Goal: Book appointment/travel/reservation

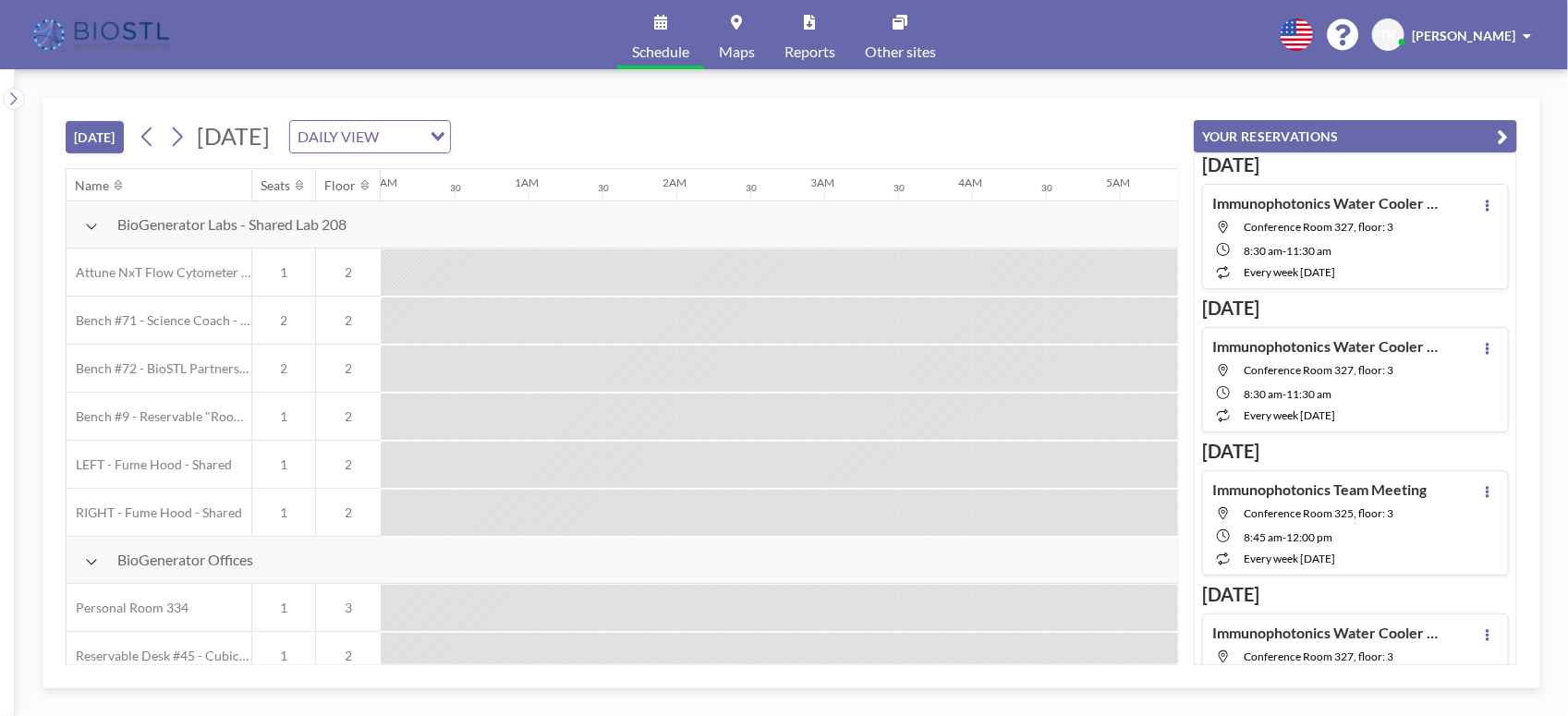
scroll to position [0, 2365]
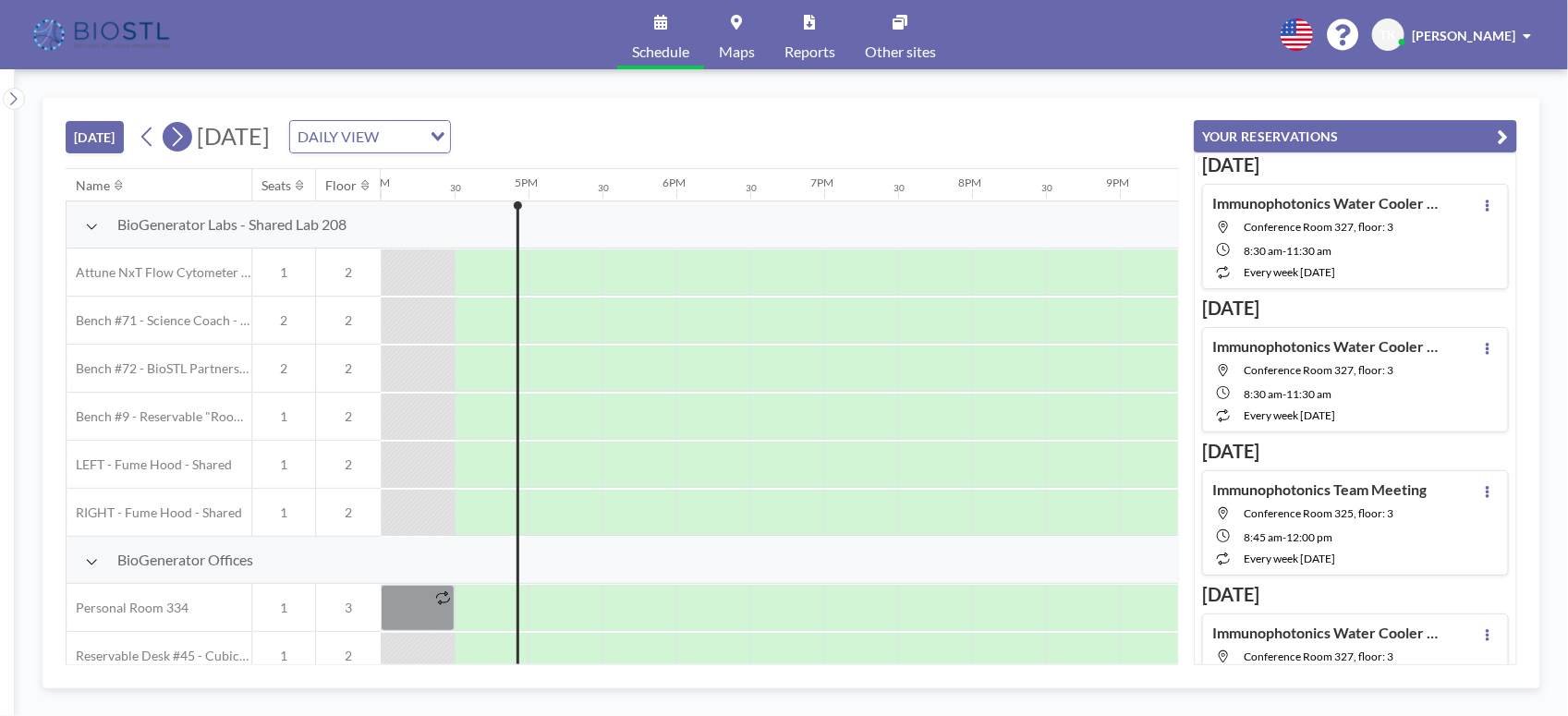
click at [167, 139] on button at bounding box center [178, 137] width 30 height 30
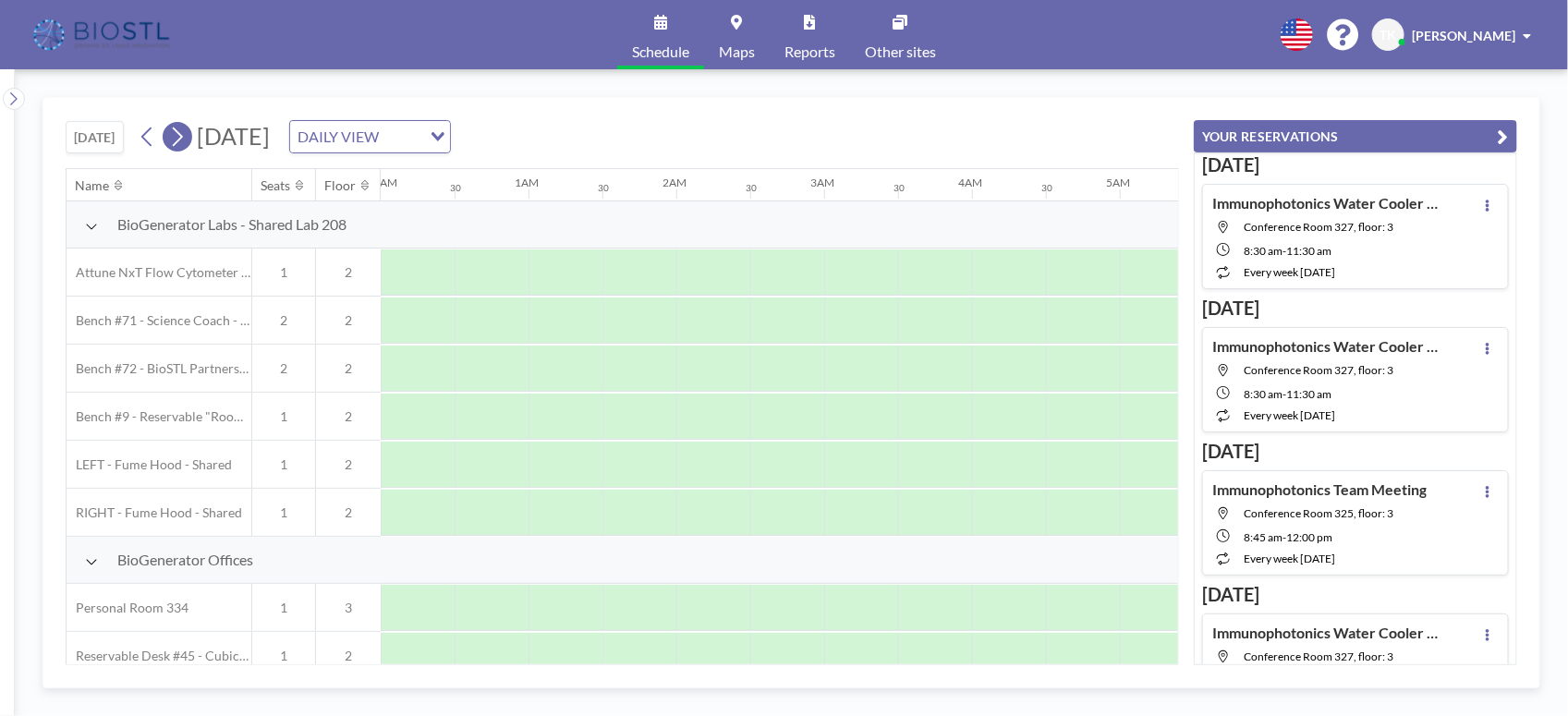
scroll to position [0, 1182]
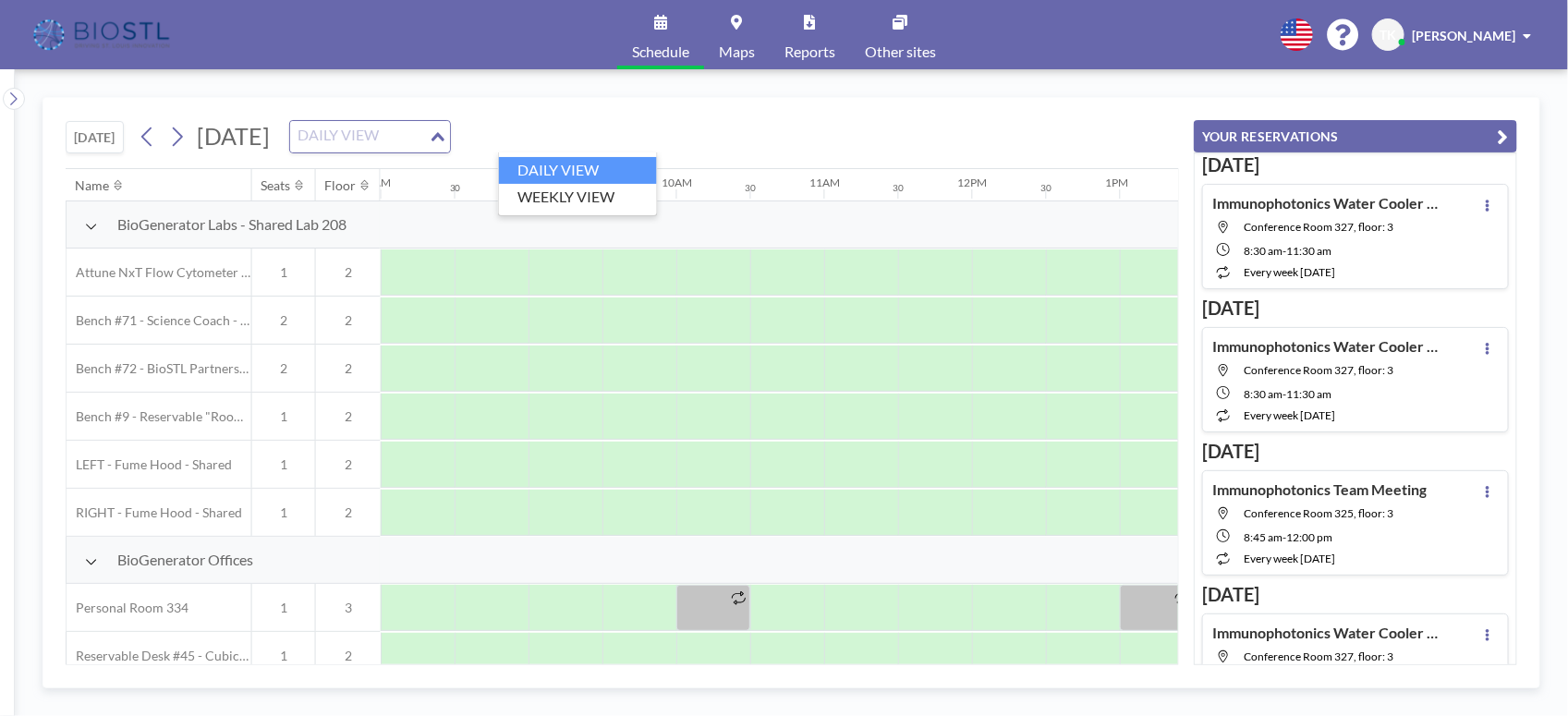
click at [445, 139] on icon "Search for option" at bounding box center [438, 136] width 13 height 9
click at [570, 191] on li "WEEKLY VIEW" at bounding box center [578, 197] width 158 height 27
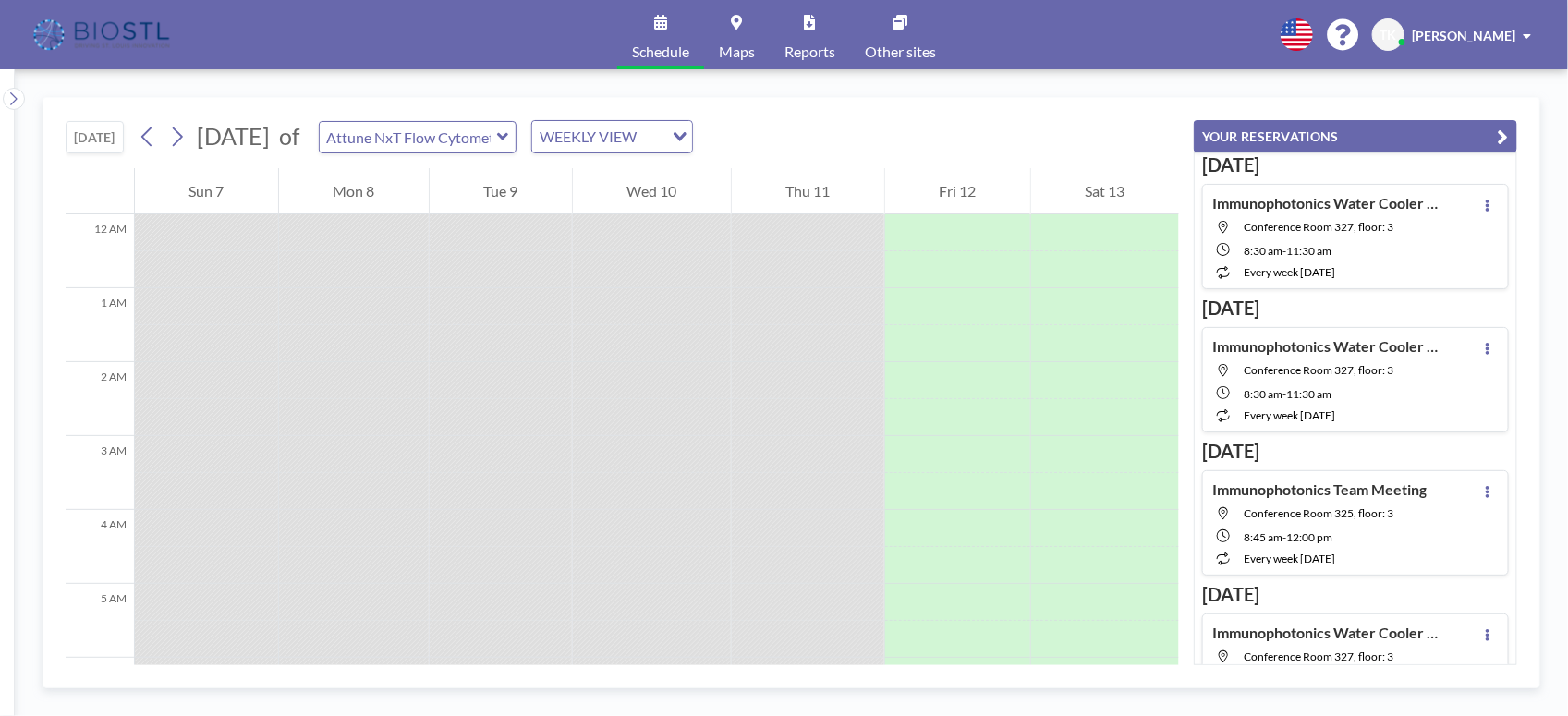
scroll to position [1183, 0]
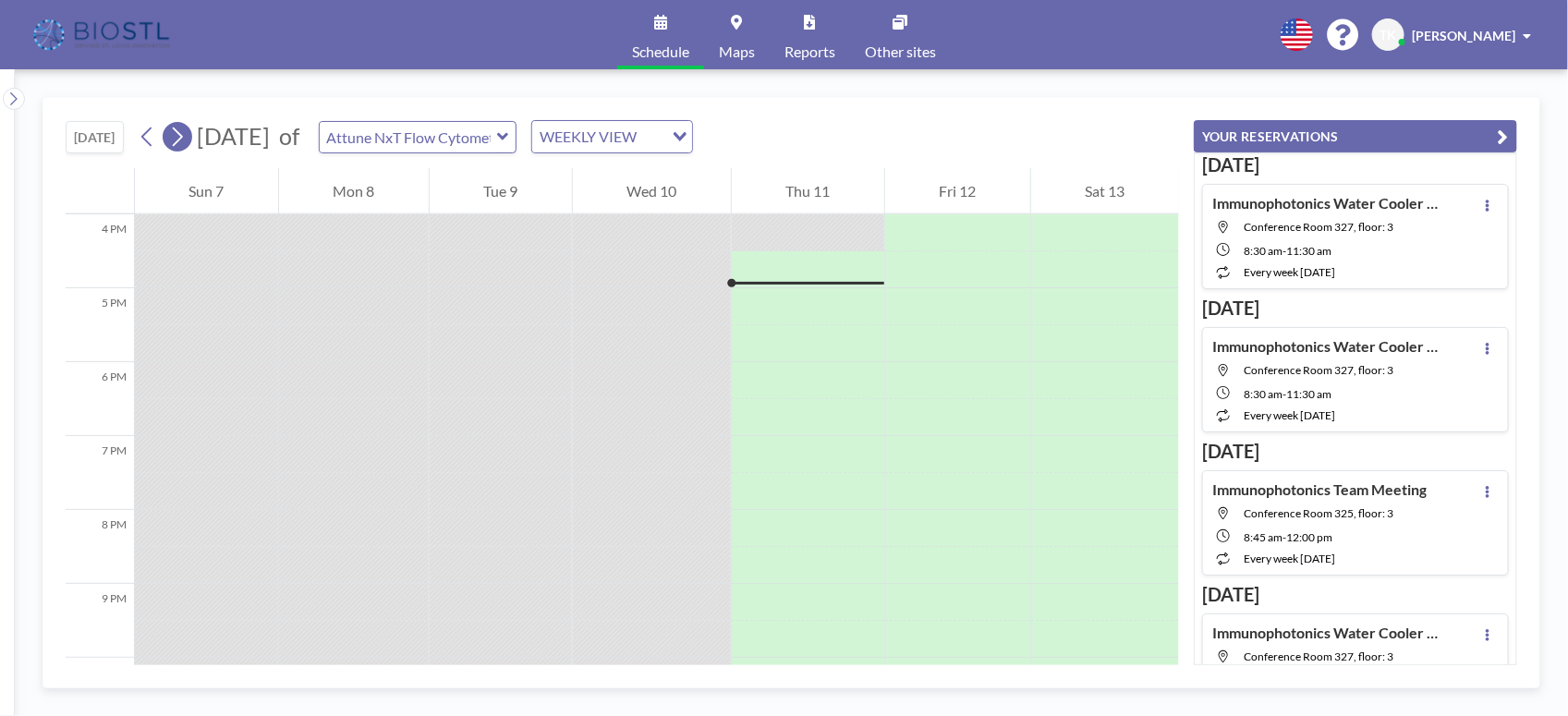
click at [182, 143] on icon at bounding box center [177, 137] width 18 height 28
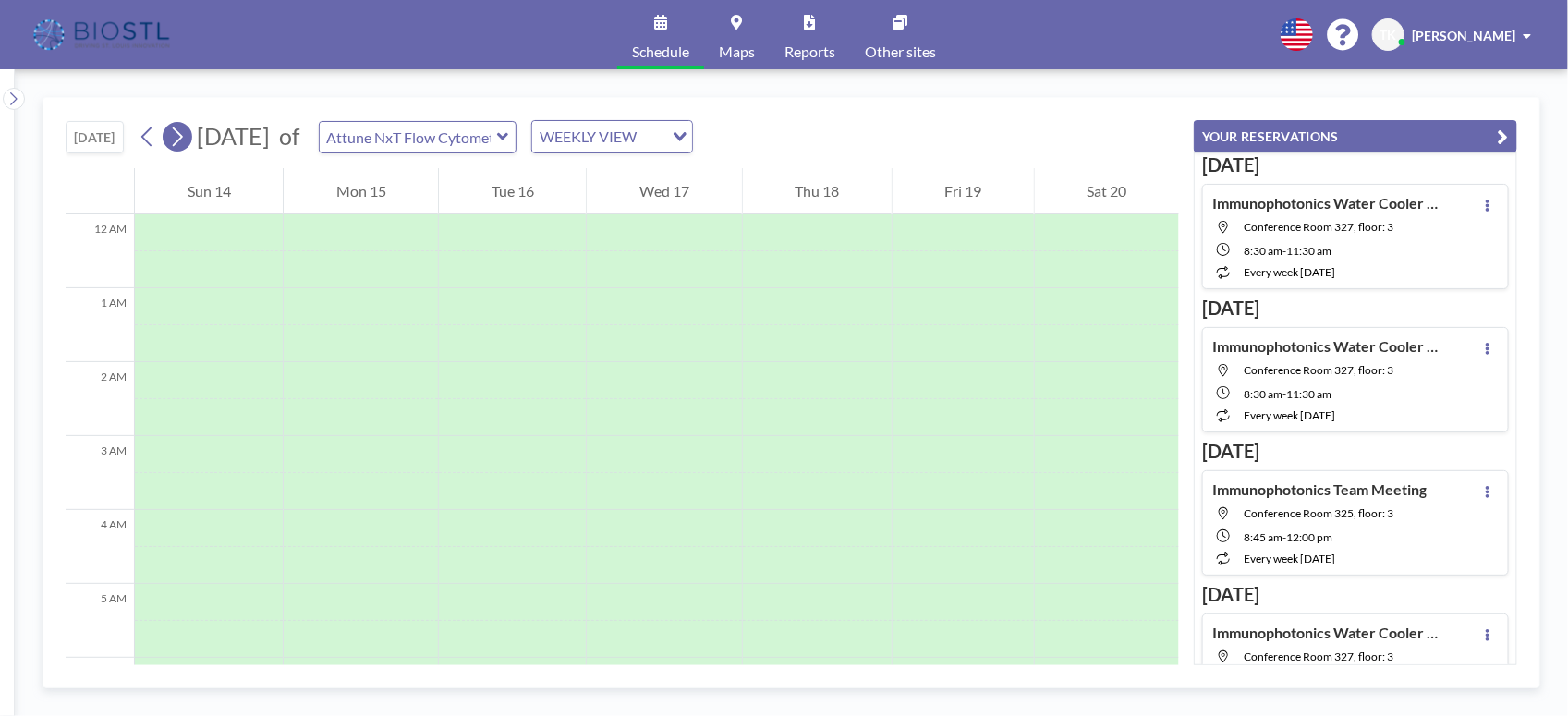
scroll to position [555, 0]
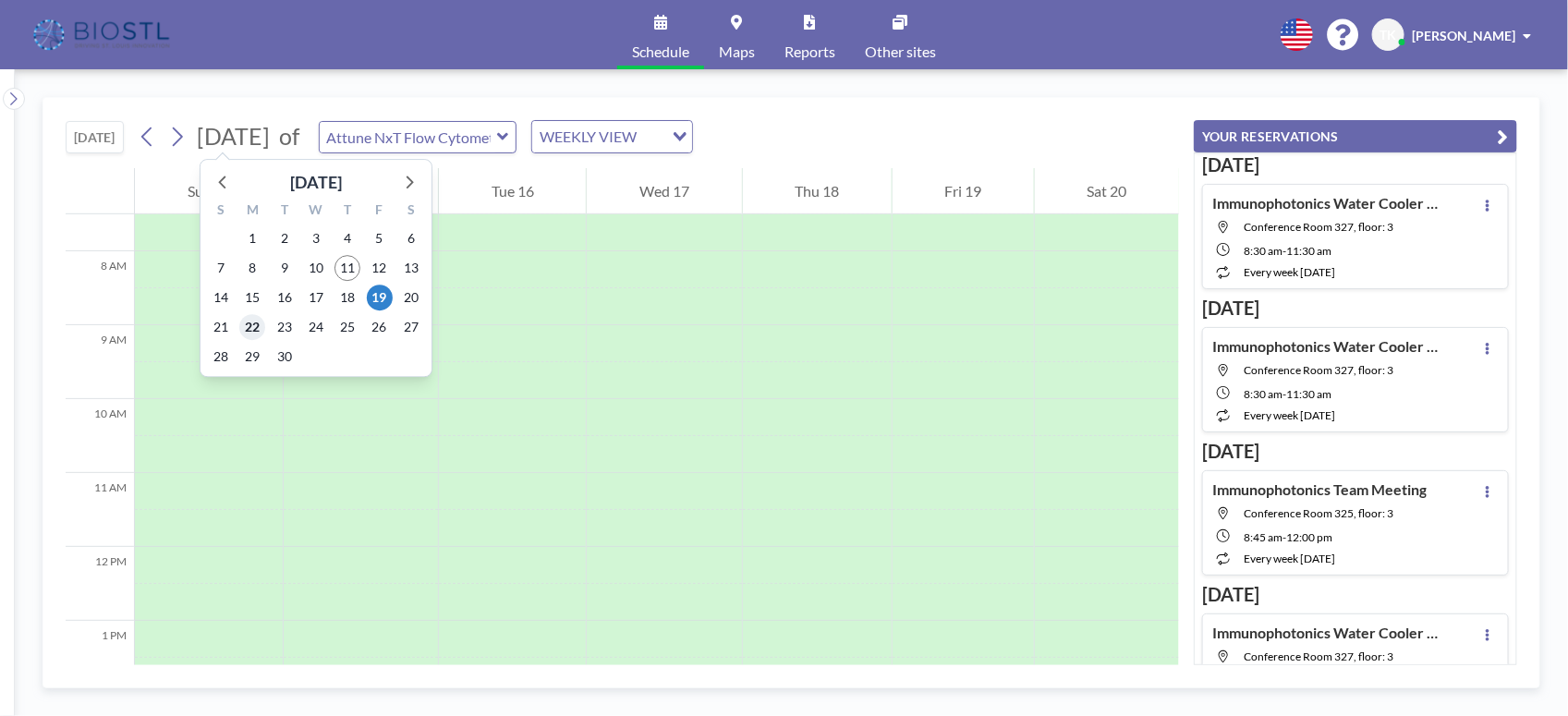
click at [256, 325] on span "22" at bounding box center [252, 327] width 26 height 26
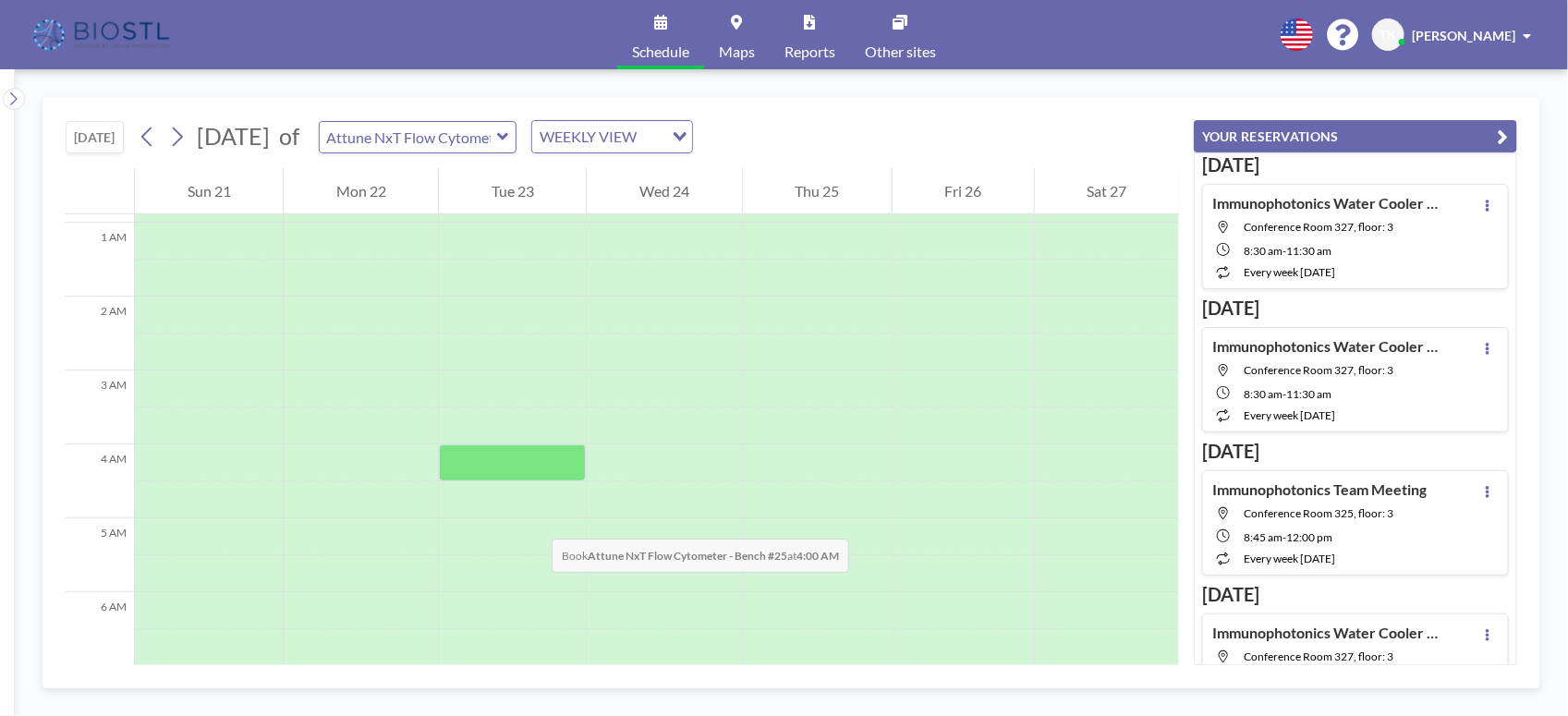
scroll to position [0, 0]
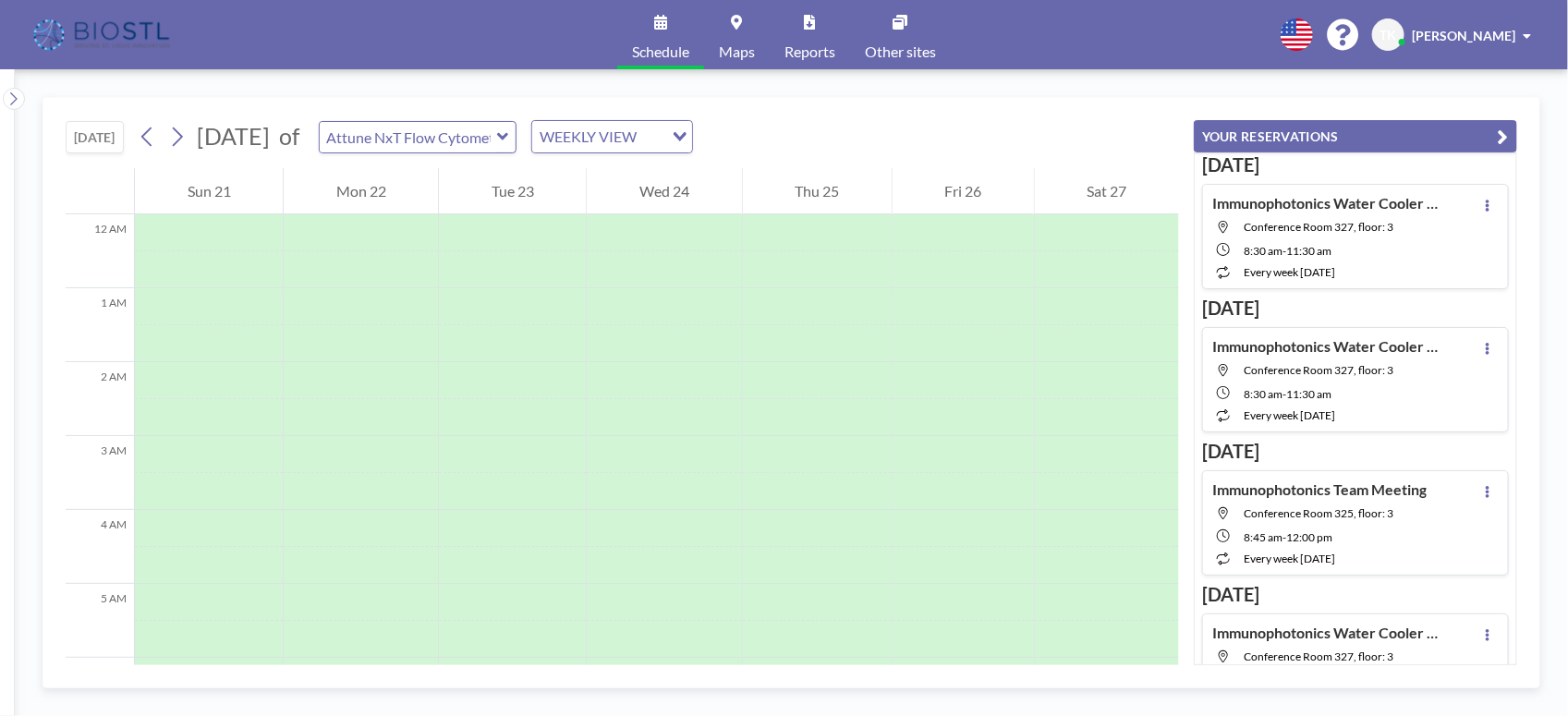
click at [362, 191] on div "Mon 22" at bounding box center [361, 191] width 154 height 46
click at [325, 183] on div "Mon 22" at bounding box center [361, 191] width 154 height 46
click at [687, 137] on icon "Search for option" at bounding box center [680, 136] width 13 height 9
click at [703, 177] on li "DAILY VIEW" at bounding box center [709, 170] width 158 height 27
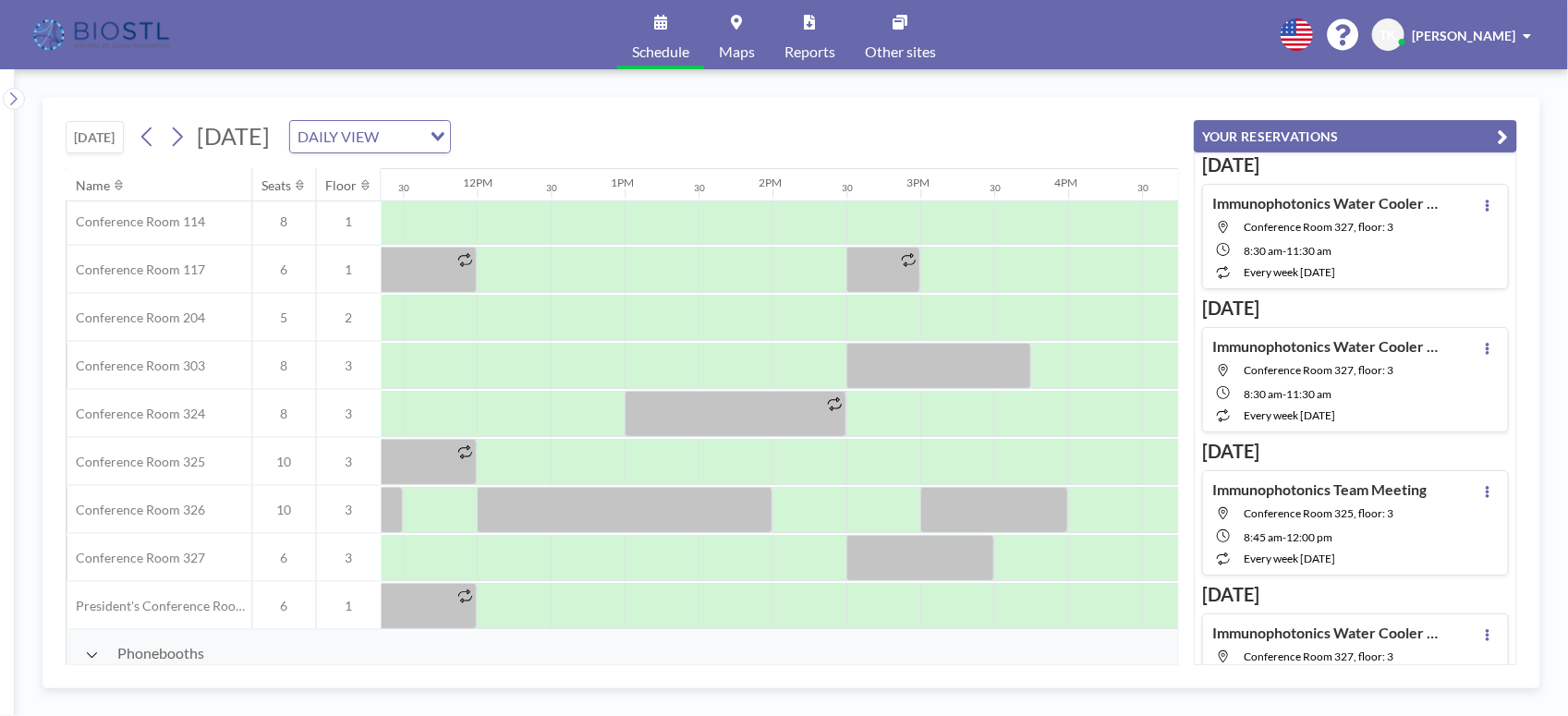
scroll to position [578, 1476]
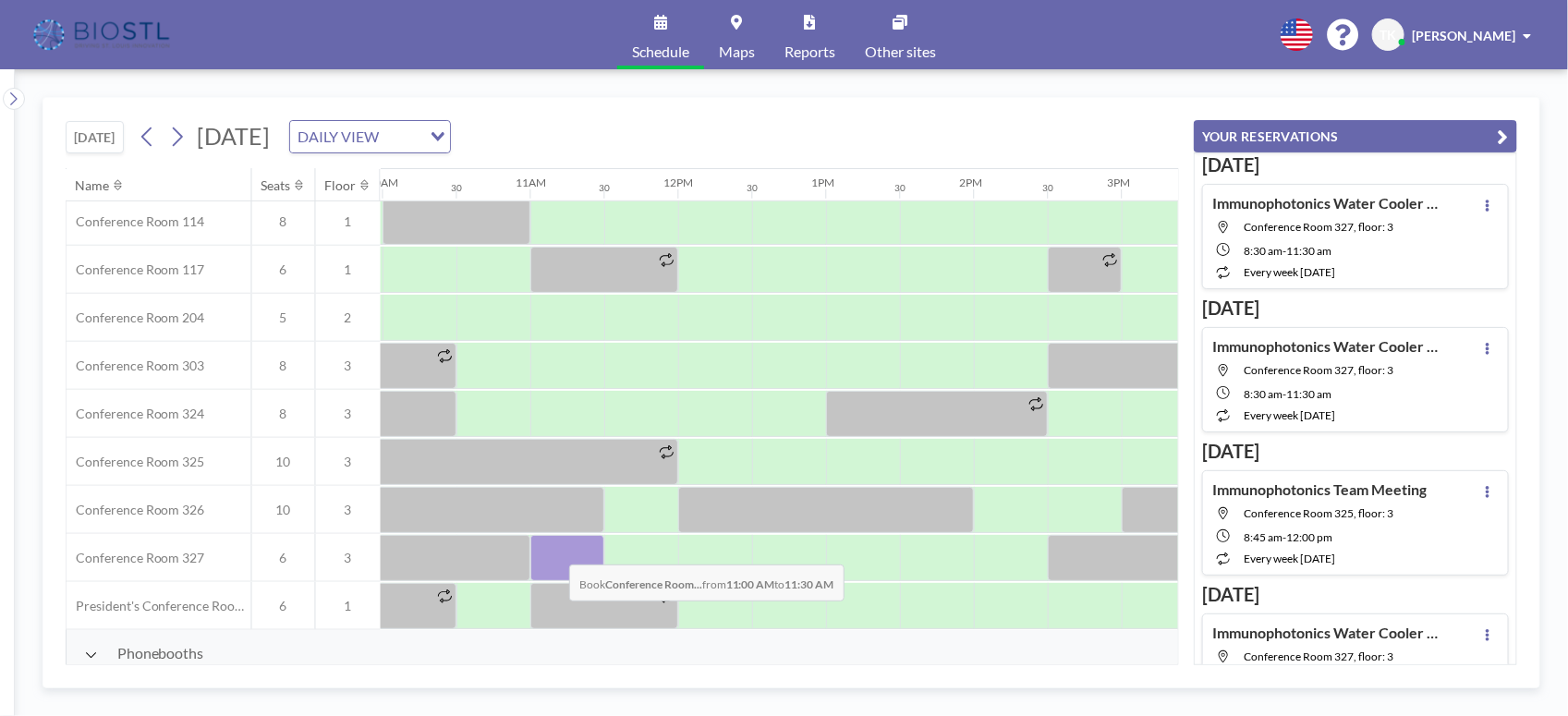
click at [555, 552] on div at bounding box center [568, 558] width 74 height 46
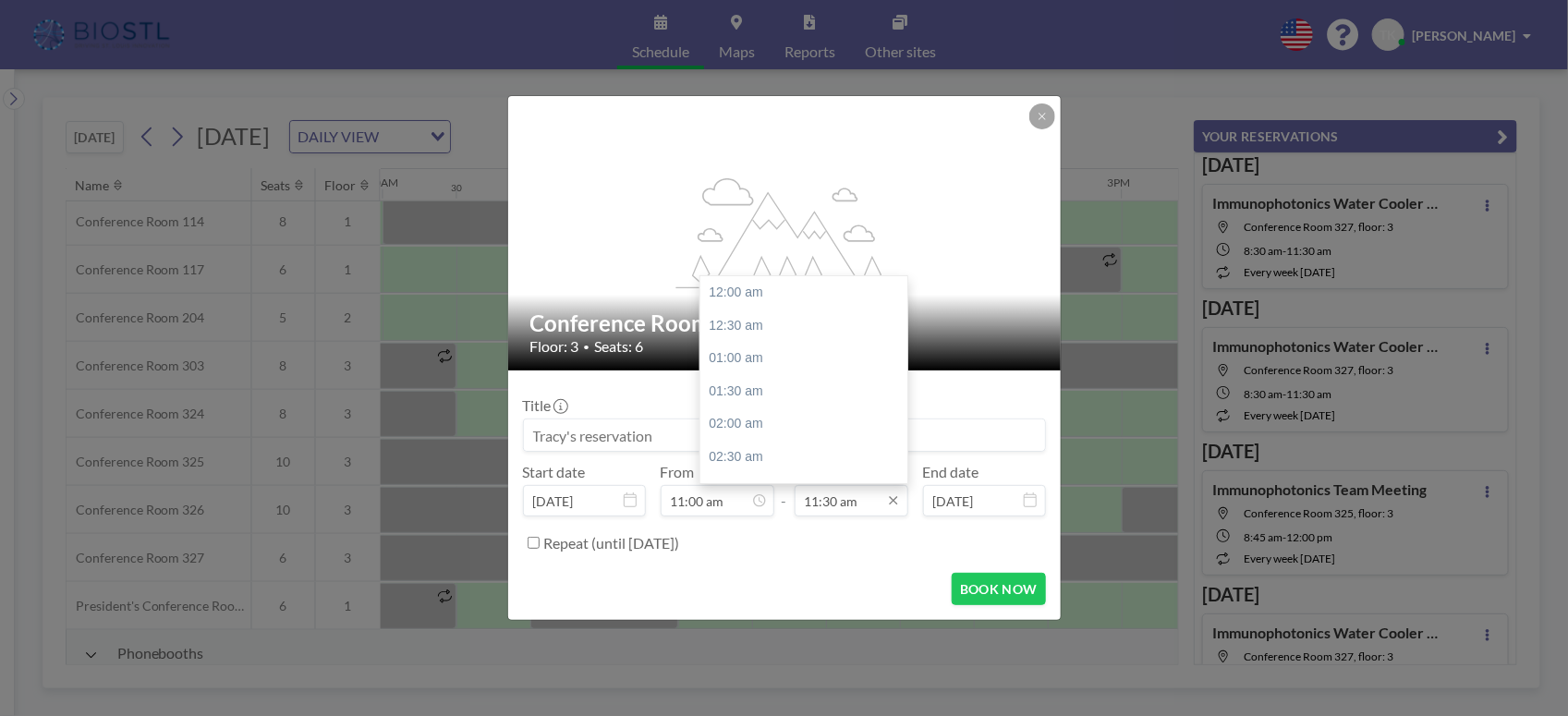
scroll to position [755, 0]
click at [896, 508] on icon at bounding box center [893, 501] width 15 height 15
click at [756, 384] on div "02:30 pm" at bounding box center [809, 376] width 218 height 33
type input "02:30 pm"
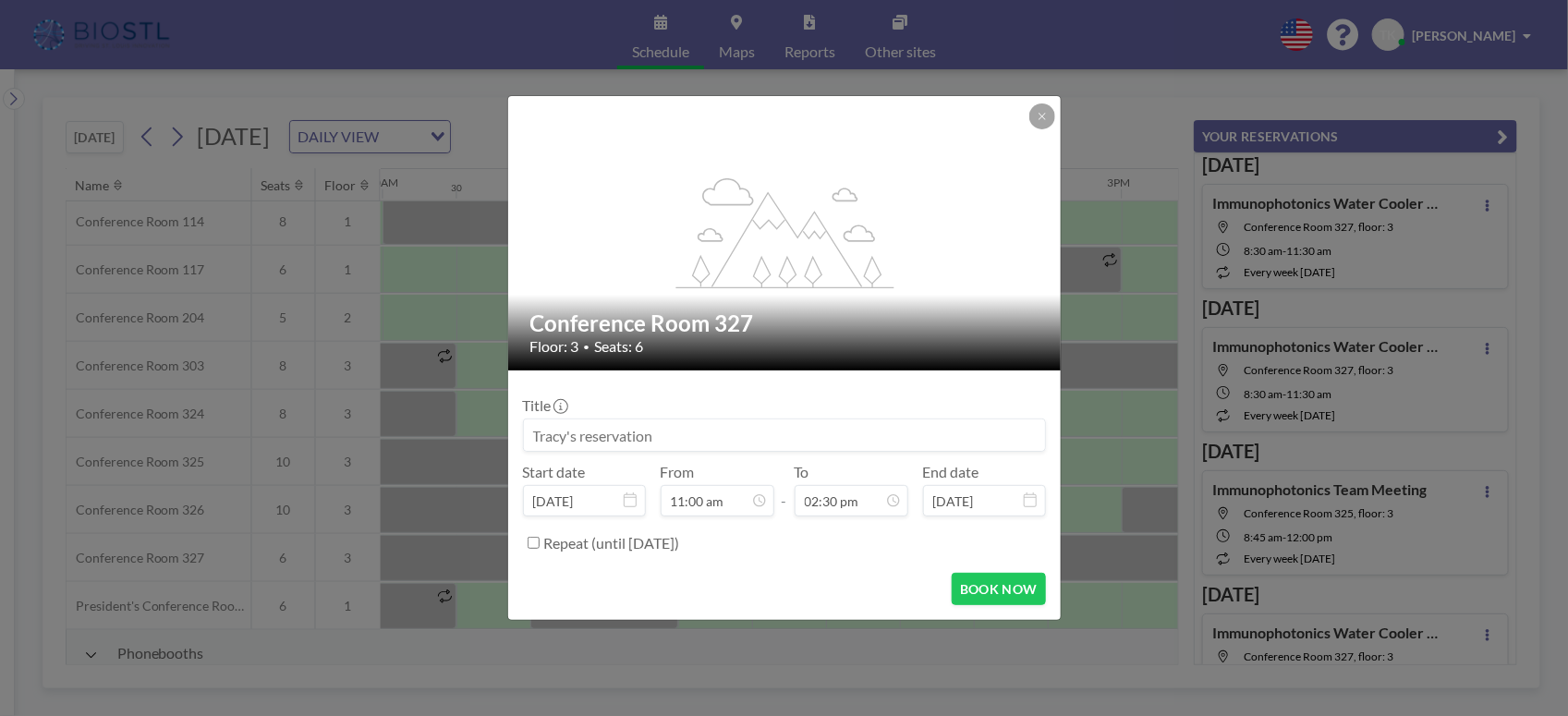
click at [693, 437] on input at bounding box center [784, 435] width 521 height 31
type input "Immunophotonics Meetings"
click at [986, 592] on button "BOOK NOW" at bounding box center [997, 589] width 93 height 32
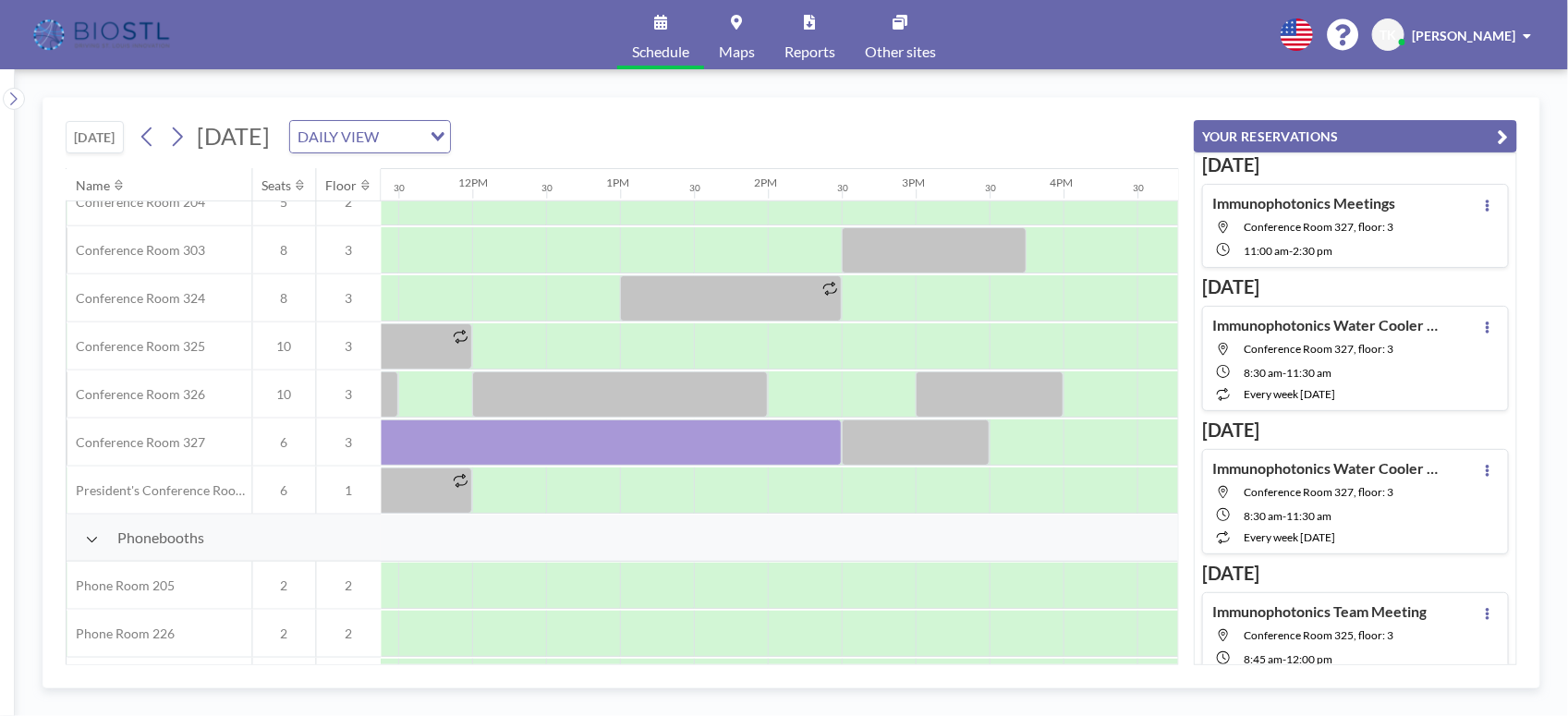
scroll to position [693, 1573]
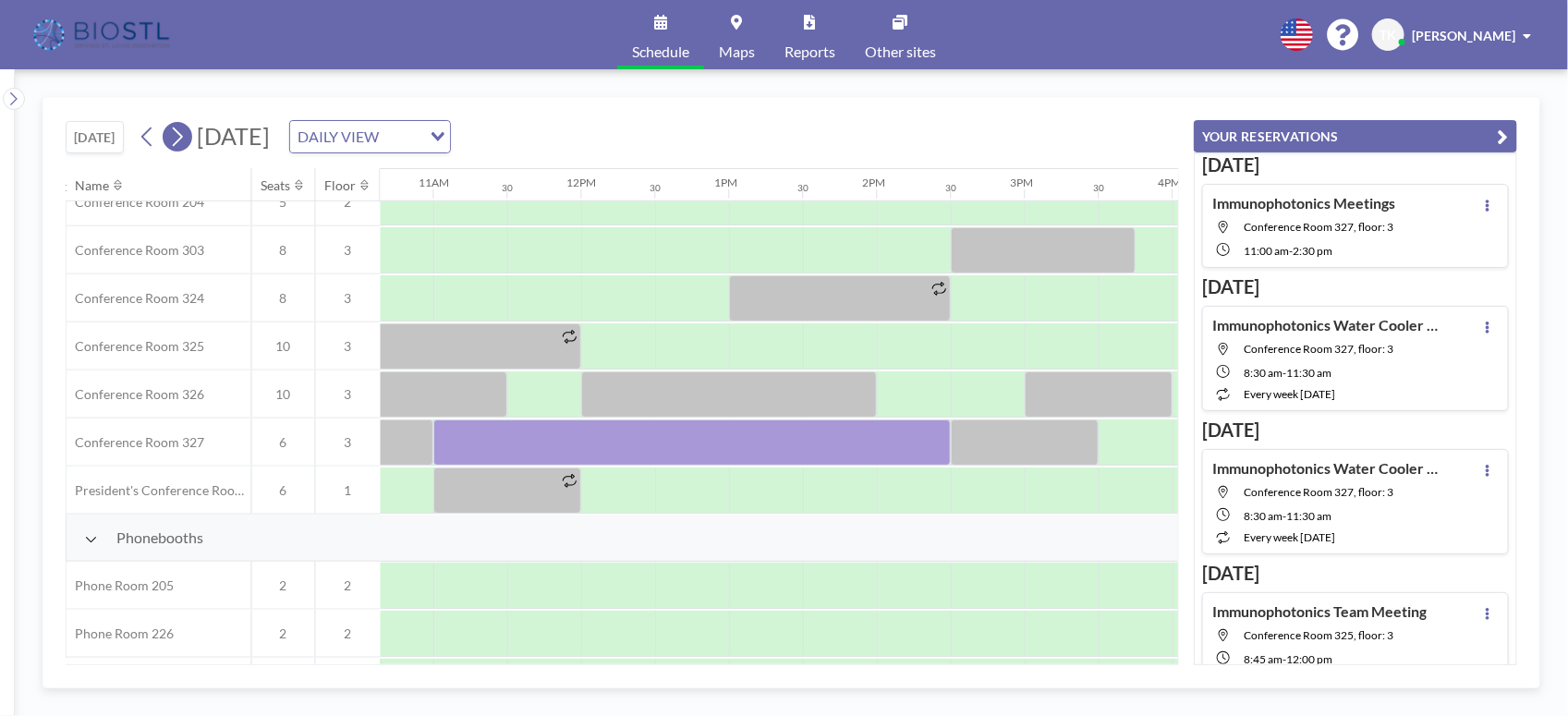
click at [190, 135] on button at bounding box center [178, 137] width 30 height 30
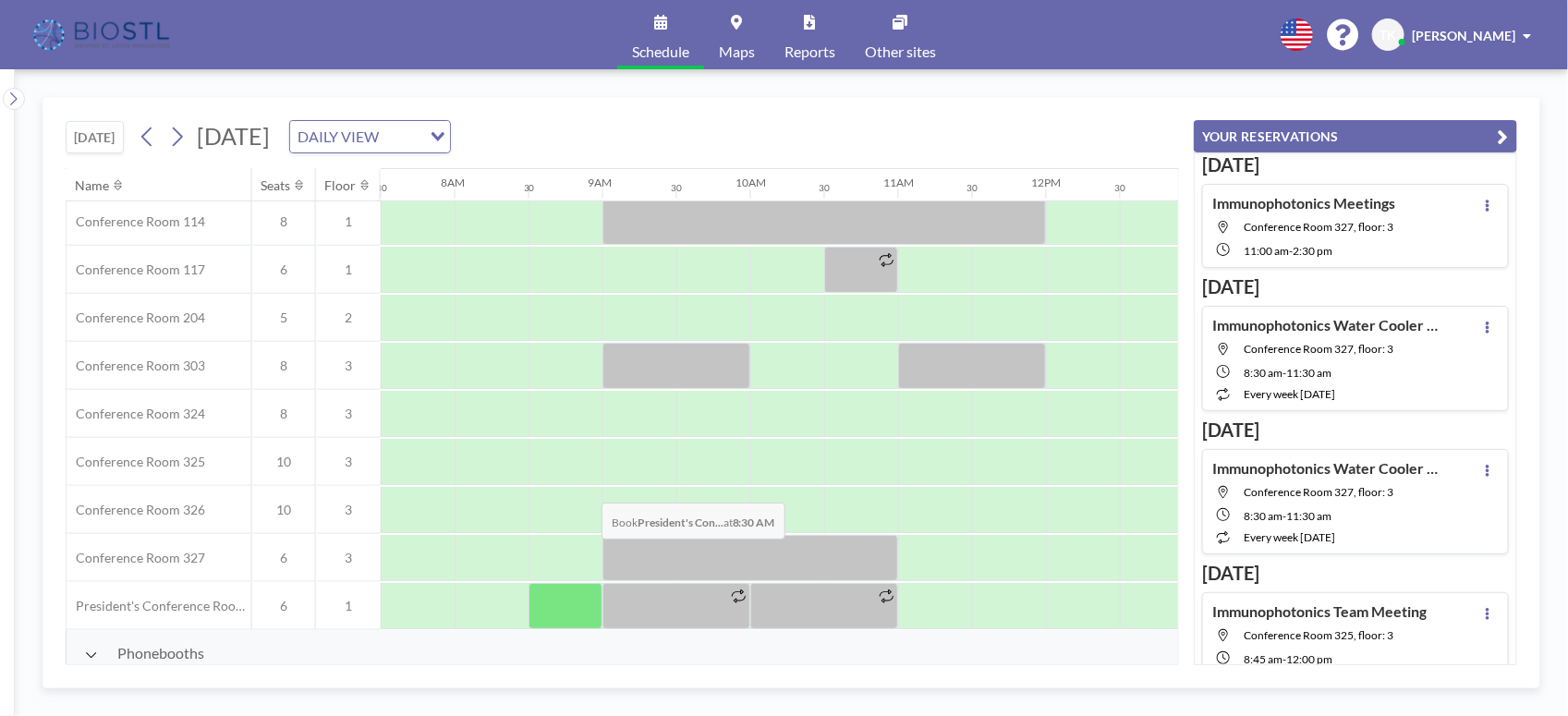
scroll to position [749, 1108]
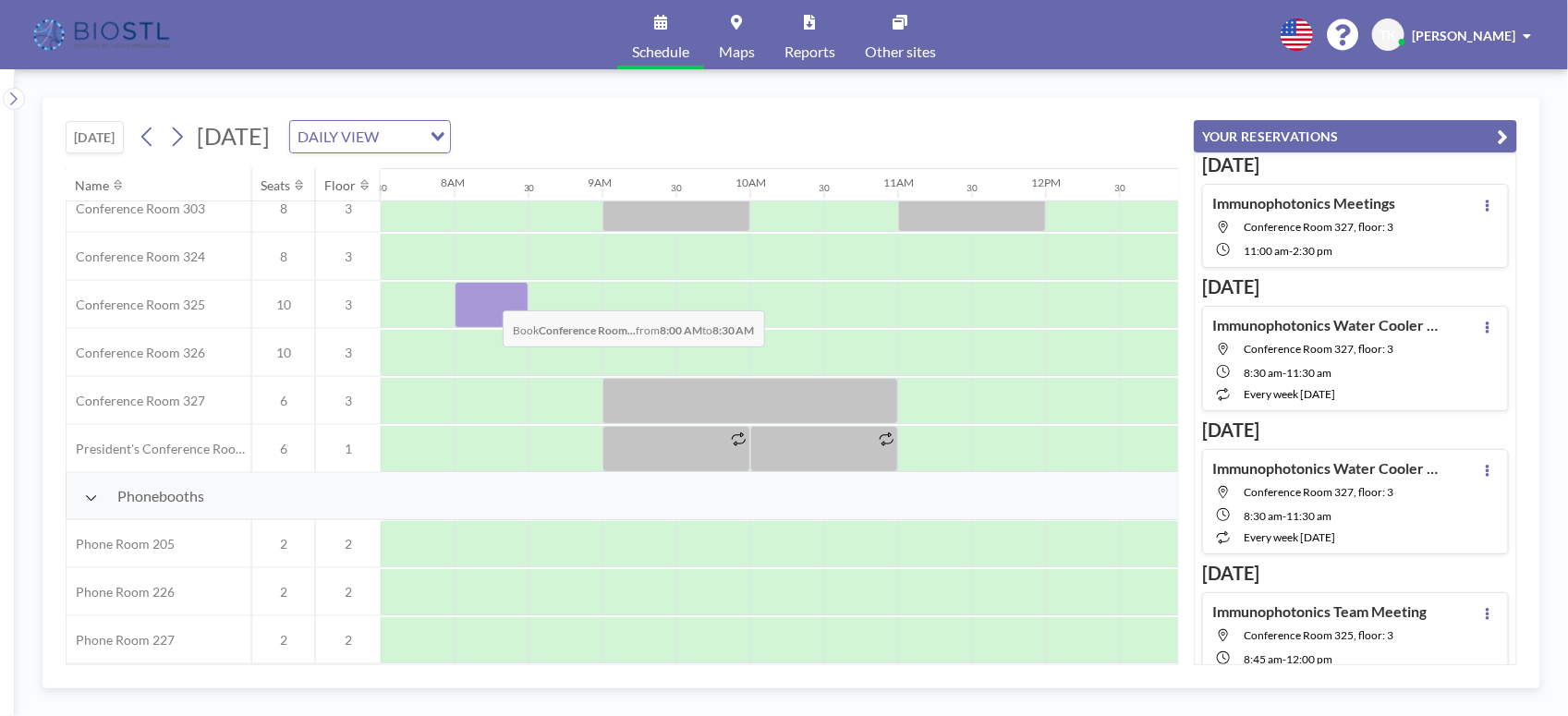
click at [488, 298] on div at bounding box center [492, 305] width 74 height 46
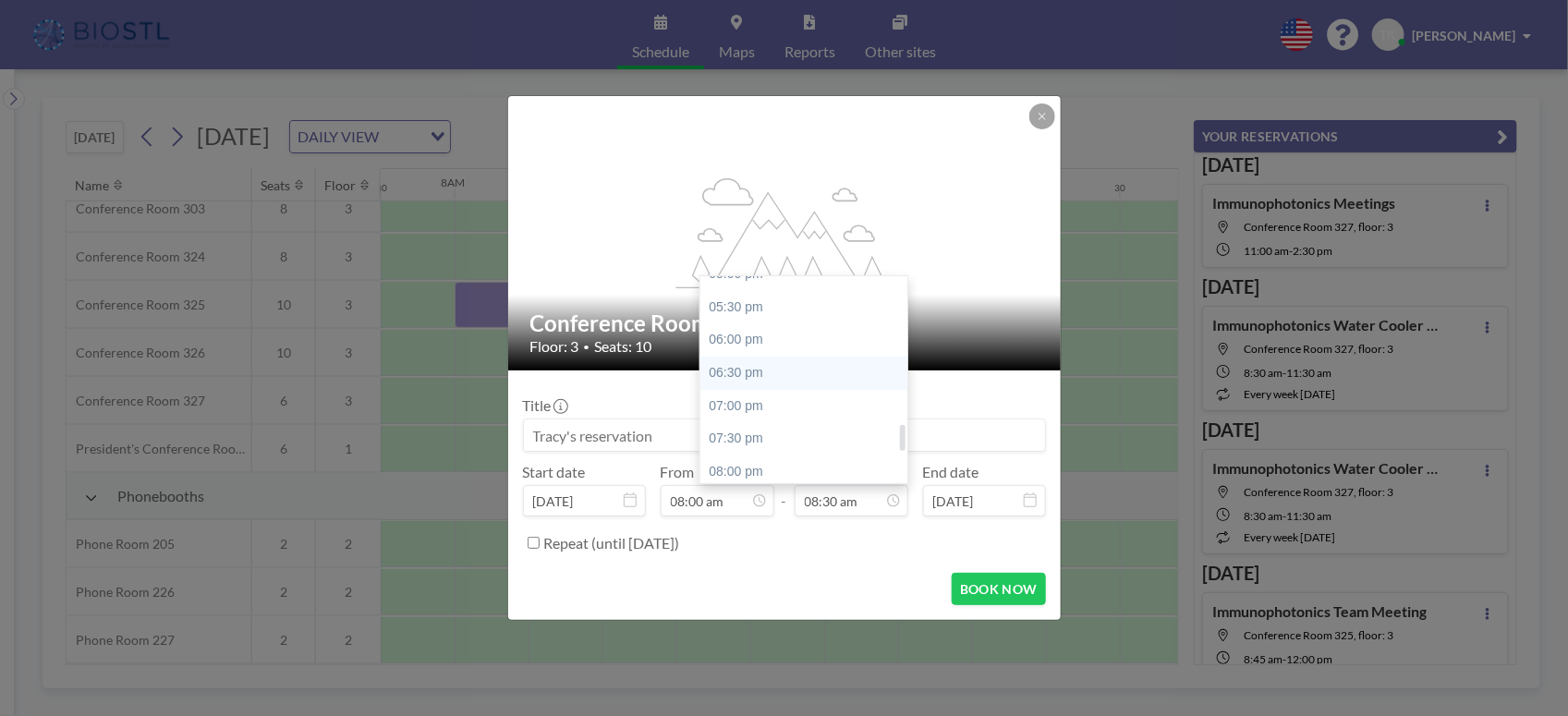
scroll to position [1022, 0]
click at [750, 396] on div "05:00 pm" at bounding box center [809, 389] width 218 height 33
type input "05:00 pm"
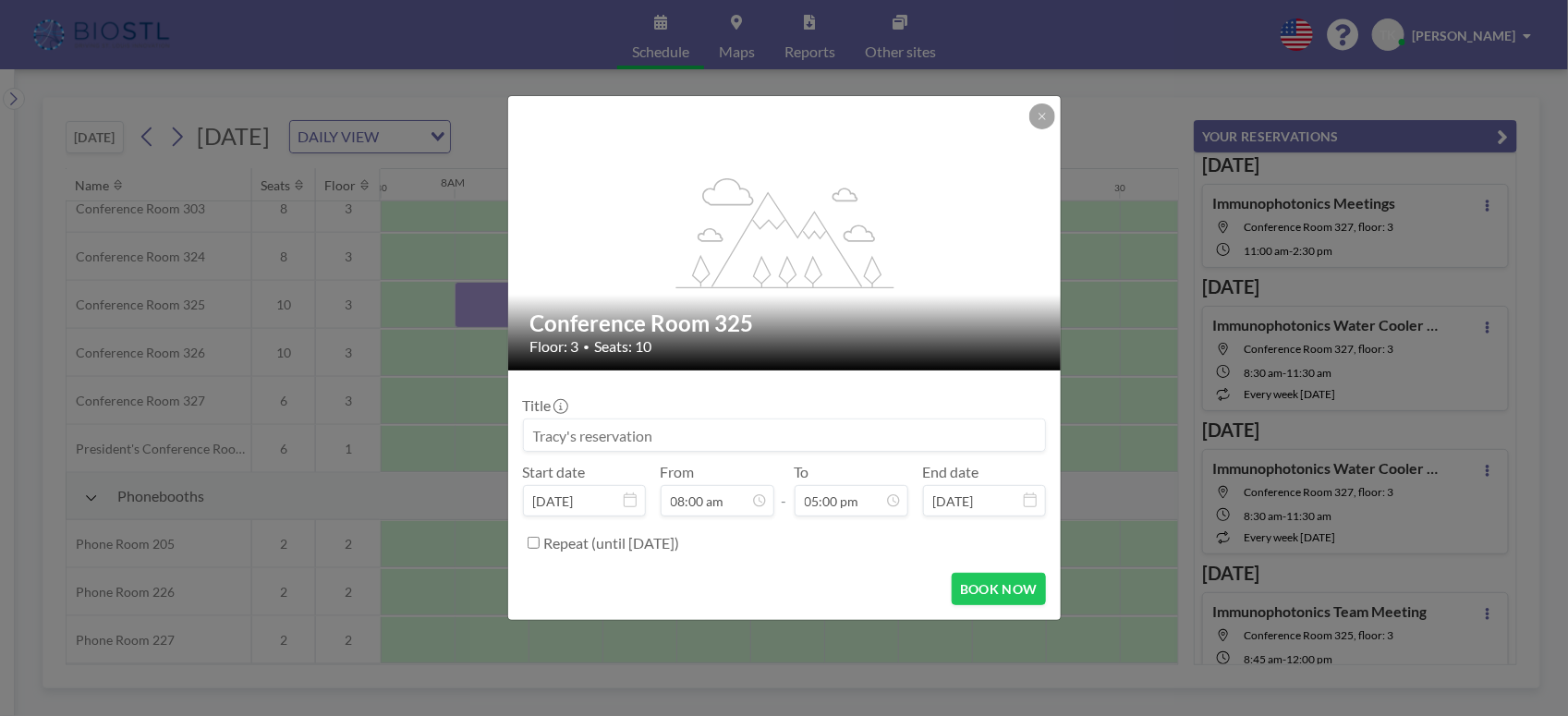
click at [672, 434] on input at bounding box center [784, 435] width 521 height 31
type input "Immunophotonics Corporate meetings"
click at [993, 585] on button "BOOK NOW" at bounding box center [997, 589] width 93 height 32
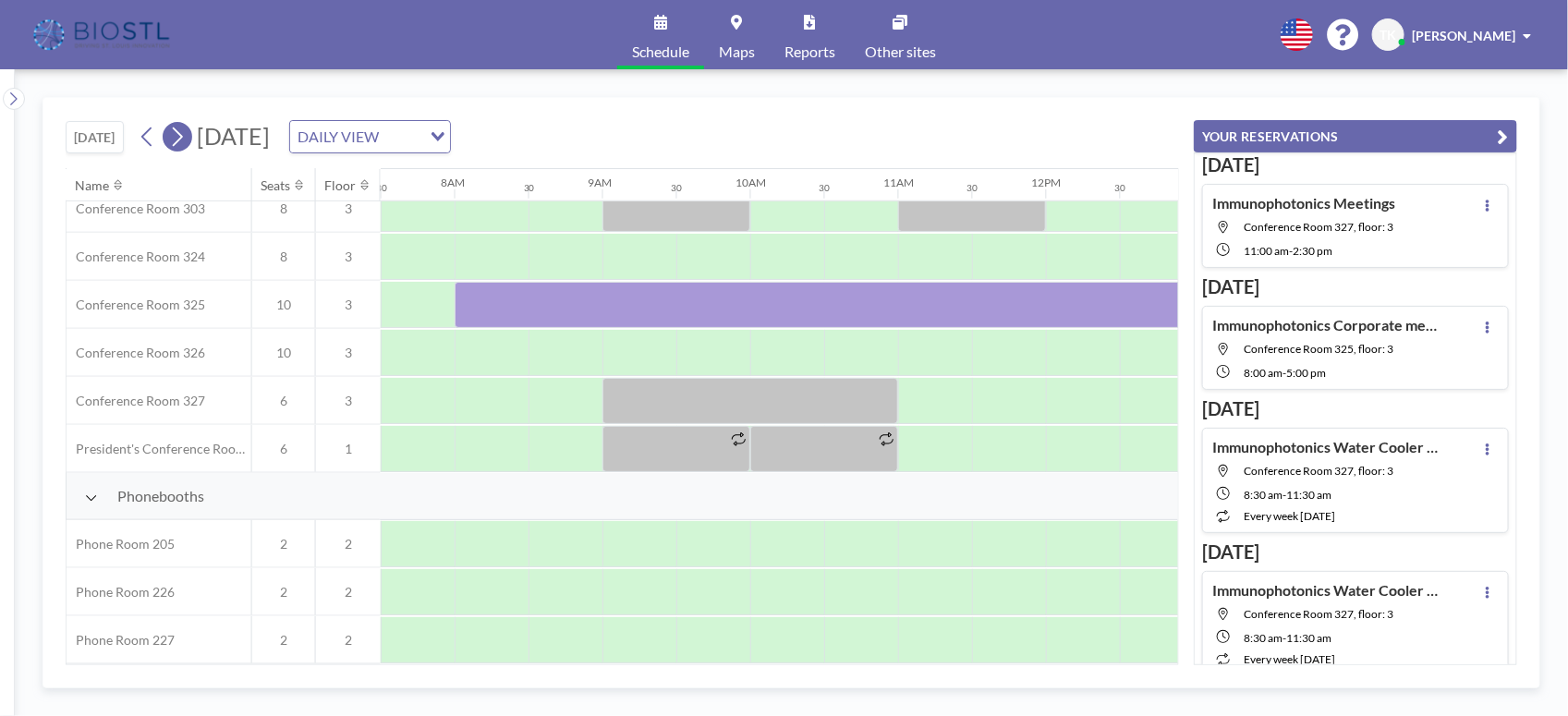
click at [183, 140] on icon at bounding box center [178, 137] width 10 height 19
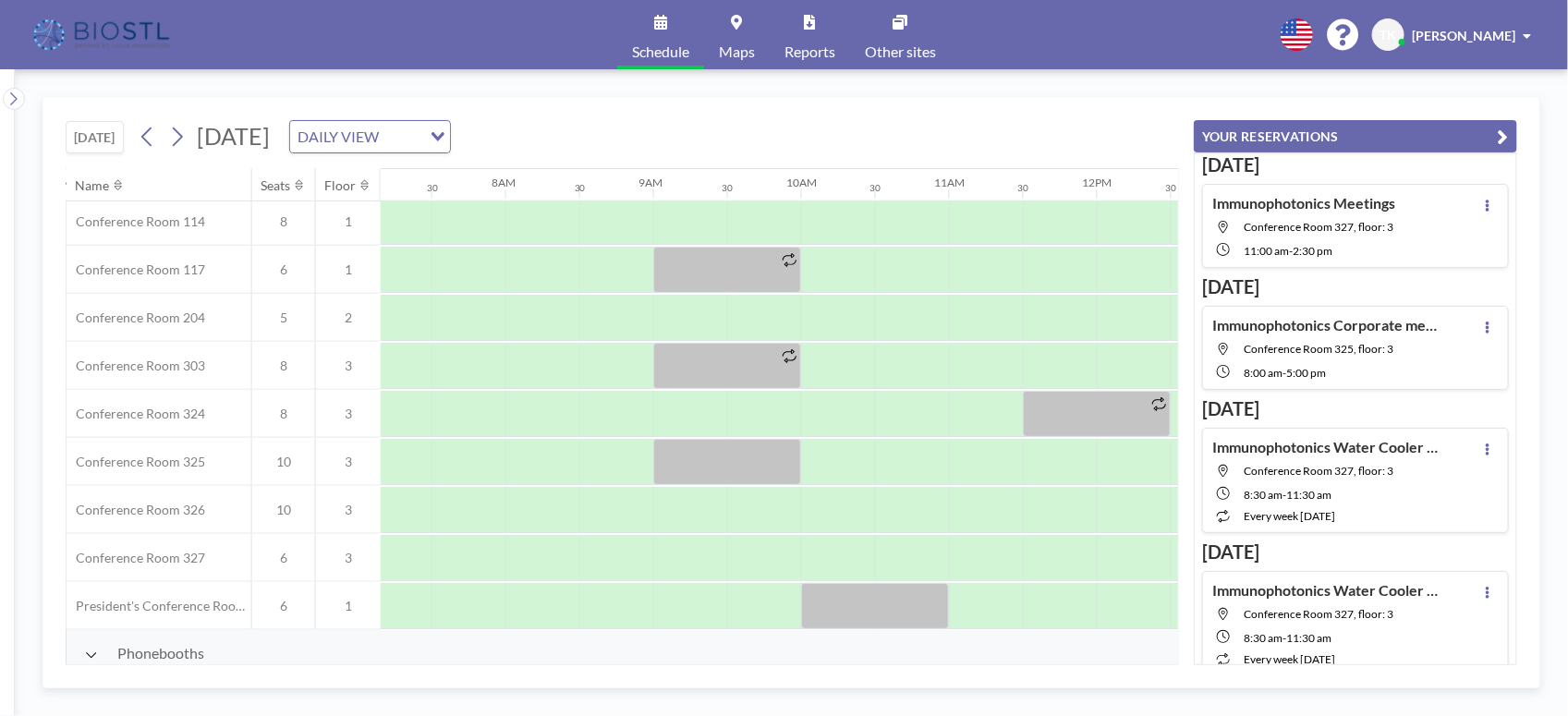
scroll to position [578, 1062]
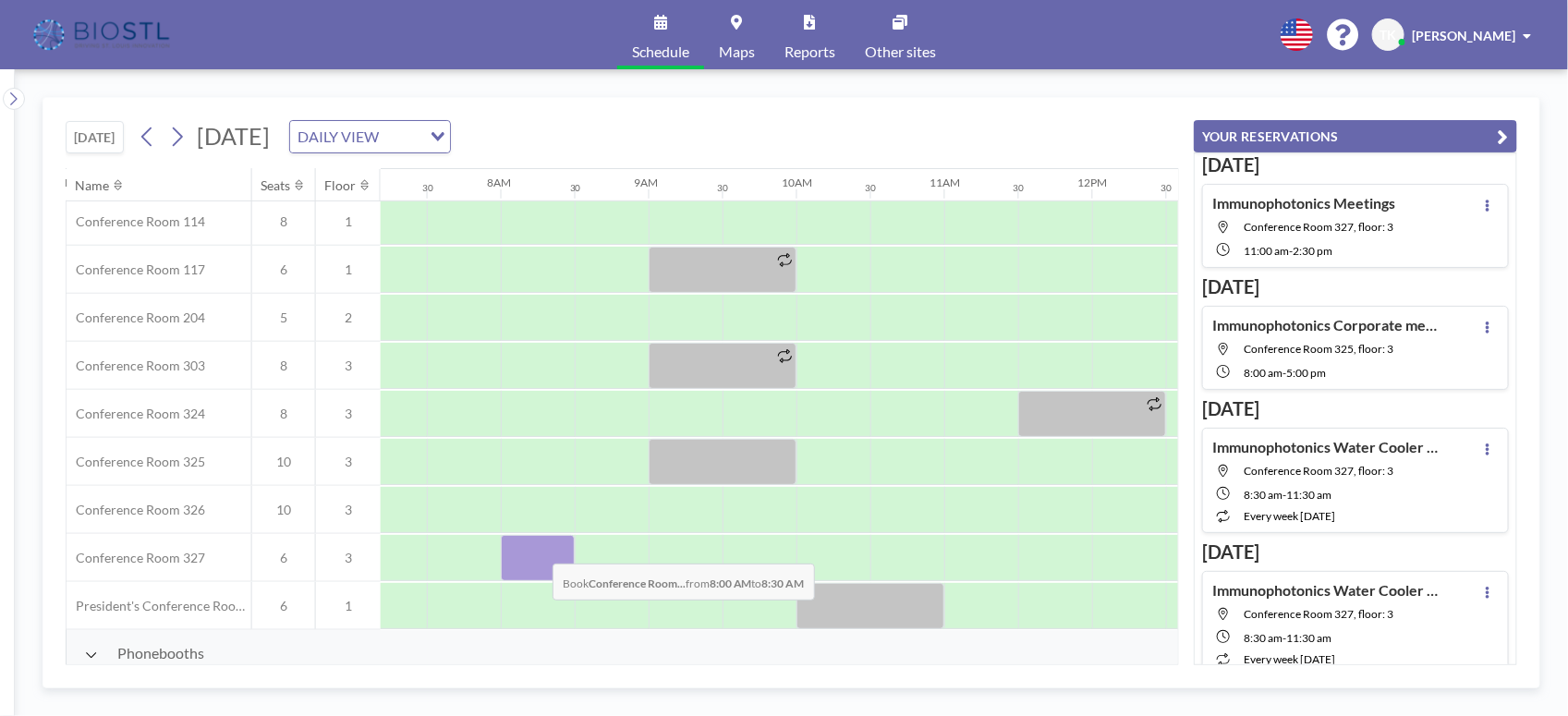
click at [538, 551] on div at bounding box center [538, 558] width 74 height 46
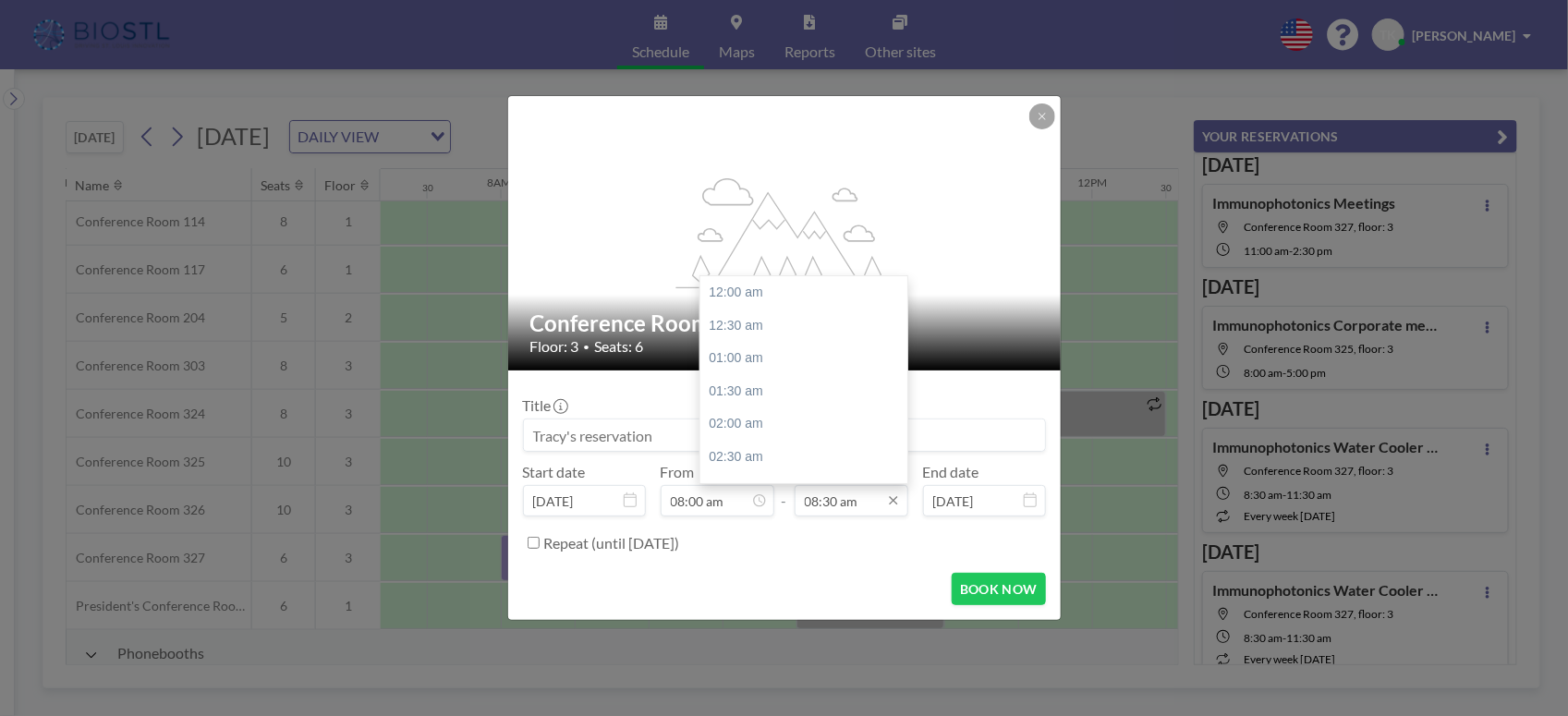
scroll to position [559, 0]
click at [898, 508] on icon at bounding box center [893, 501] width 15 height 15
click at [754, 394] on div "05:00 pm" at bounding box center [809, 389] width 218 height 33
type input "05:00 pm"
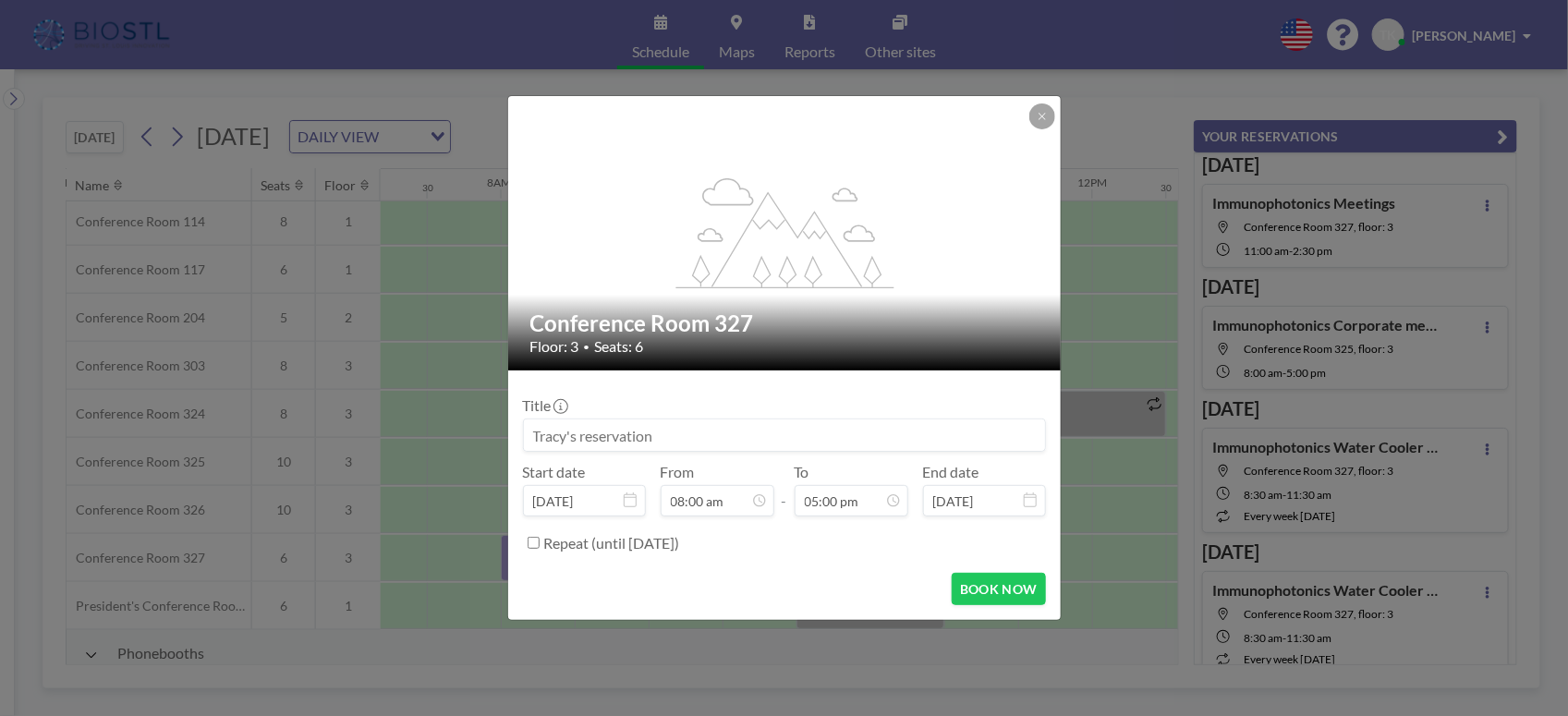
click at [710, 426] on input at bounding box center [784, 435] width 521 height 31
type input "Immunophotonics corporate meetings"
click at [985, 583] on button "BOOK NOW" at bounding box center [997, 589] width 93 height 32
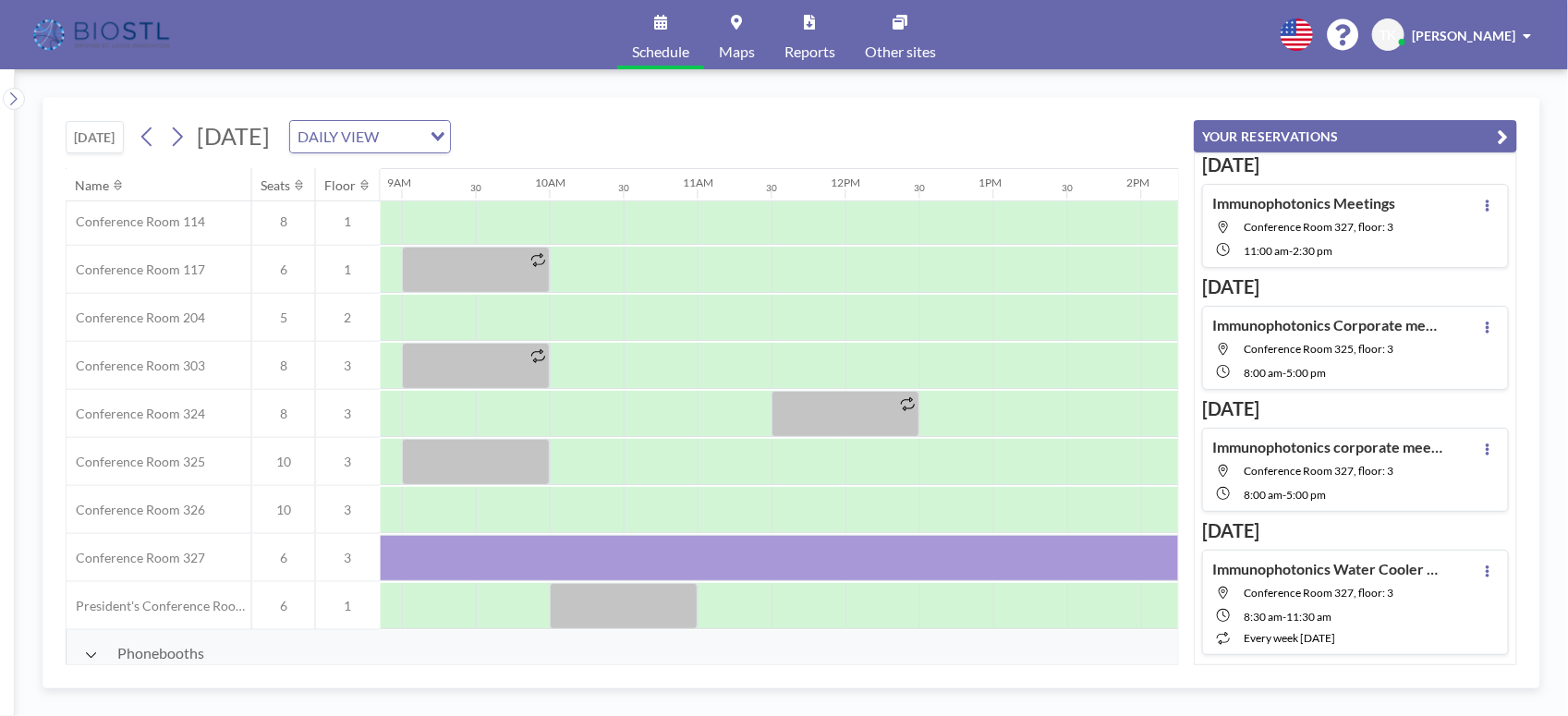
scroll to position [578, 1304]
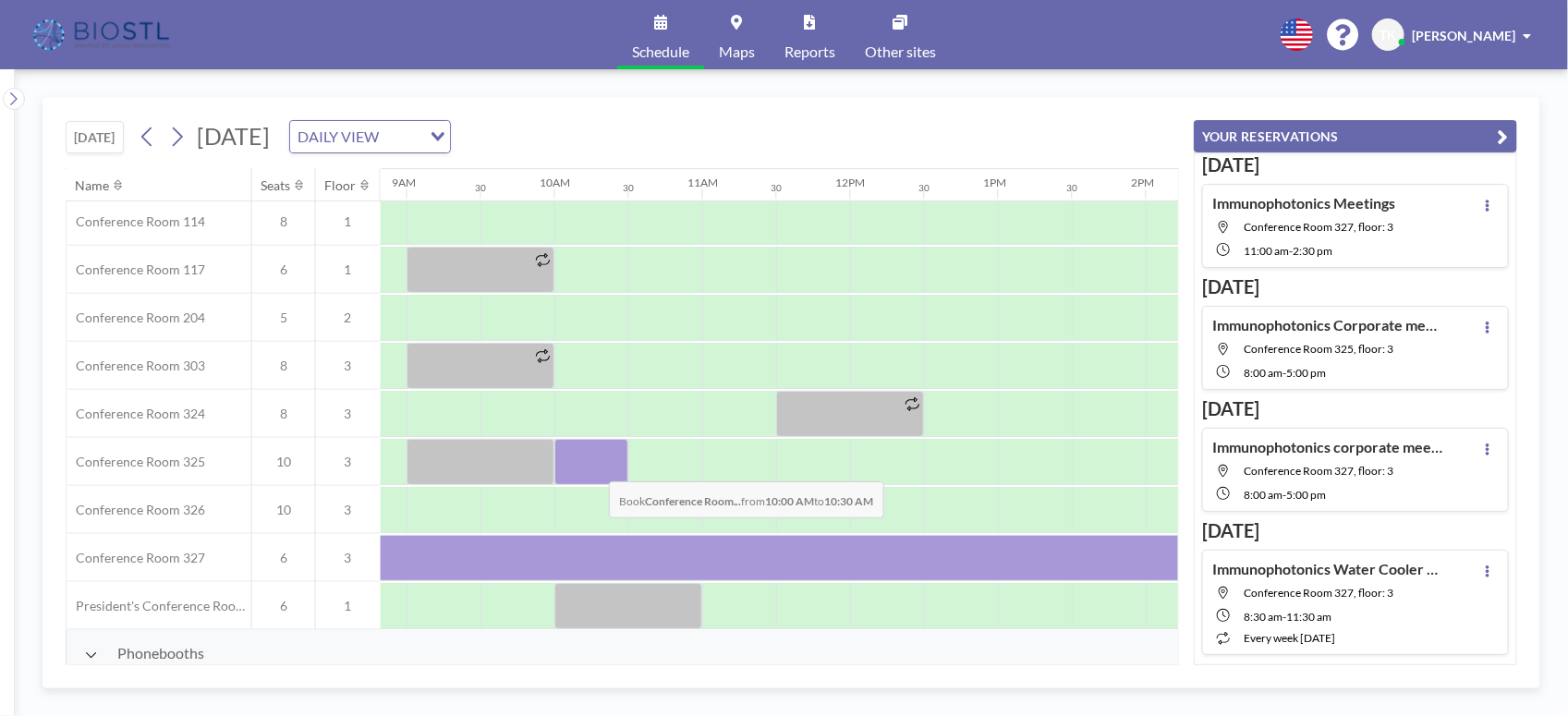
click at [594, 469] on div at bounding box center [592, 462] width 74 height 46
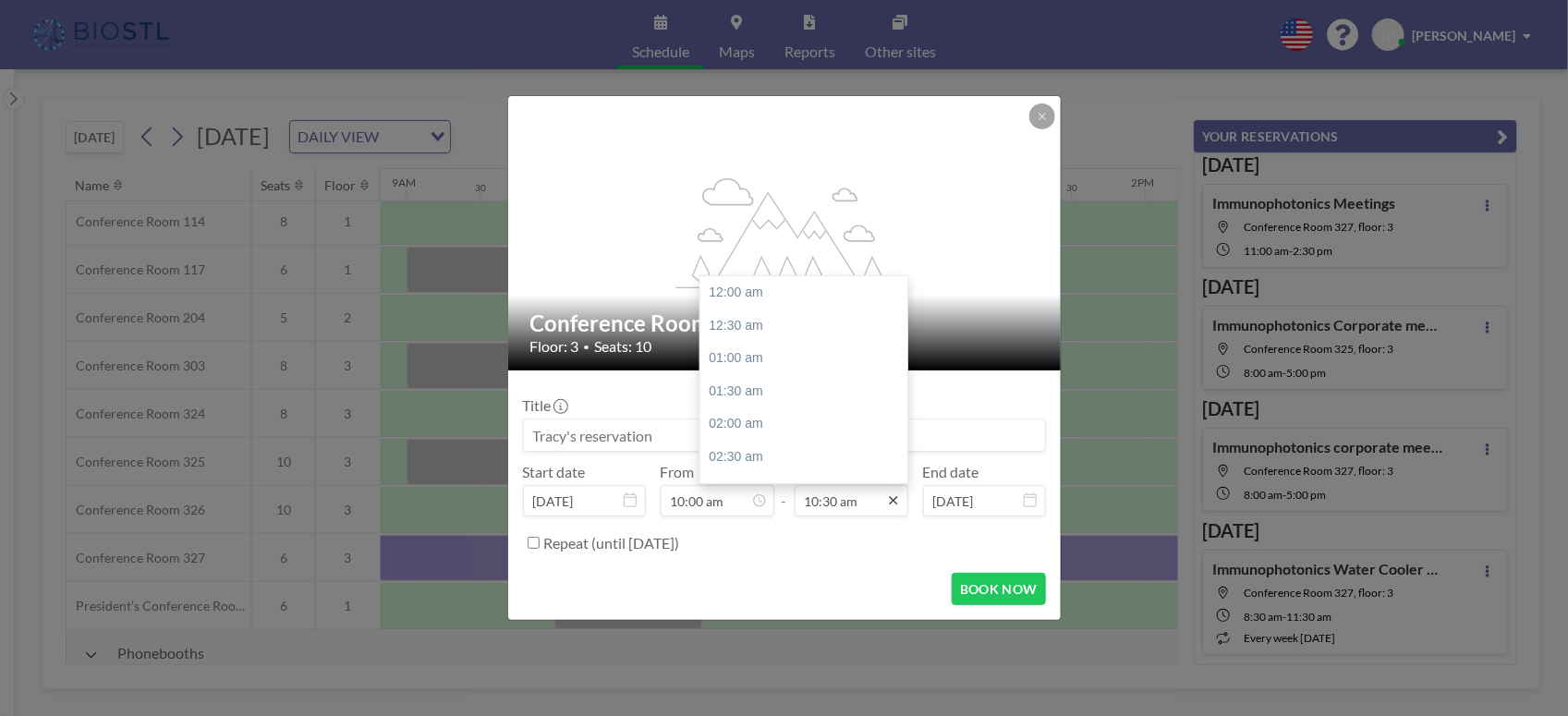
scroll to position [691, 0]
click at [896, 506] on icon at bounding box center [893, 501] width 15 height 15
click at [735, 374] on div "05:00 pm" at bounding box center [809, 374] width 218 height 33
type input "05:00 pm"
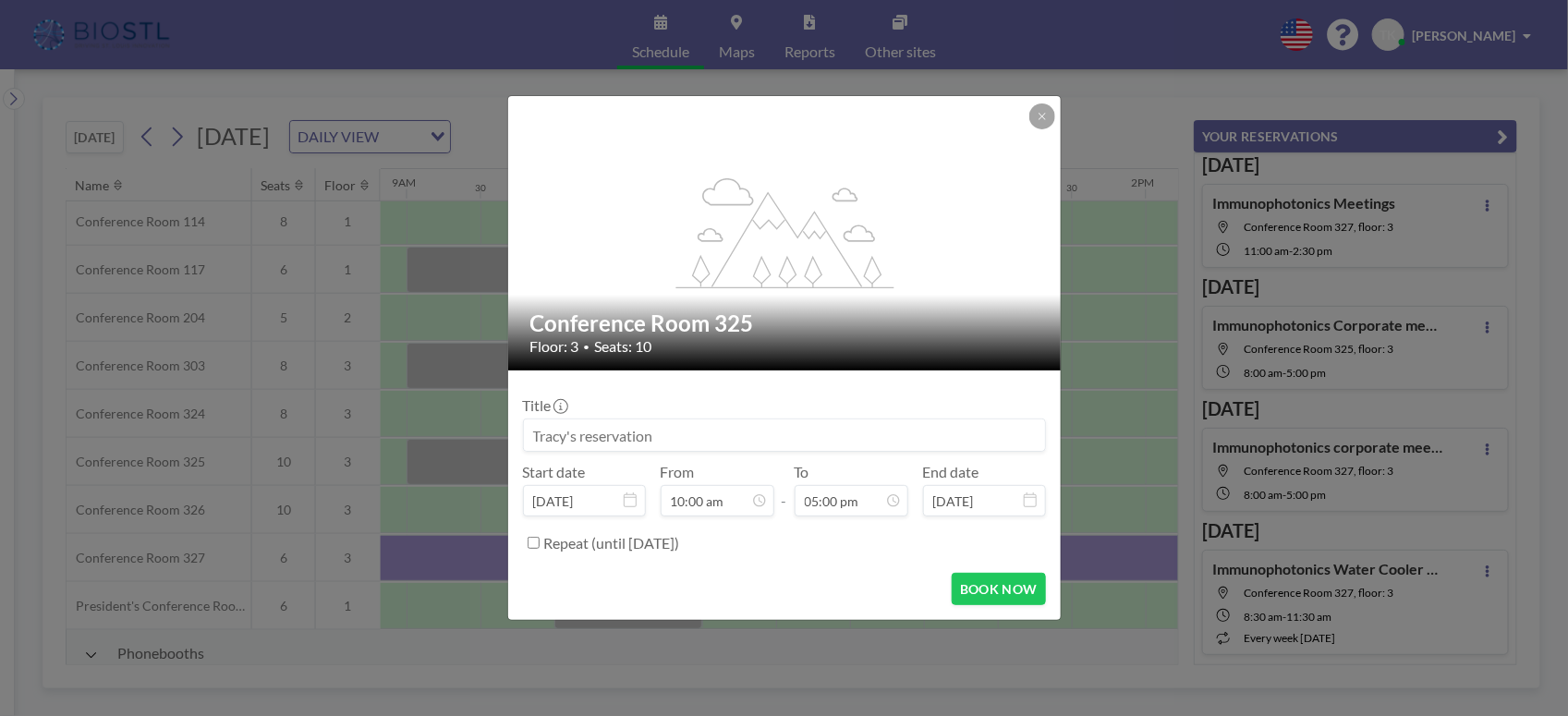
click at [694, 435] on input at bounding box center [784, 435] width 521 height 31
type input "Immunophotonics Corporate meetings"
click at [1018, 596] on button "BOOK NOW" at bounding box center [997, 589] width 93 height 32
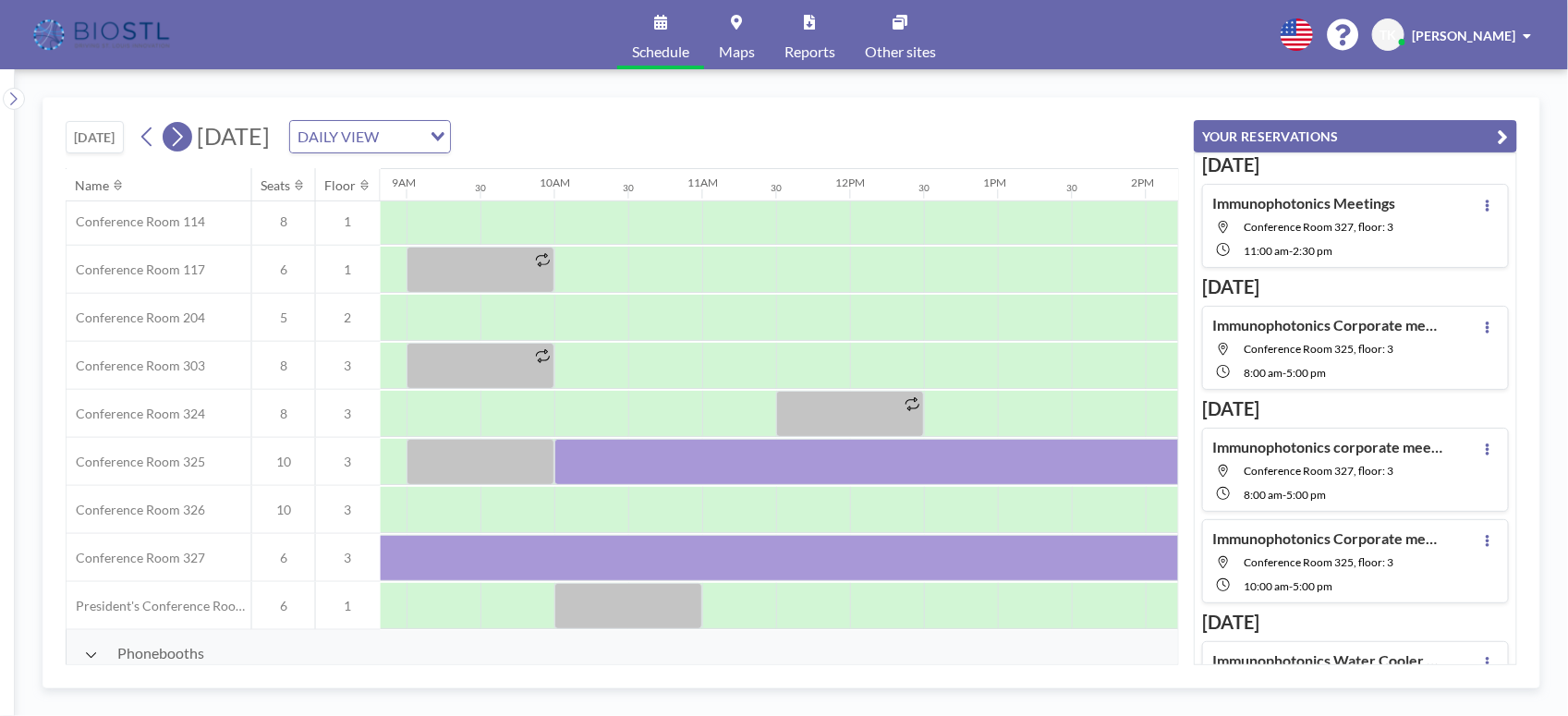
click at [186, 129] on icon at bounding box center [177, 137] width 18 height 28
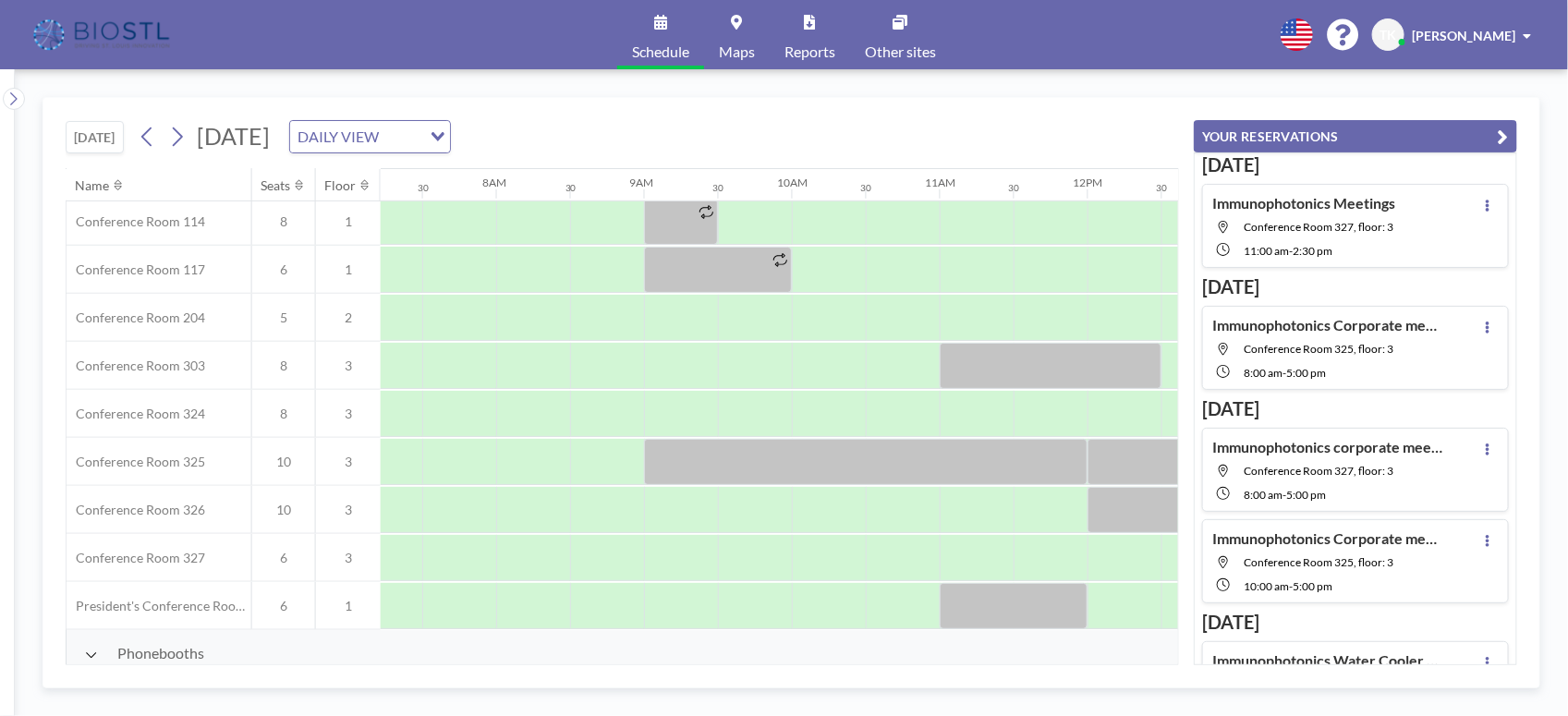
scroll to position [578, 911]
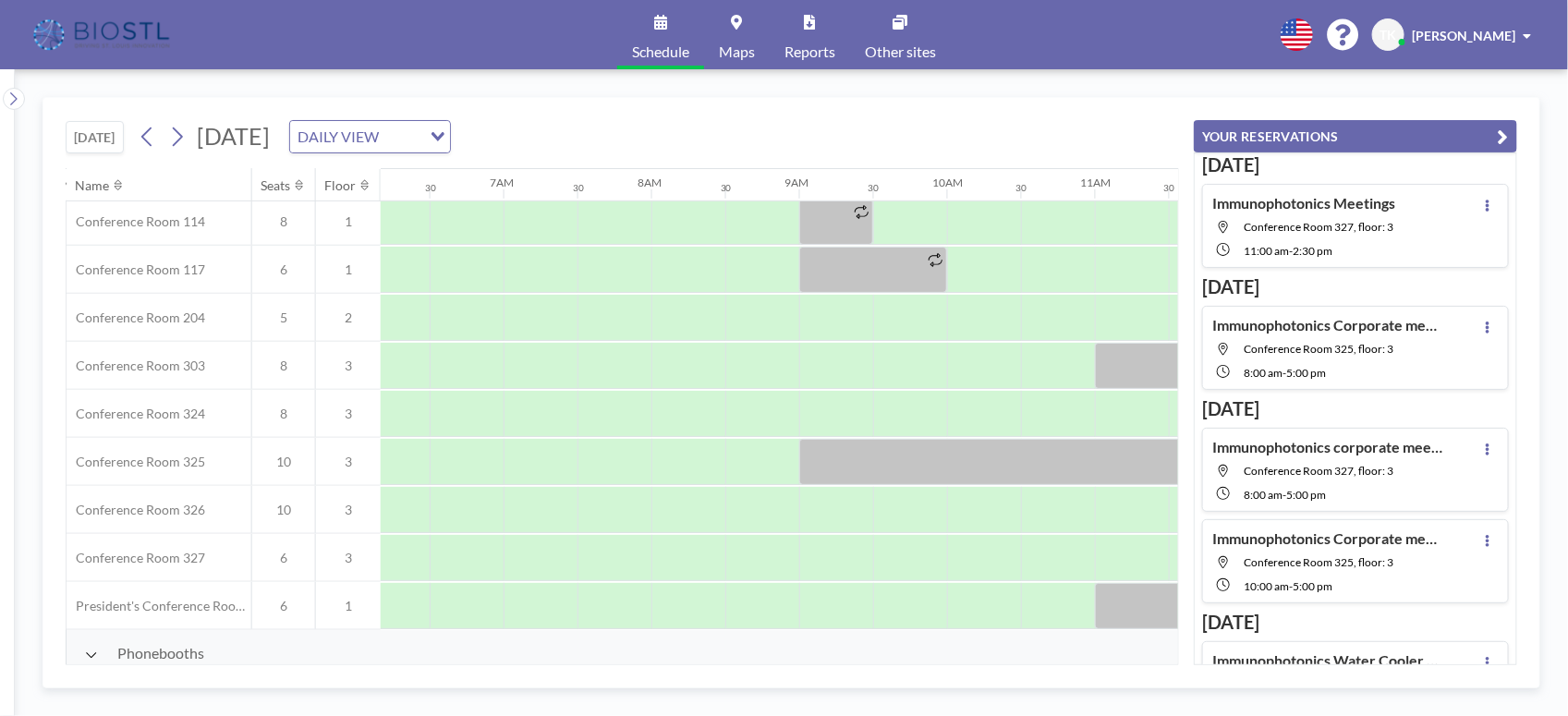
drag, startPoint x: 606, startPoint y: 664, endPoint x: 705, endPoint y: 685, distance: 101.2
click at [705, 685] on div "[DATE] [DATE] DAILY VIEW Loading... Name Seats Floor 12AM 30 1AM 30 2AM 30 3AM …" at bounding box center [791, 393] width 1498 height 592
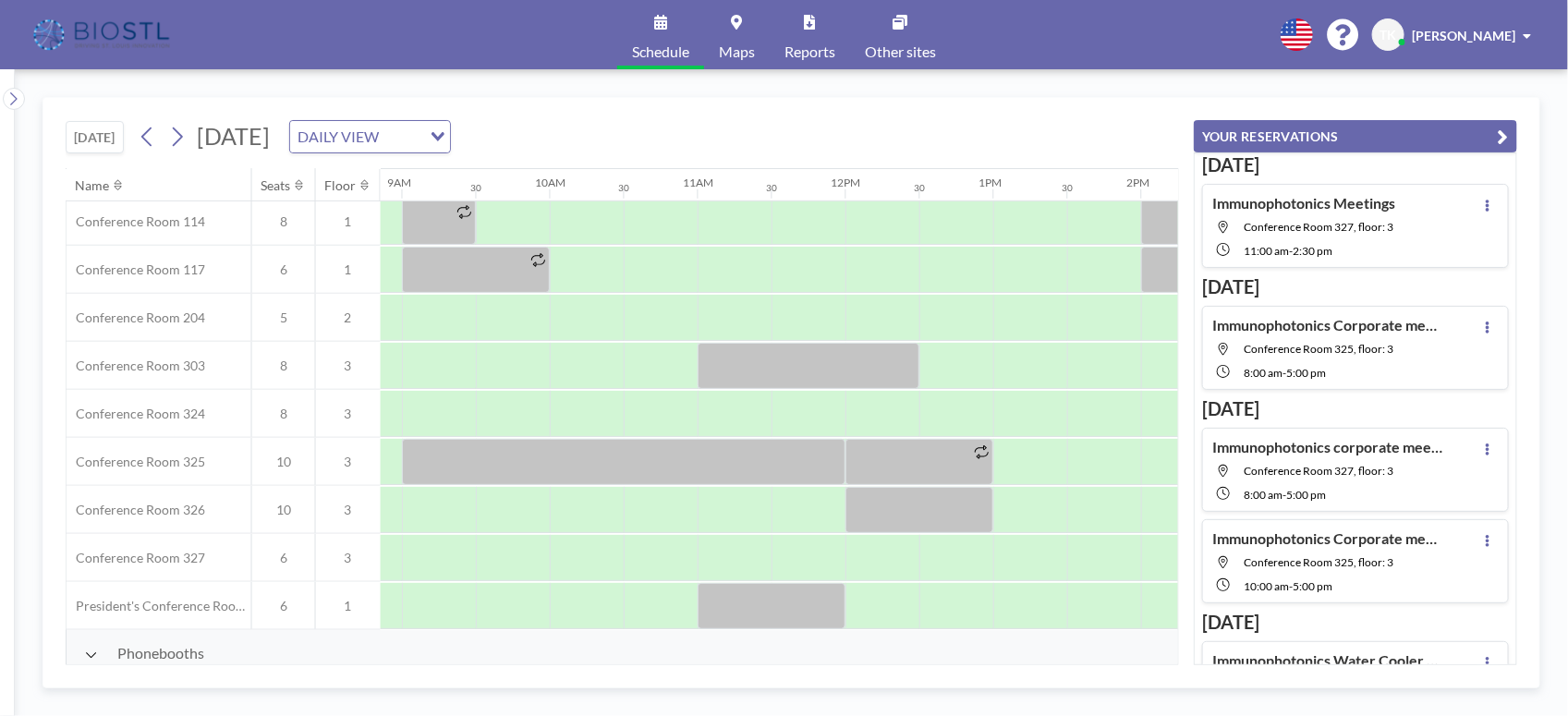
scroll to position [578, 1314]
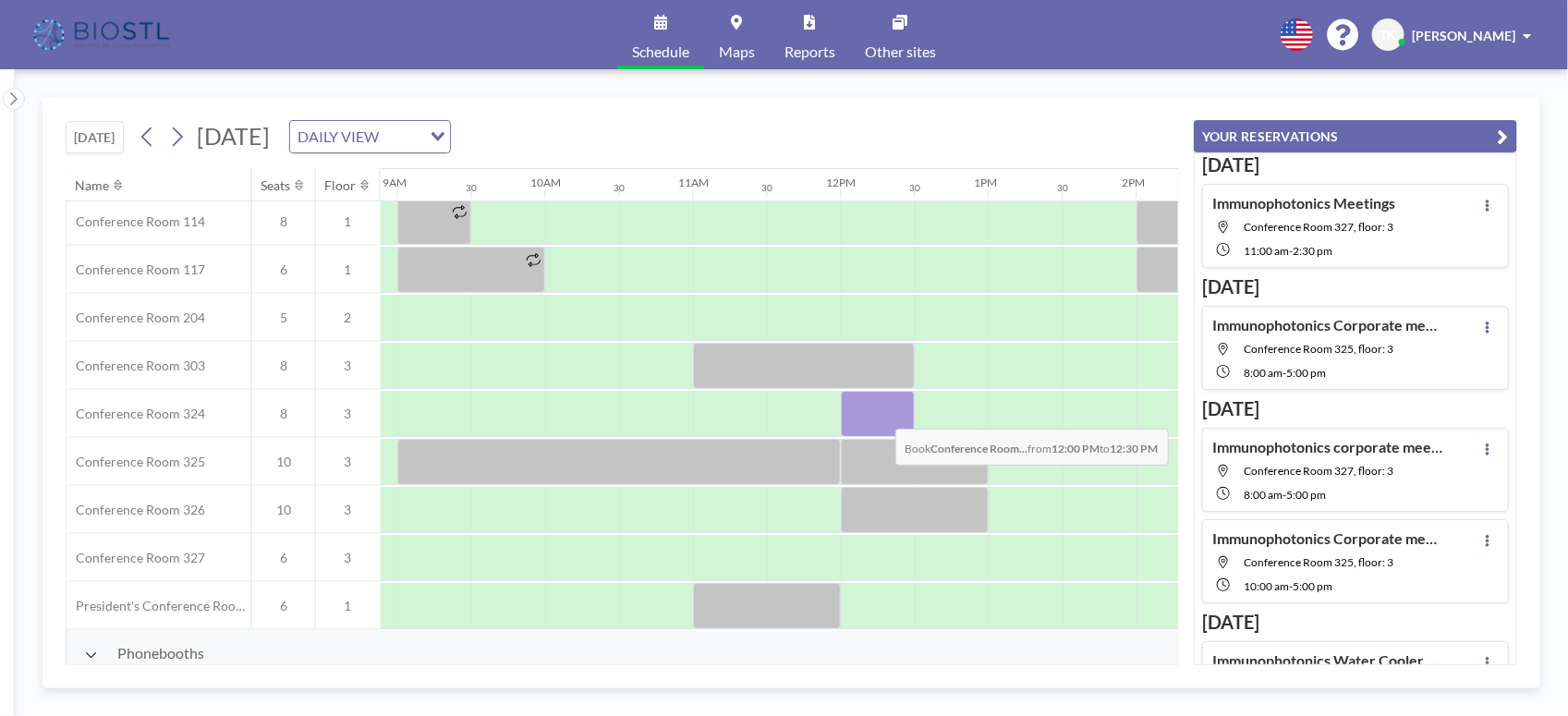
click at [880, 416] on div at bounding box center [877, 414] width 74 height 46
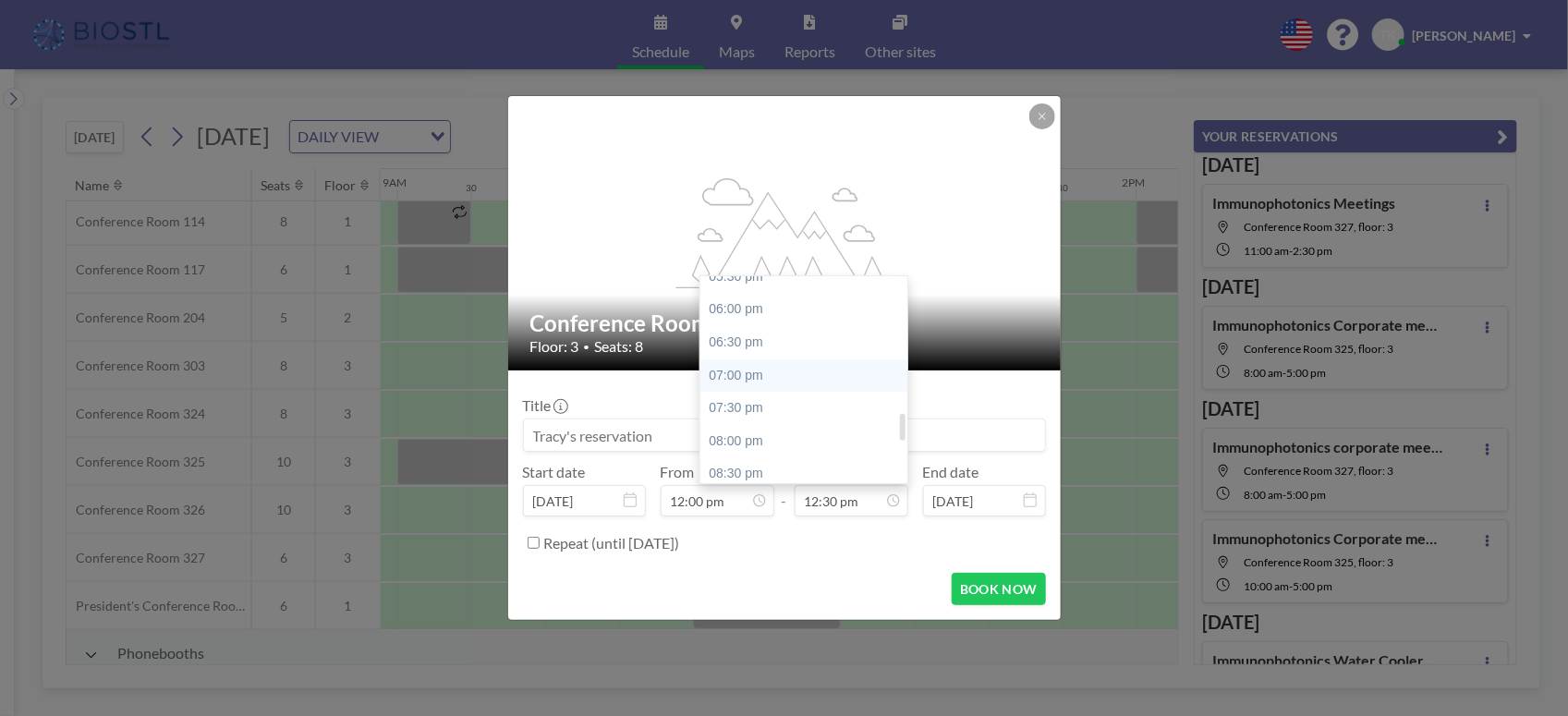
scroll to position [1052, 0]
click at [736, 371] on div "05:00 pm" at bounding box center [809, 359] width 218 height 33
type input "05:00 pm"
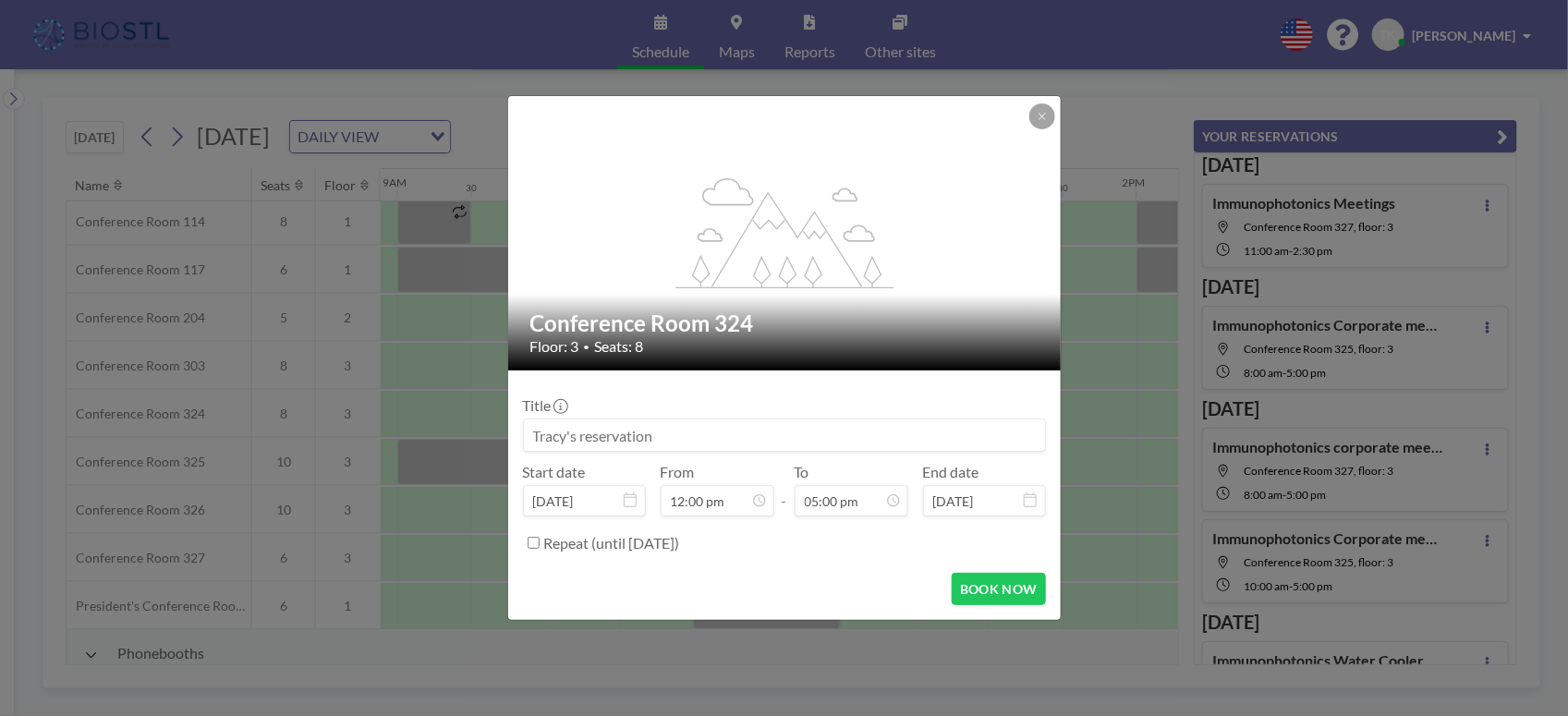
scroll to position [1117, 0]
click at [685, 433] on input at bounding box center [784, 435] width 521 height 31
type input "Immunophotonics Corporate meeting"
click at [1000, 592] on button "BOOK NOW" at bounding box center [997, 589] width 93 height 32
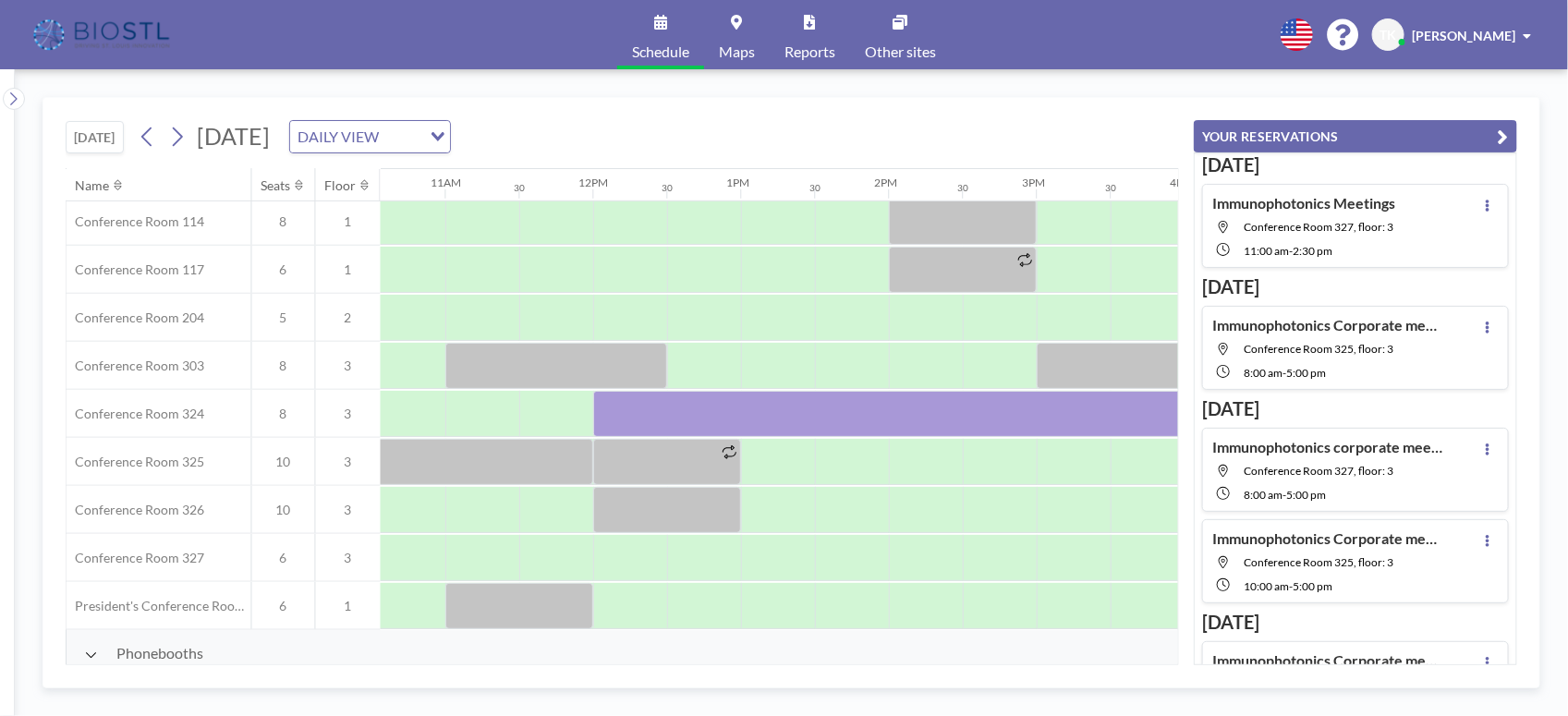
scroll to position [578, 1535]
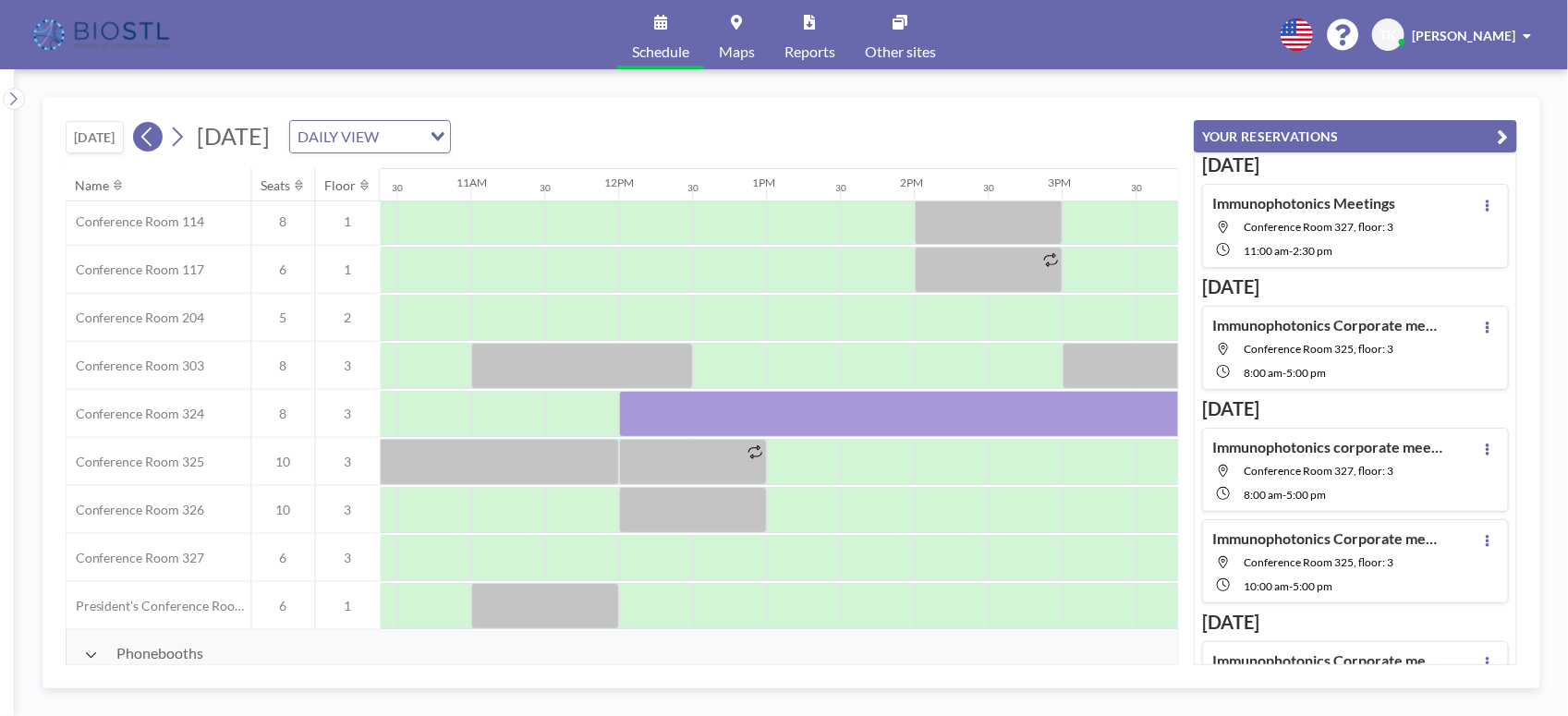
click at [153, 139] on icon at bounding box center [148, 137] width 18 height 28
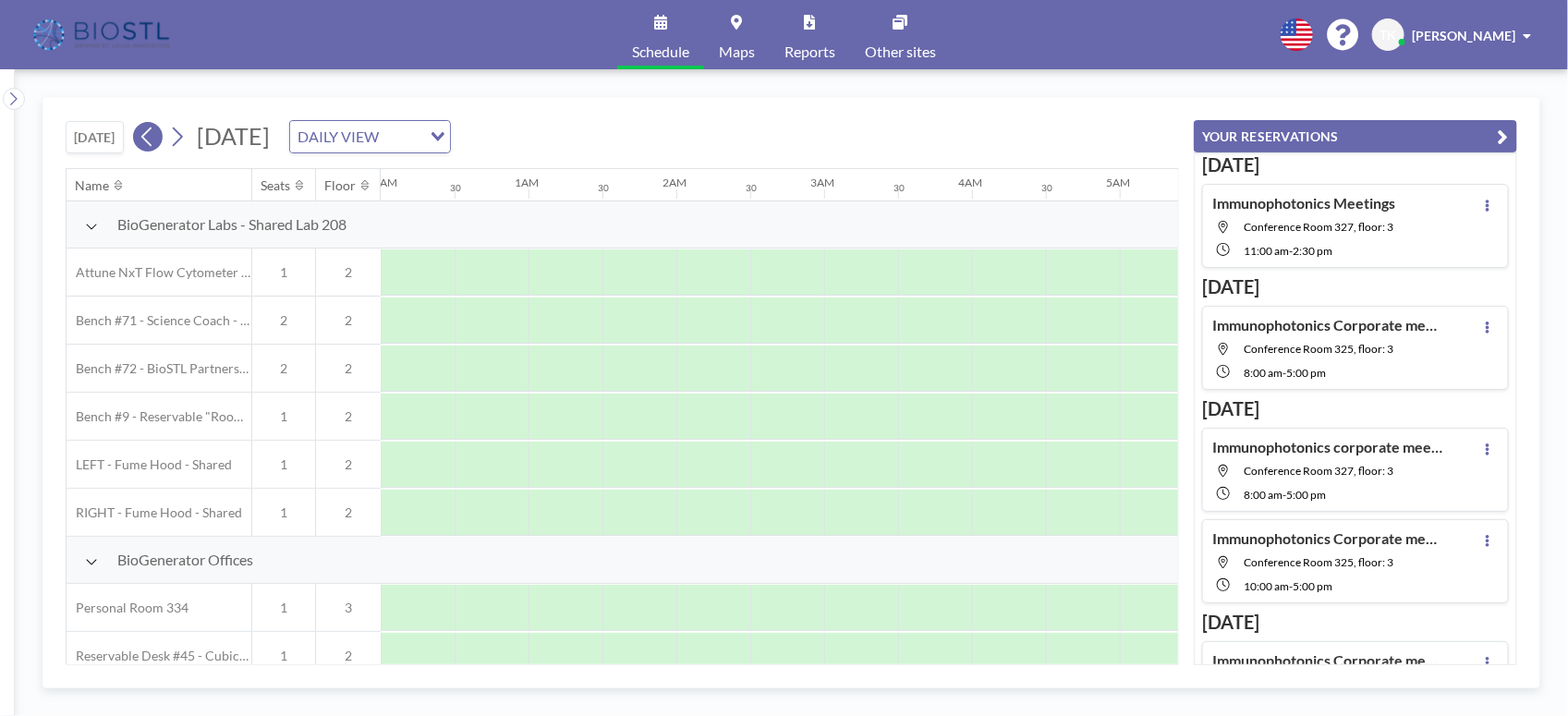
scroll to position [0, 1108]
click at [155, 136] on icon at bounding box center [148, 137] width 18 height 28
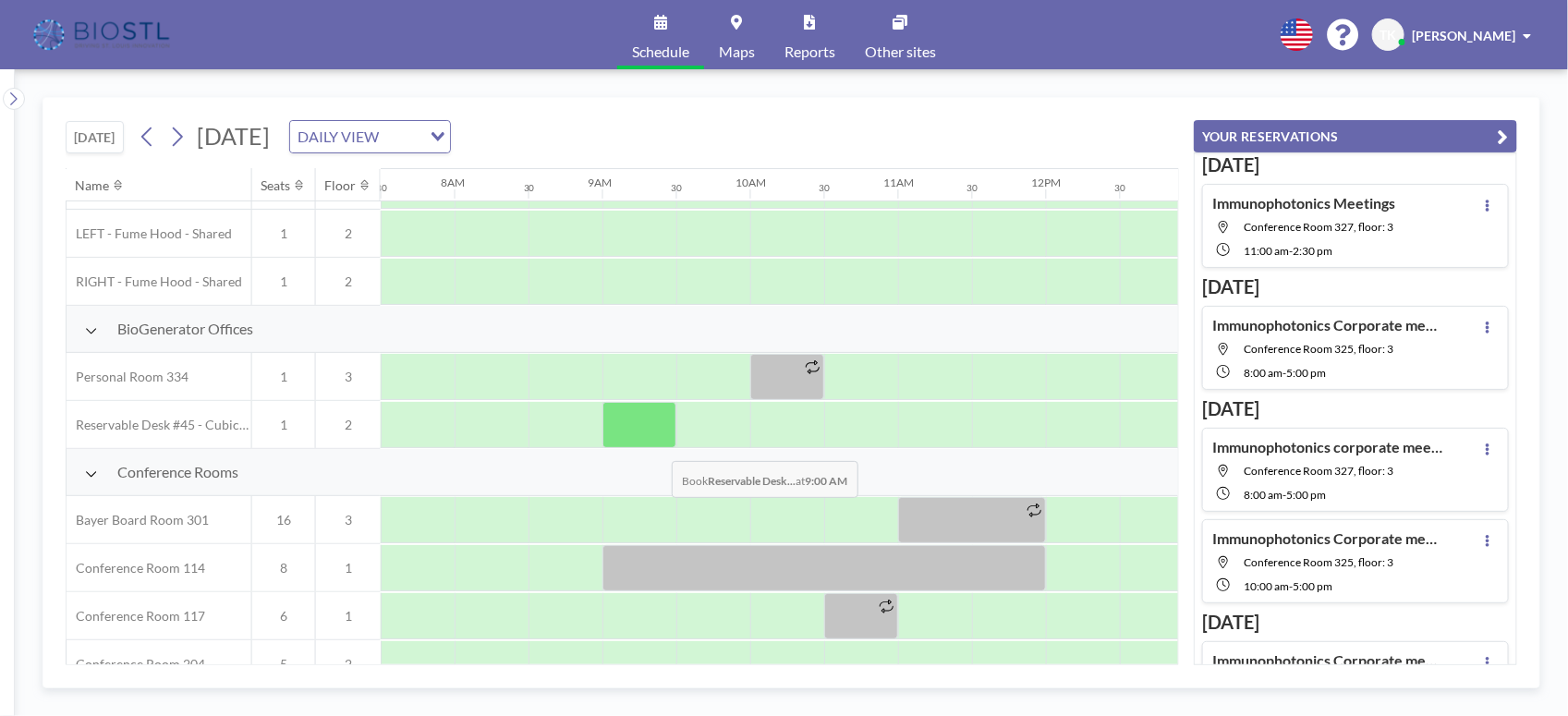
scroll to position [578, 1108]
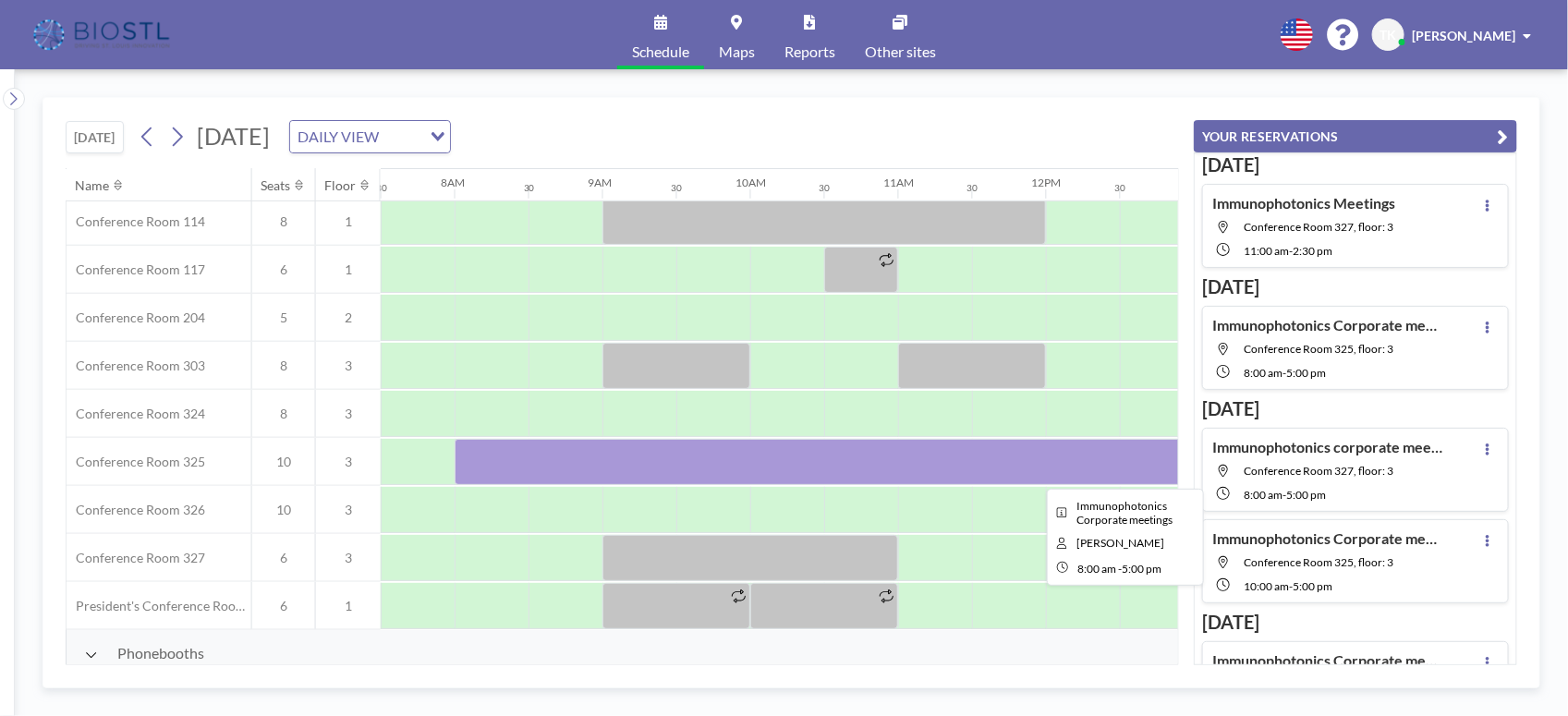
click at [589, 453] on div at bounding box center [1119, 462] width 1330 height 46
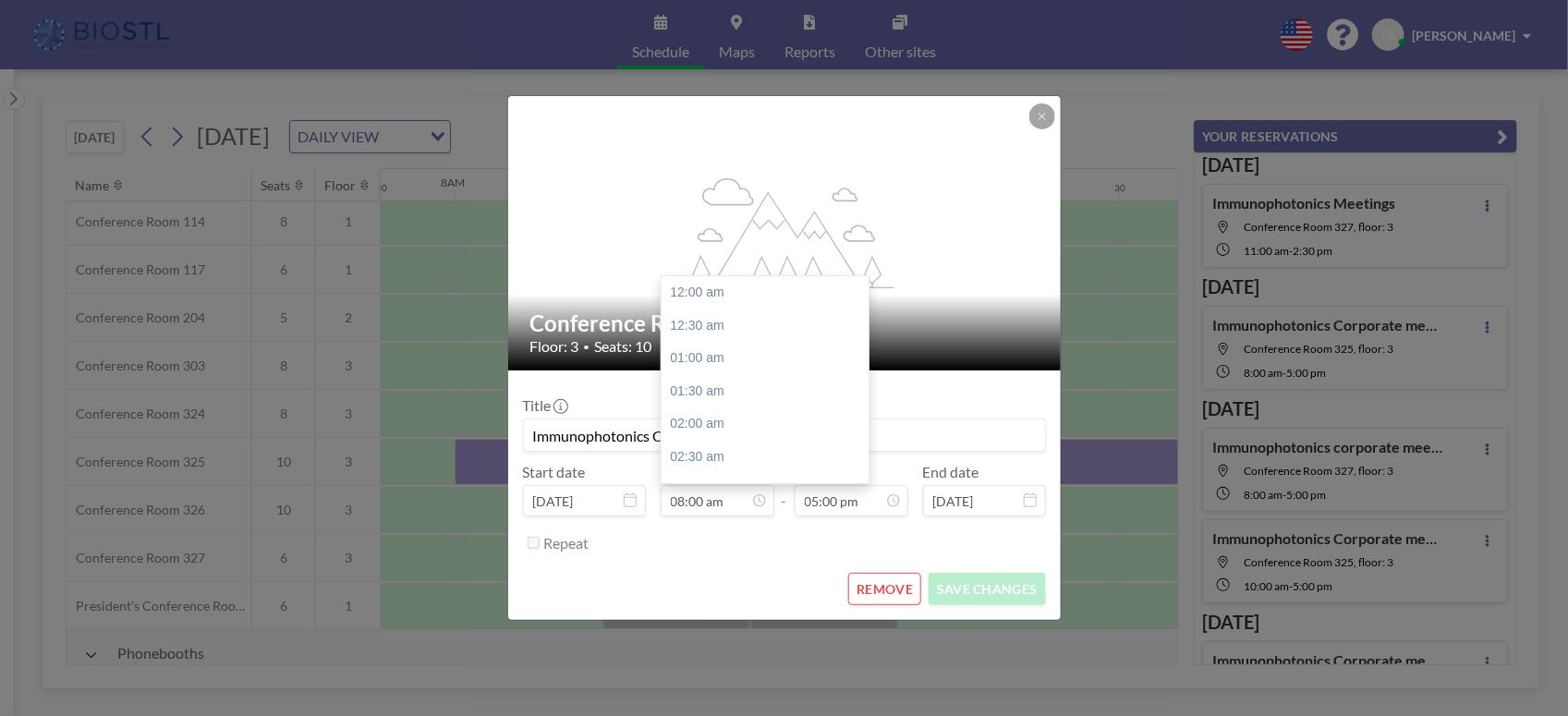
scroll to position [525, 0]
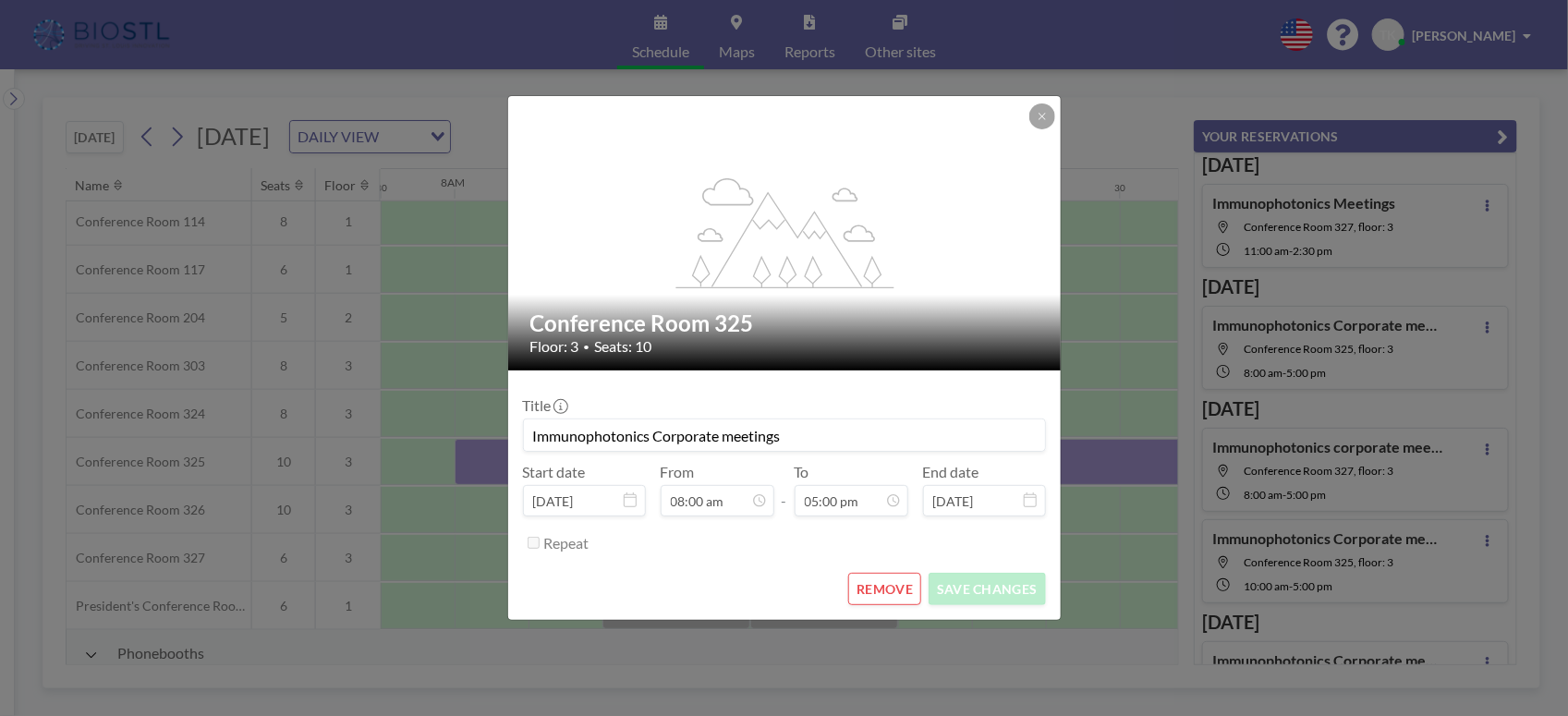
click at [888, 597] on button "REMOVE" at bounding box center [884, 589] width 73 height 32
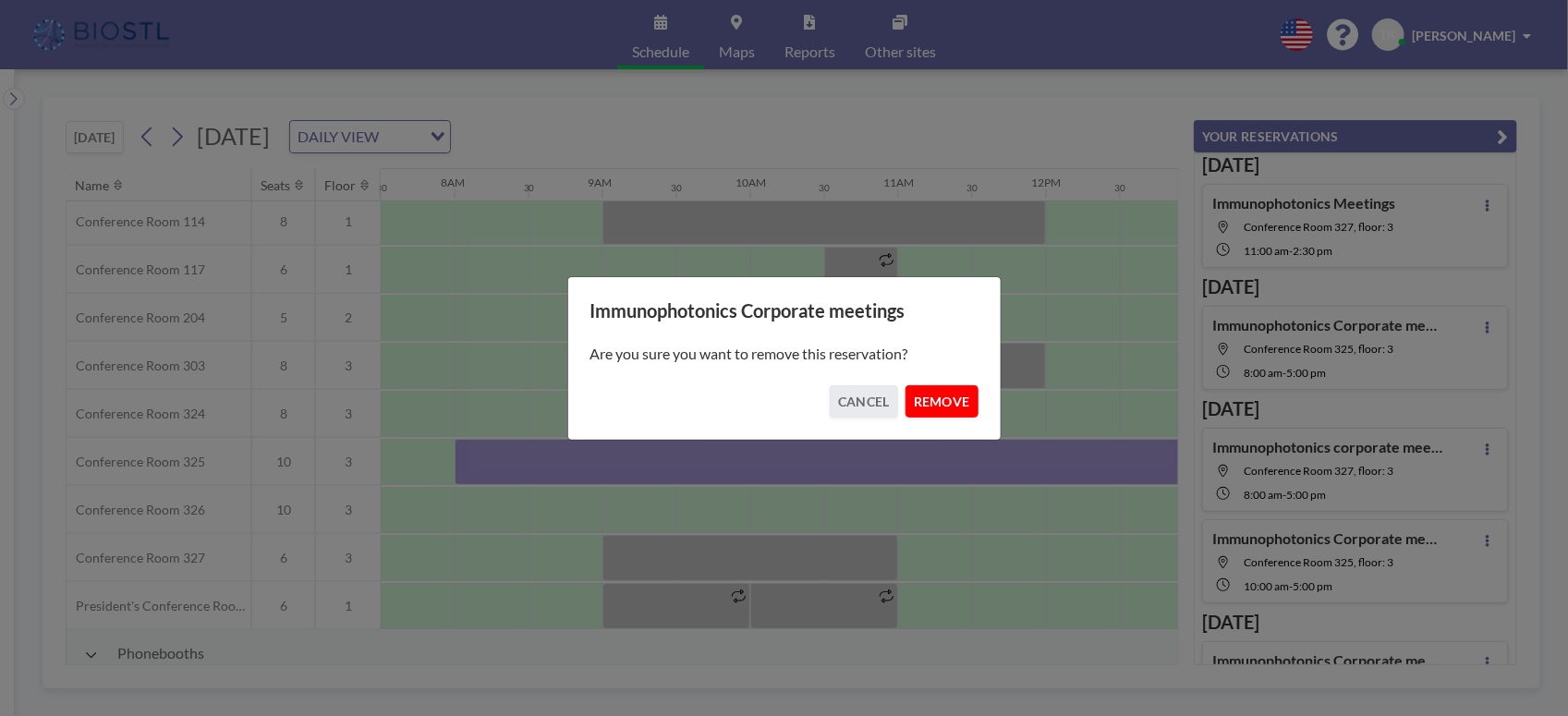
click at [940, 398] on button "REMOVE" at bounding box center [941, 401] width 73 height 32
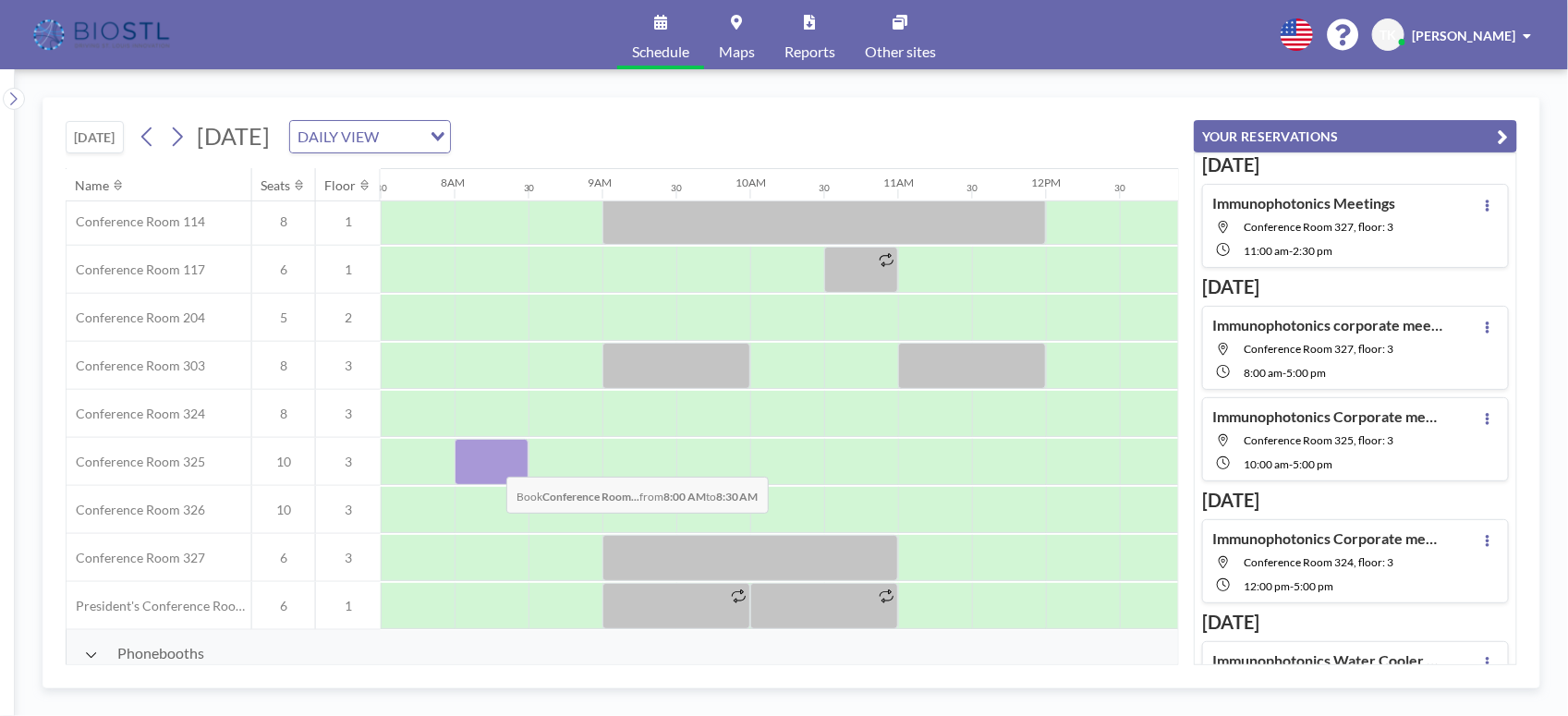
click at [492, 464] on div at bounding box center [492, 462] width 74 height 46
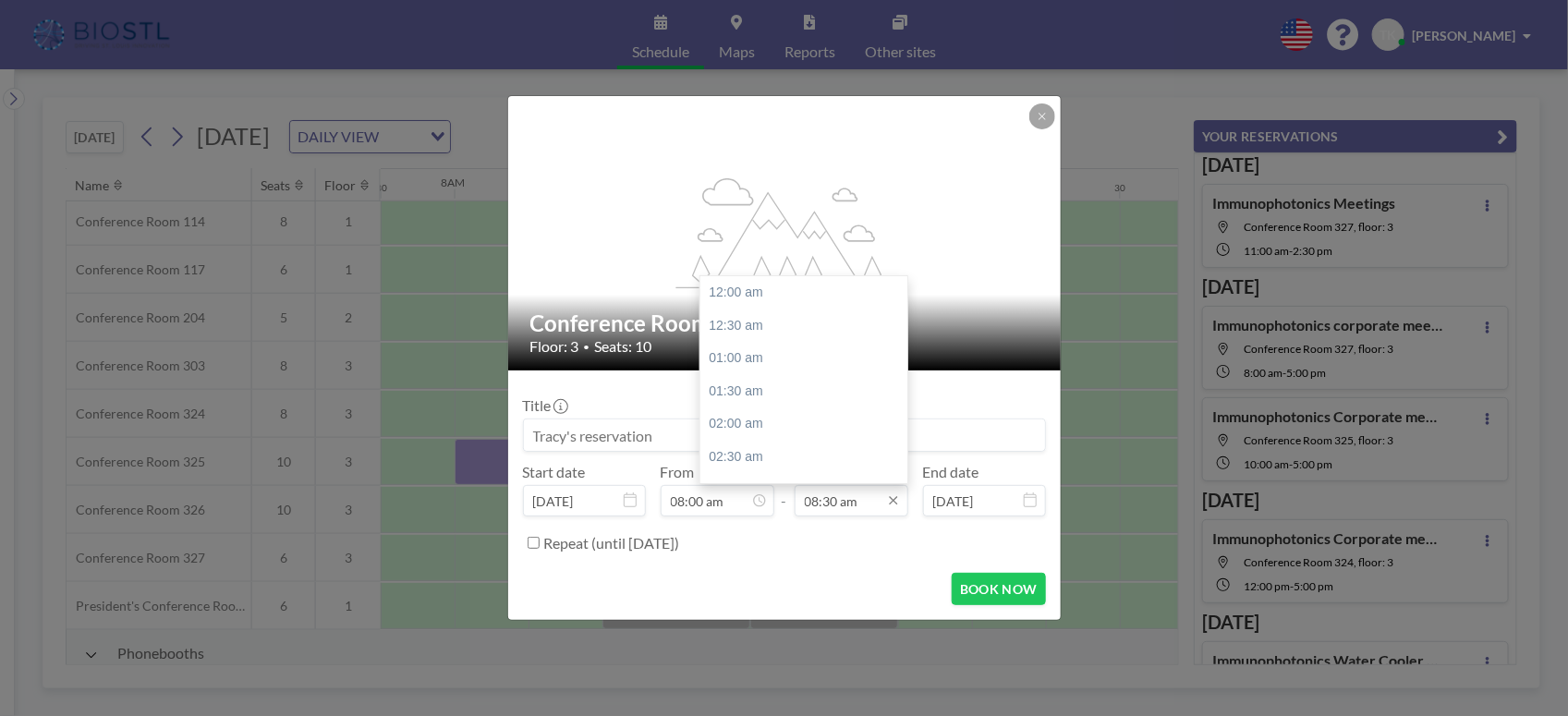
scroll to position [559, 0]
click at [893, 506] on icon at bounding box center [893, 501] width 15 height 15
click at [726, 389] on div "05:00 pm" at bounding box center [809, 389] width 218 height 33
type input "05:00 pm"
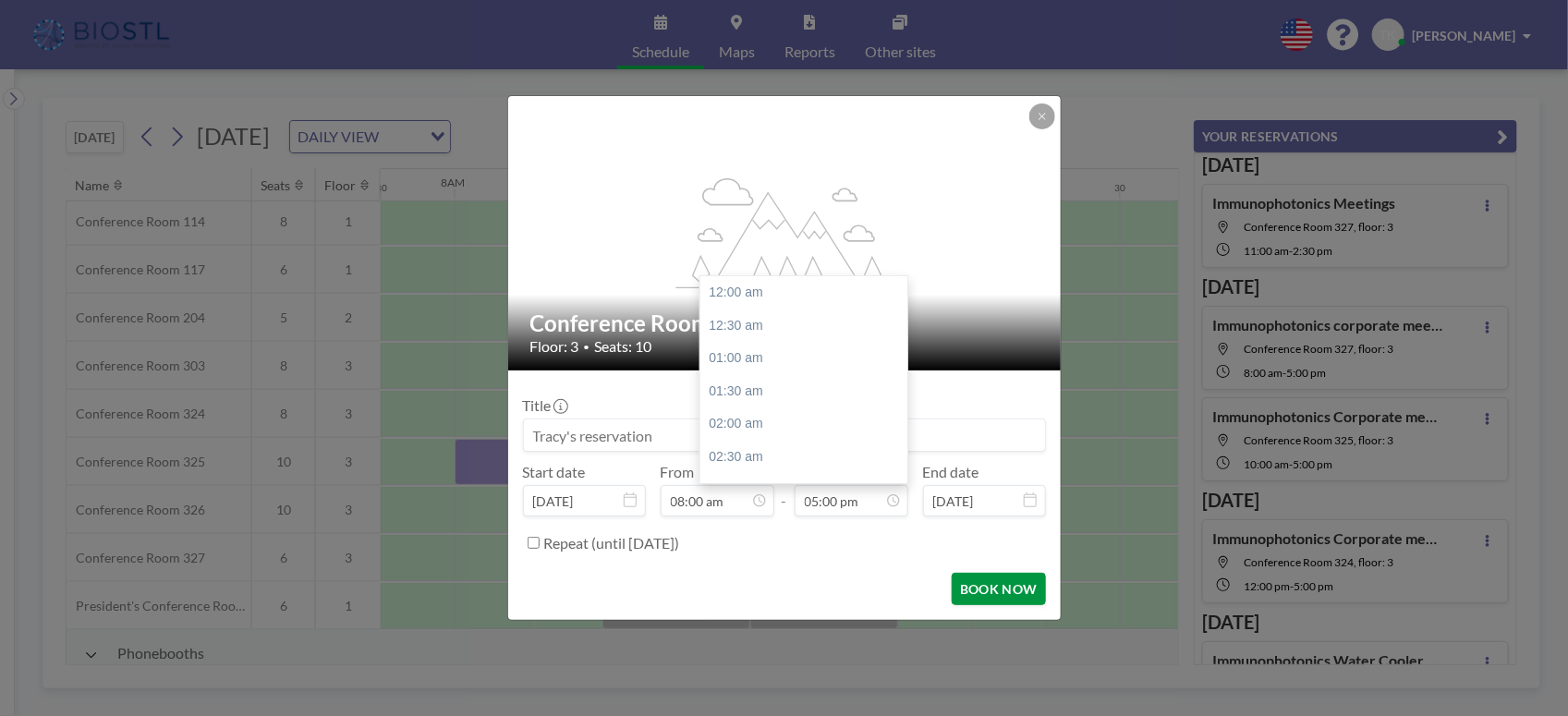
scroll to position [1117, 0]
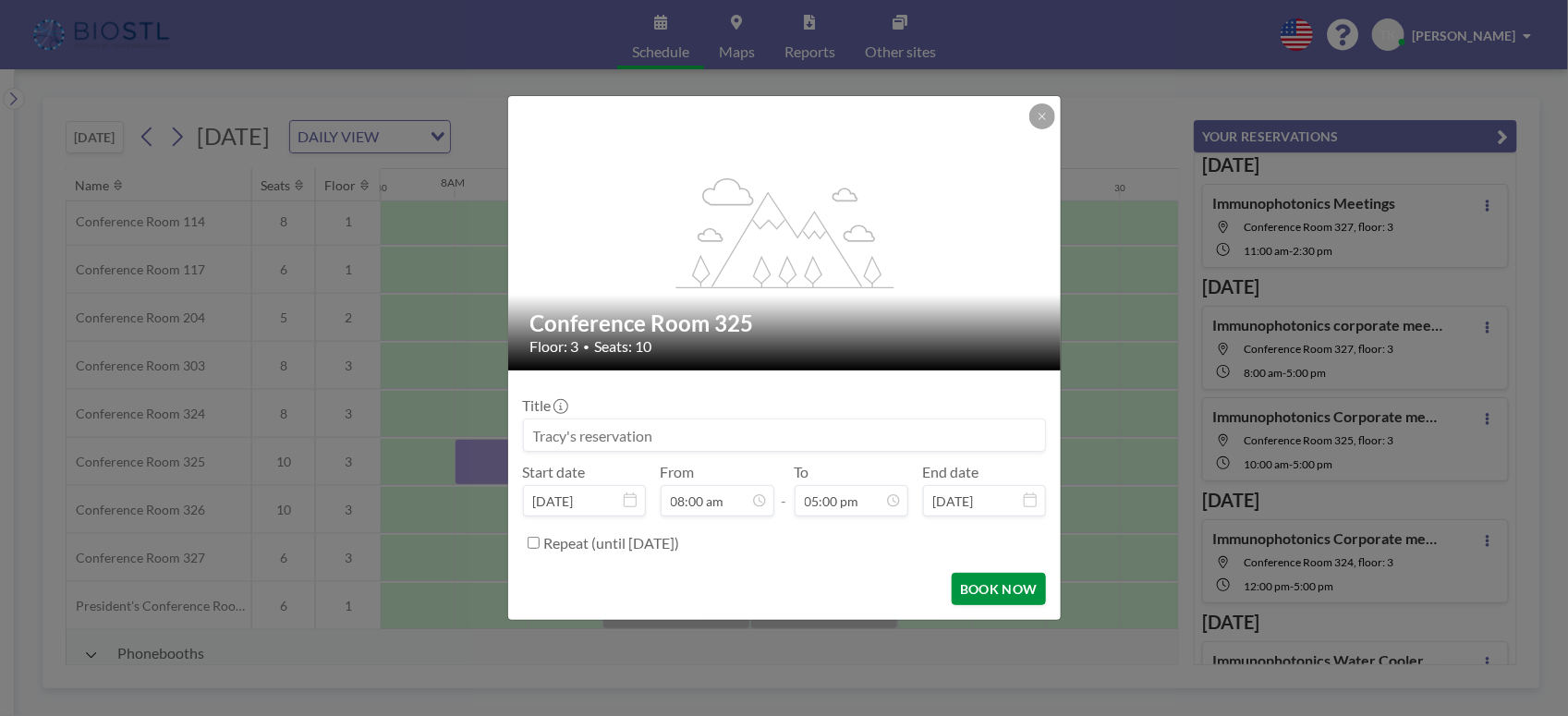
click at [997, 588] on button "BOOK NOW" at bounding box center [997, 589] width 93 height 32
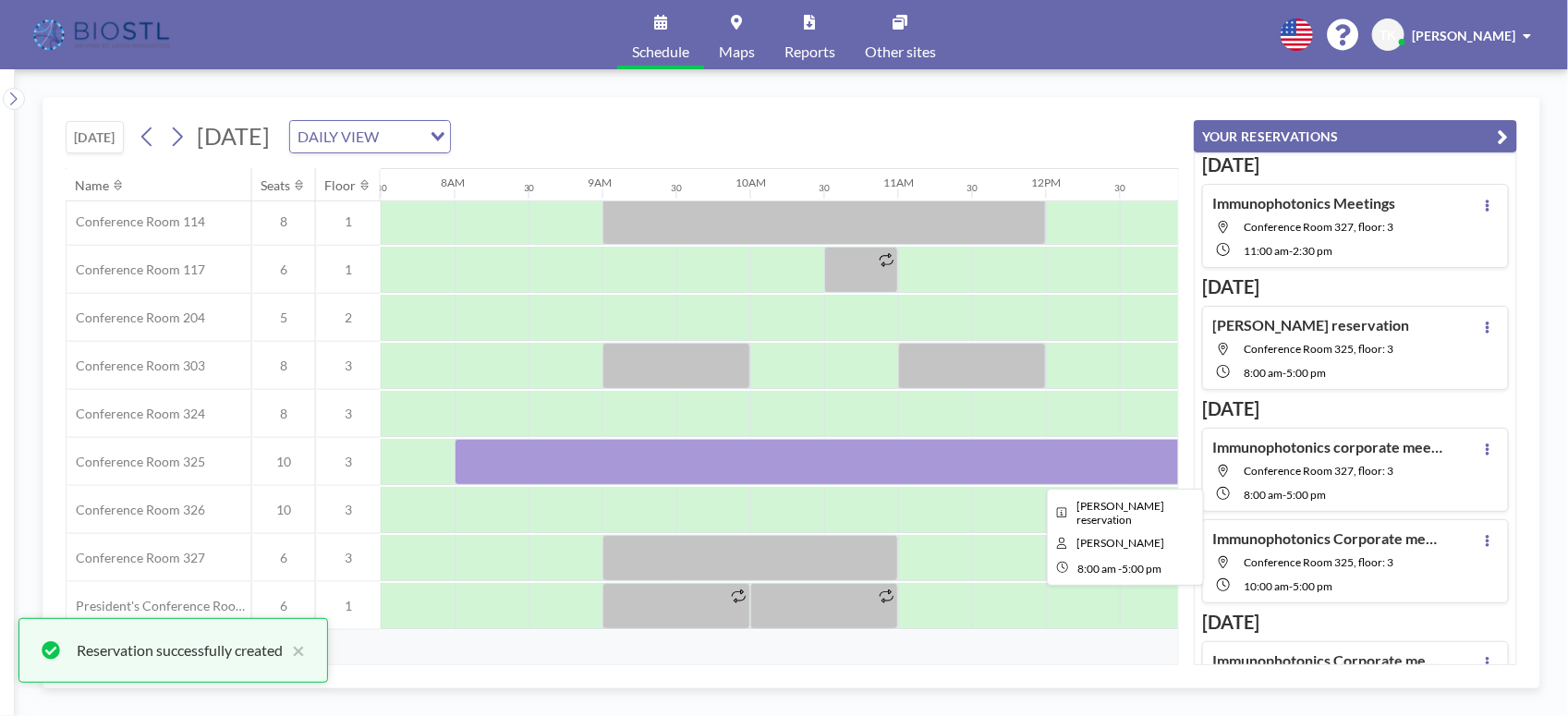
click at [551, 455] on div at bounding box center [1119, 462] width 1330 height 46
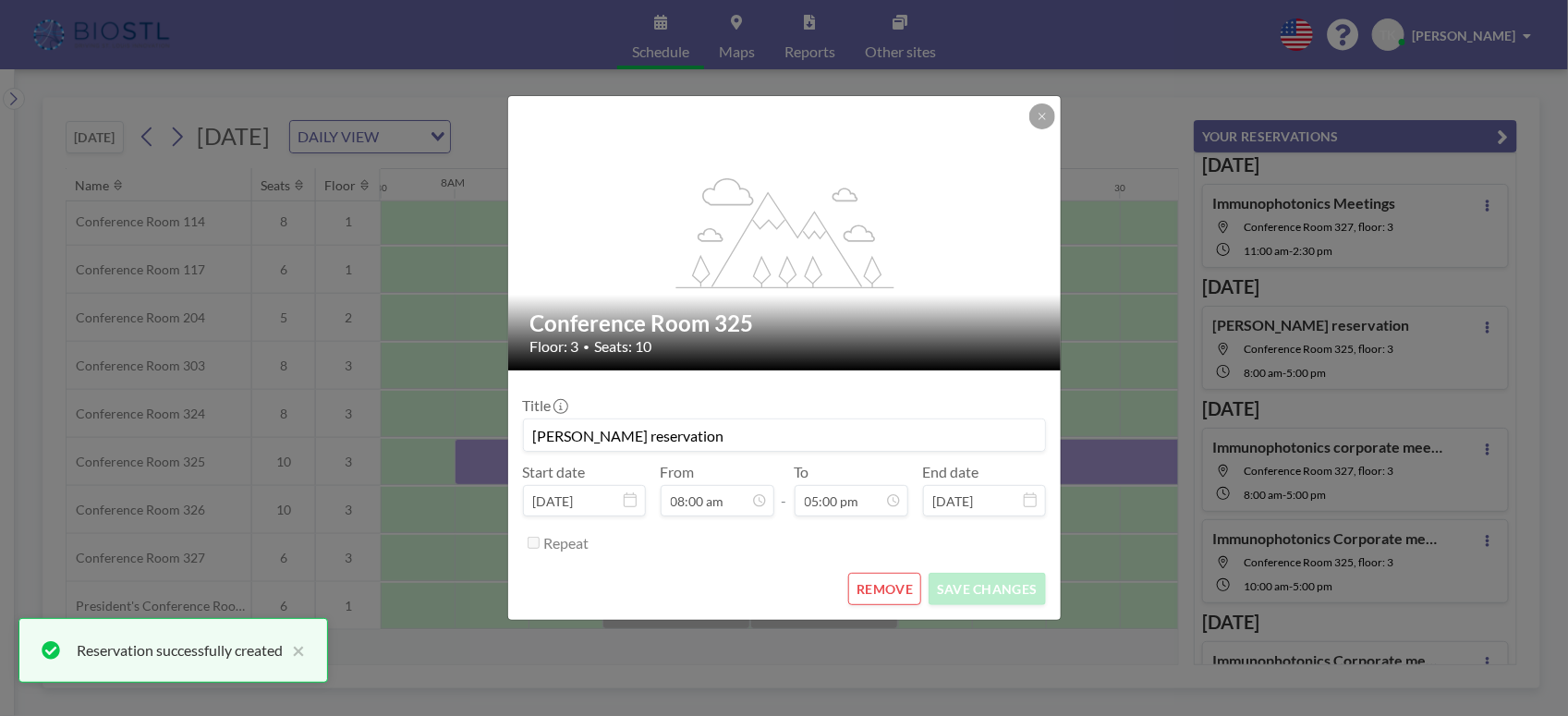
drag, startPoint x: 685, startPoint y: 442, endPoint x: 505, endPoint y: 416, distance: 181.9
click at [505, 416] on div "flex-grow: 1.2; Conference Room 325 Floor: 3 • Seats: 10 Title [PERSON_NAME] re…" at bounding box center [784, 358] width 1568 height 716
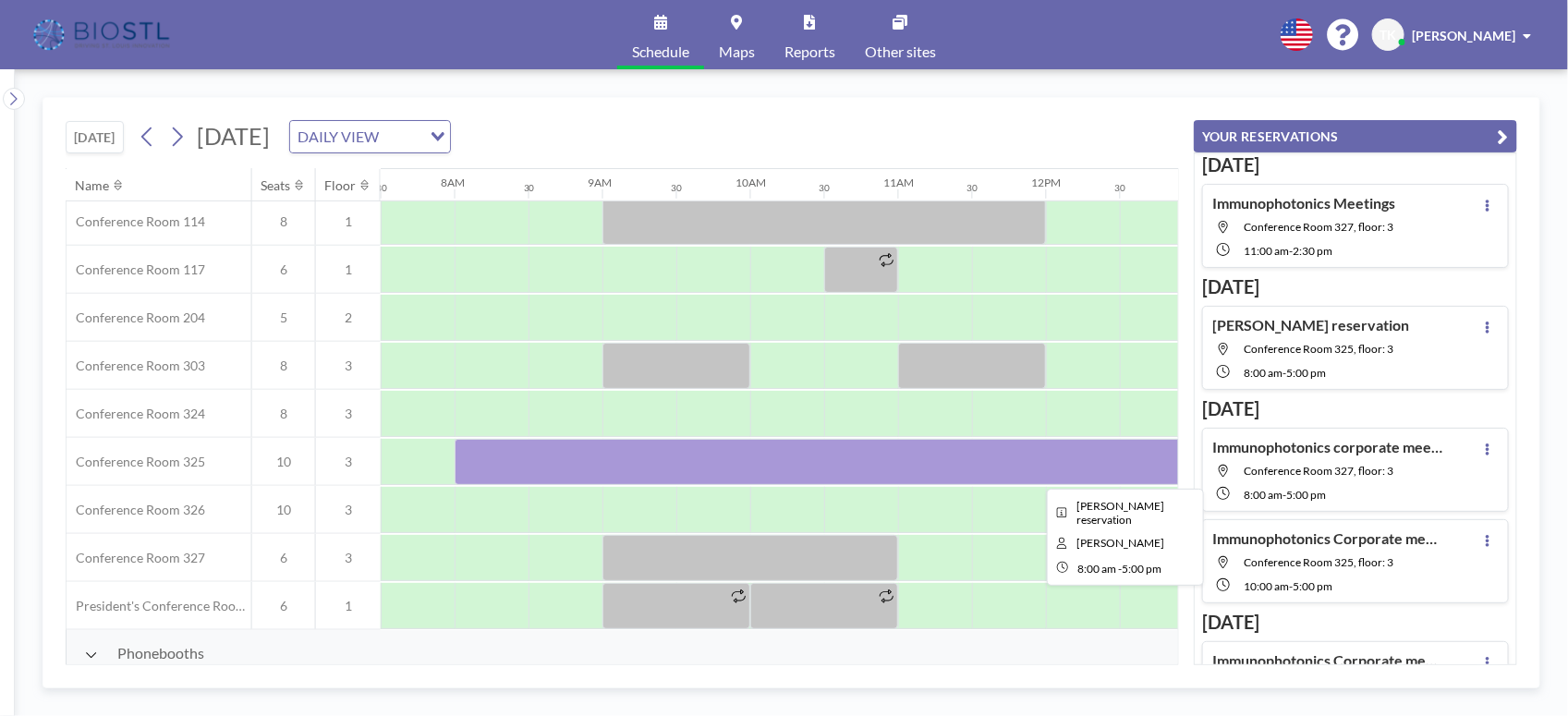
click at [569, 469] on div at bounding box center [1119, 462] width 1330 height 46
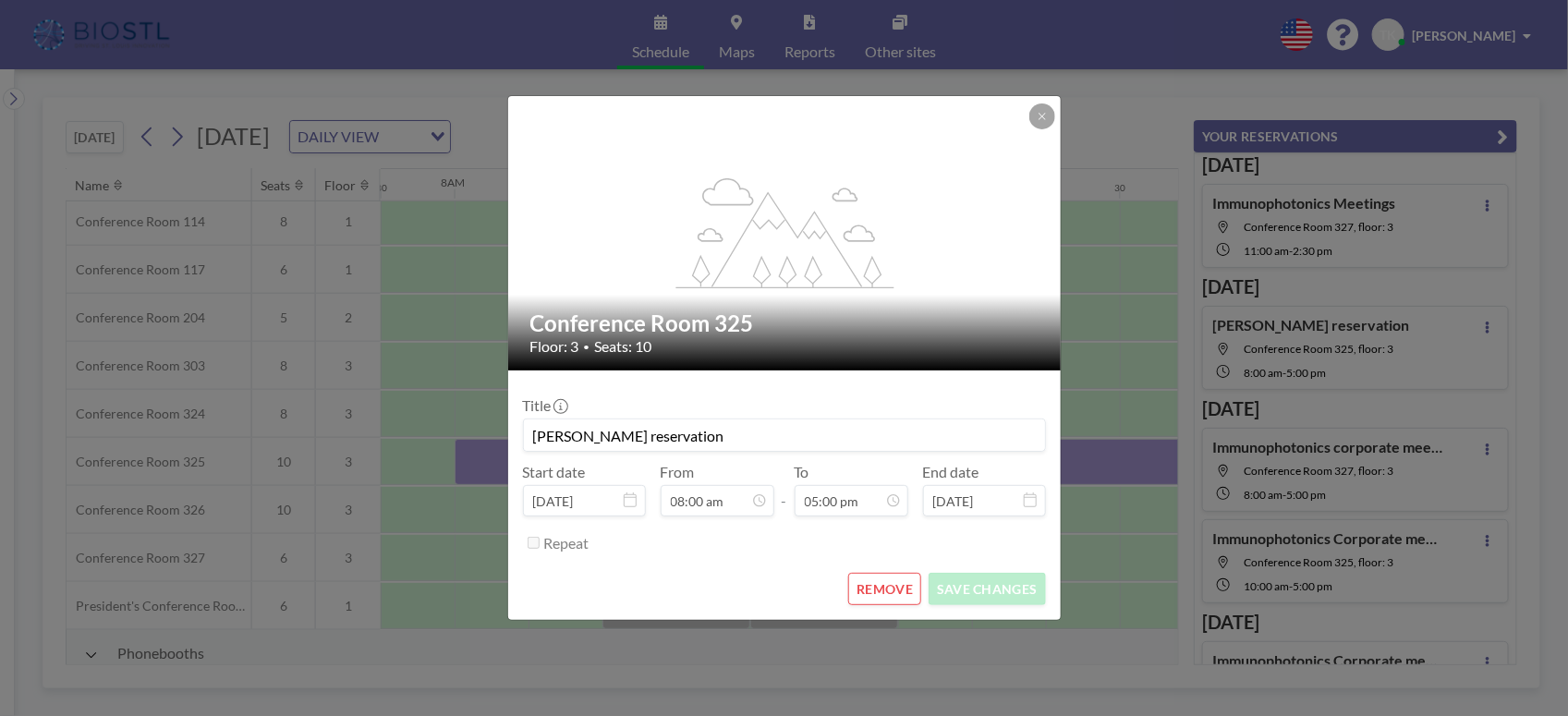
click at [670, 445] on input "[PERSON_NAME] reservation" at bounding box center [784, 435] width 521 height 31
drag, startPoint x: 670, startPoint y: 441, endPoint x: 508, endPoint y: 426, distance: 162.7
click at [508, 426] on form "Title [PERSON_NAME] reservation Start date [DATE] From 08:00 am - To 05:00 pm E…" at bounding box center [784, 496] width 553 height 250
type input "Immunophotonics Corporate meetings"
click at [989, 590] on button "SAVE CHANGES" at bounding box center [986, 589] width 116 height 32
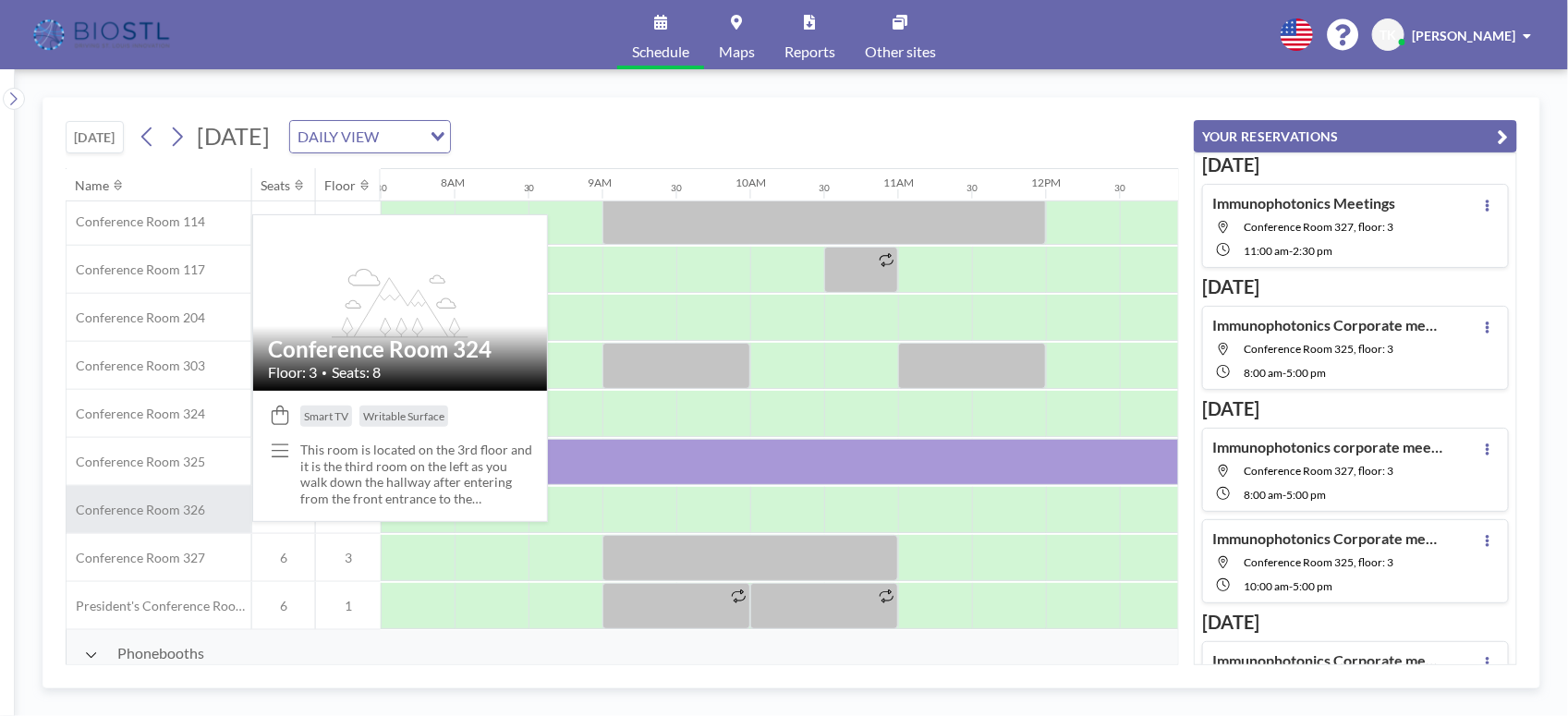
scroll to position [462, 1108]
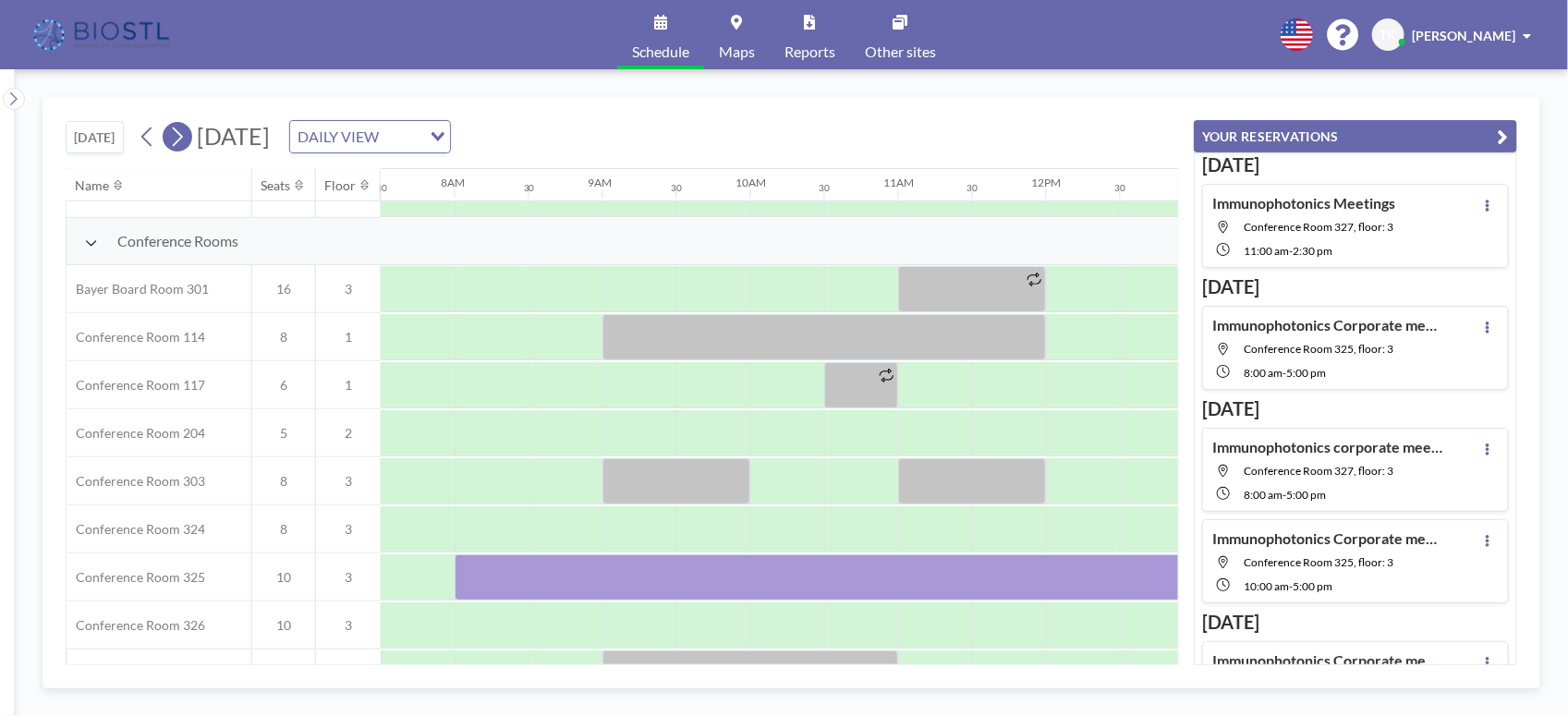
click at [182, 140] on icon at bounding box center [177, 137] width 18 height 28
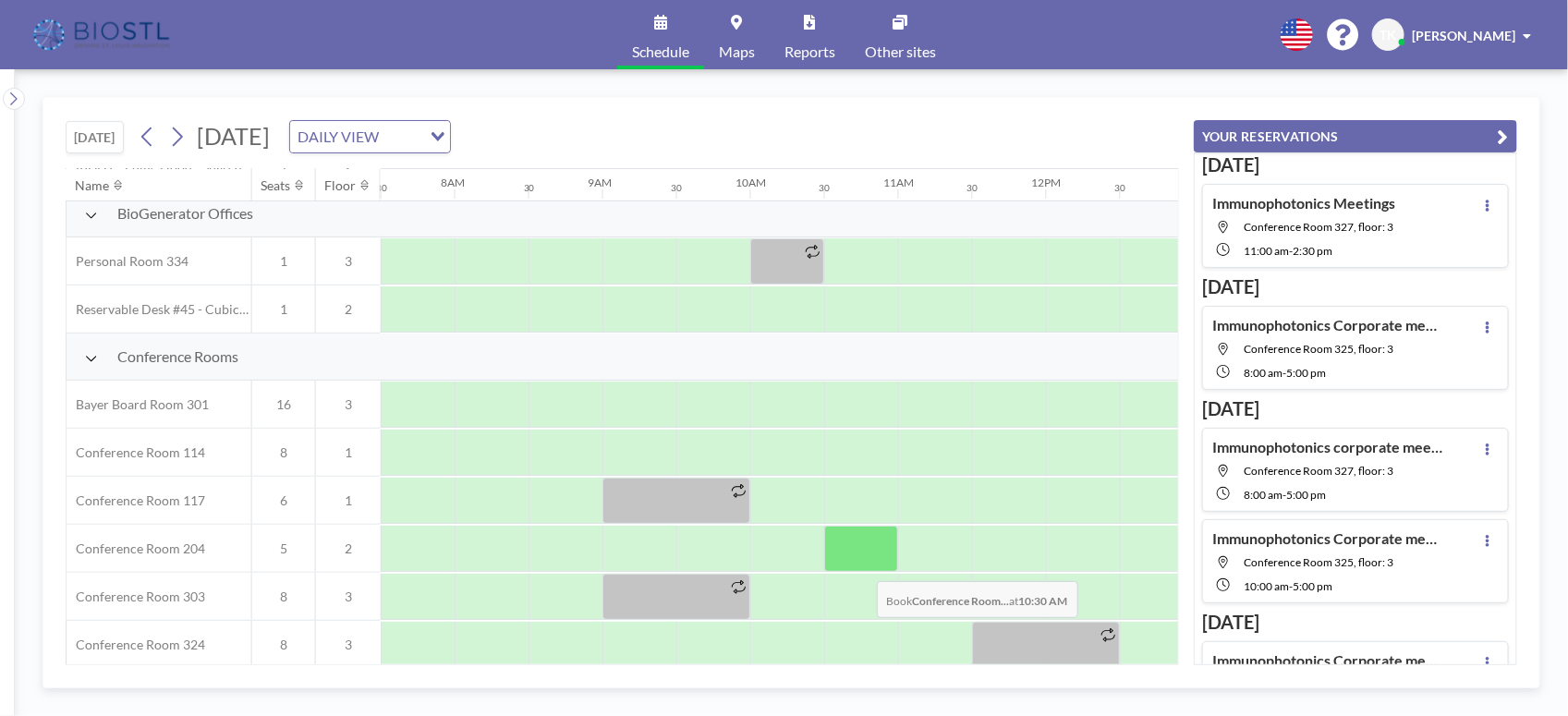
scroll to position [693, 1108]
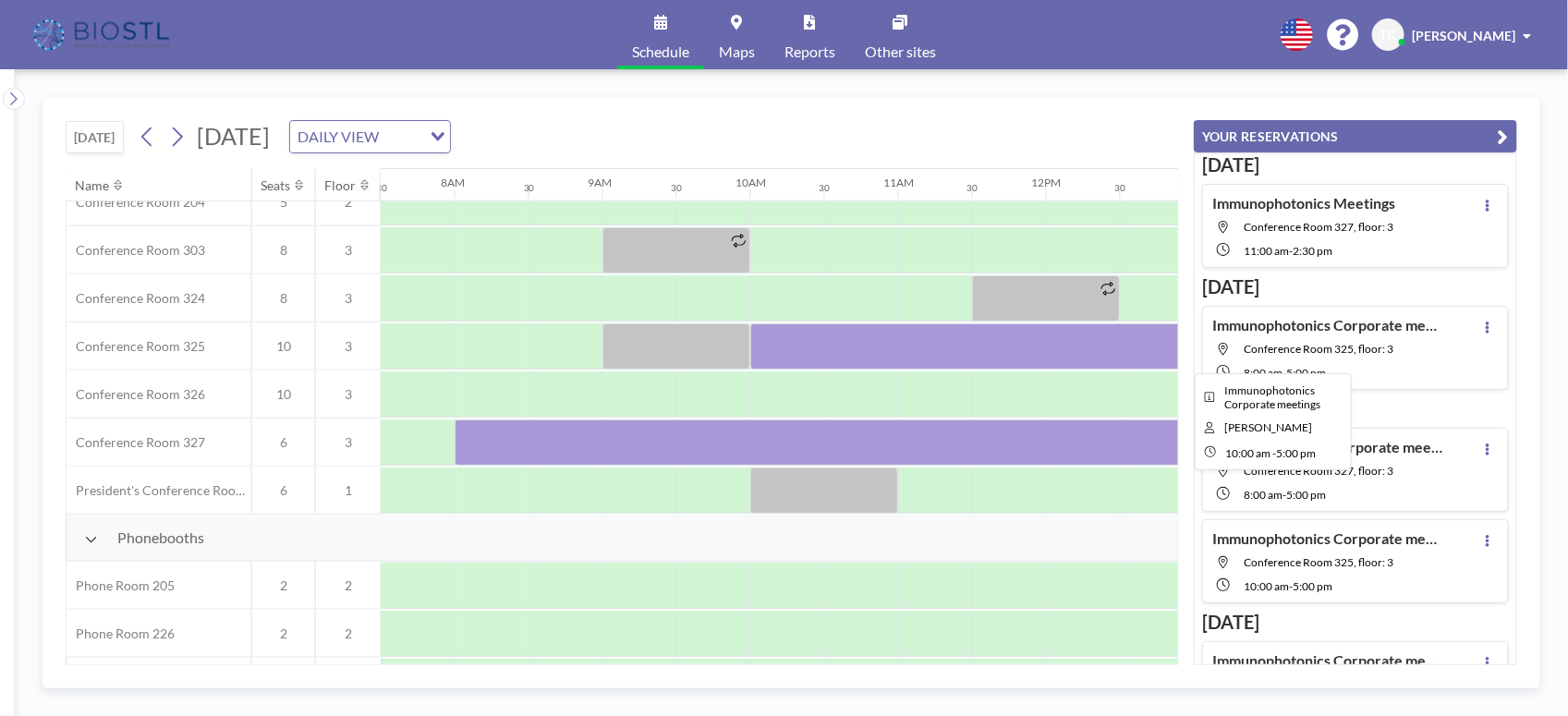
click at [837, 345] on div at bounding box center [1267, 347] width 1034 height 46
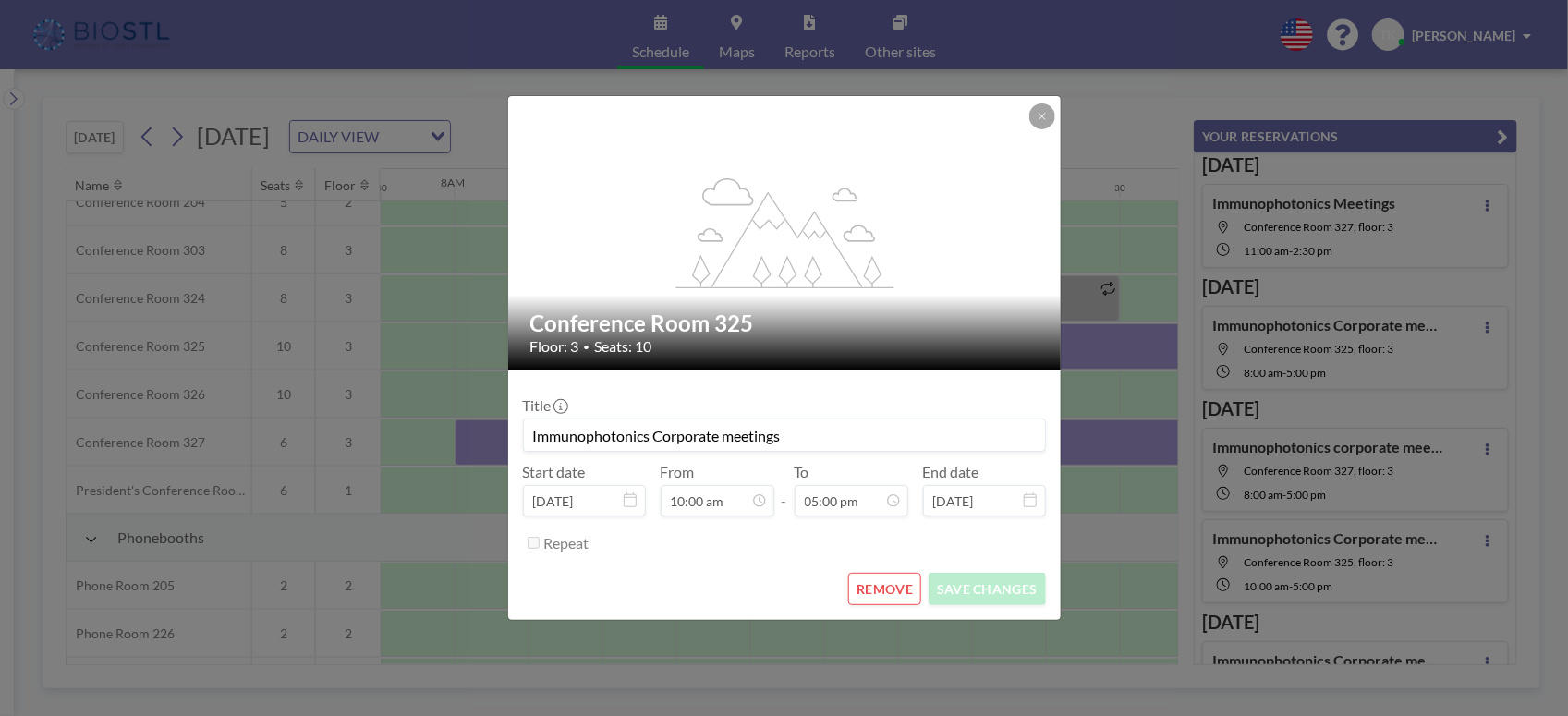
scroll to position [0, 0]
click at [873, 584] on button "REMOVE" at bounding box center [884, 589] width 73 height 32
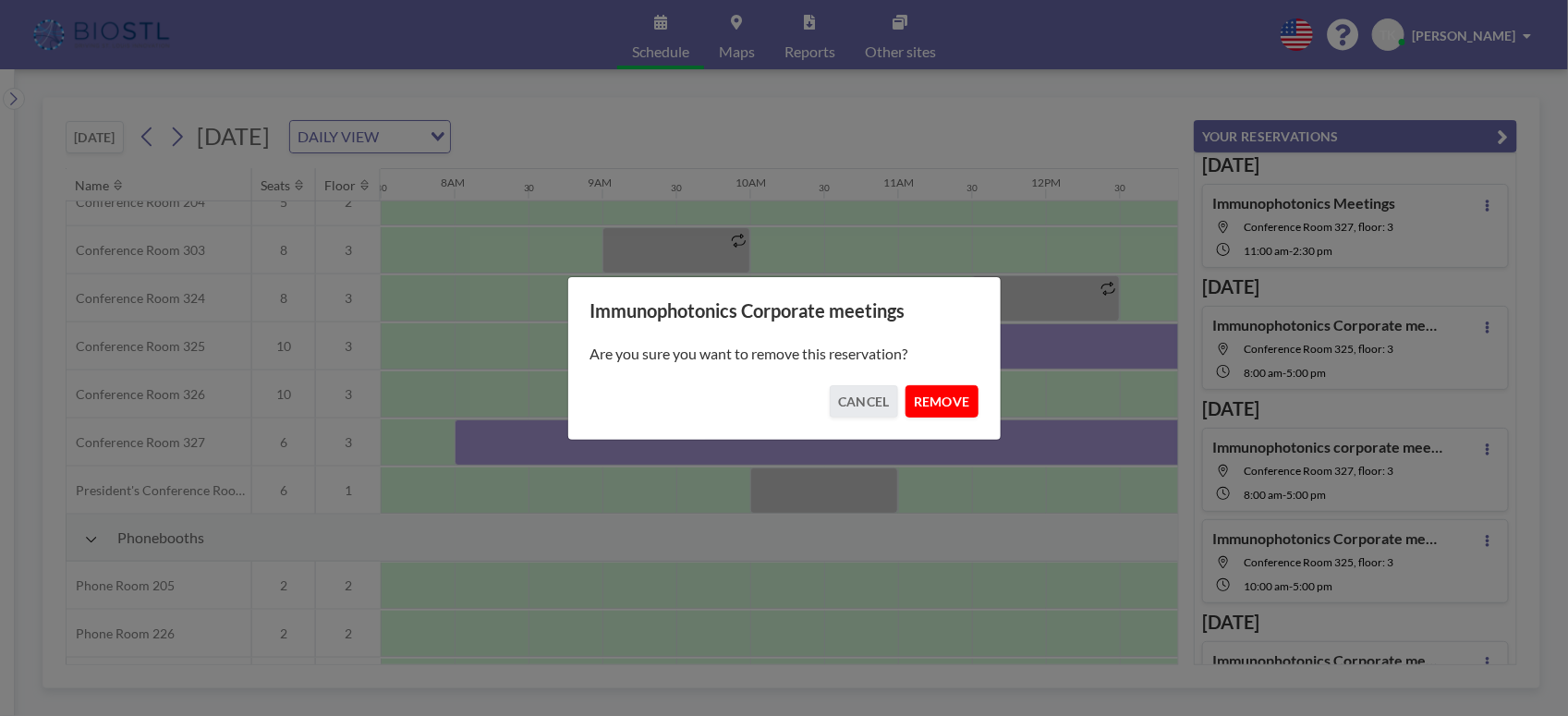
click at [939, 398] on button "REMOVE" at bounding box center [941, 401] width 73 height 32
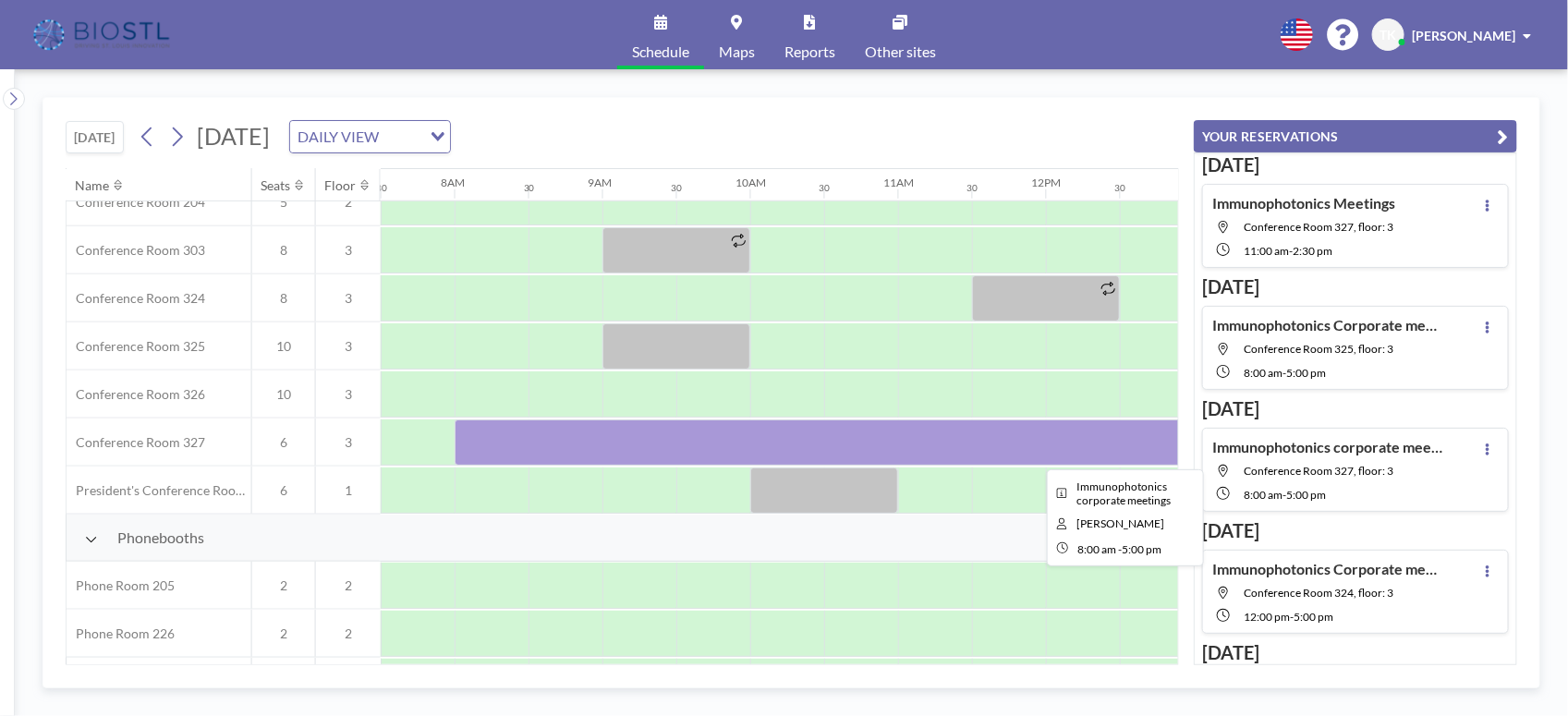
scroll to position [462, 1108]
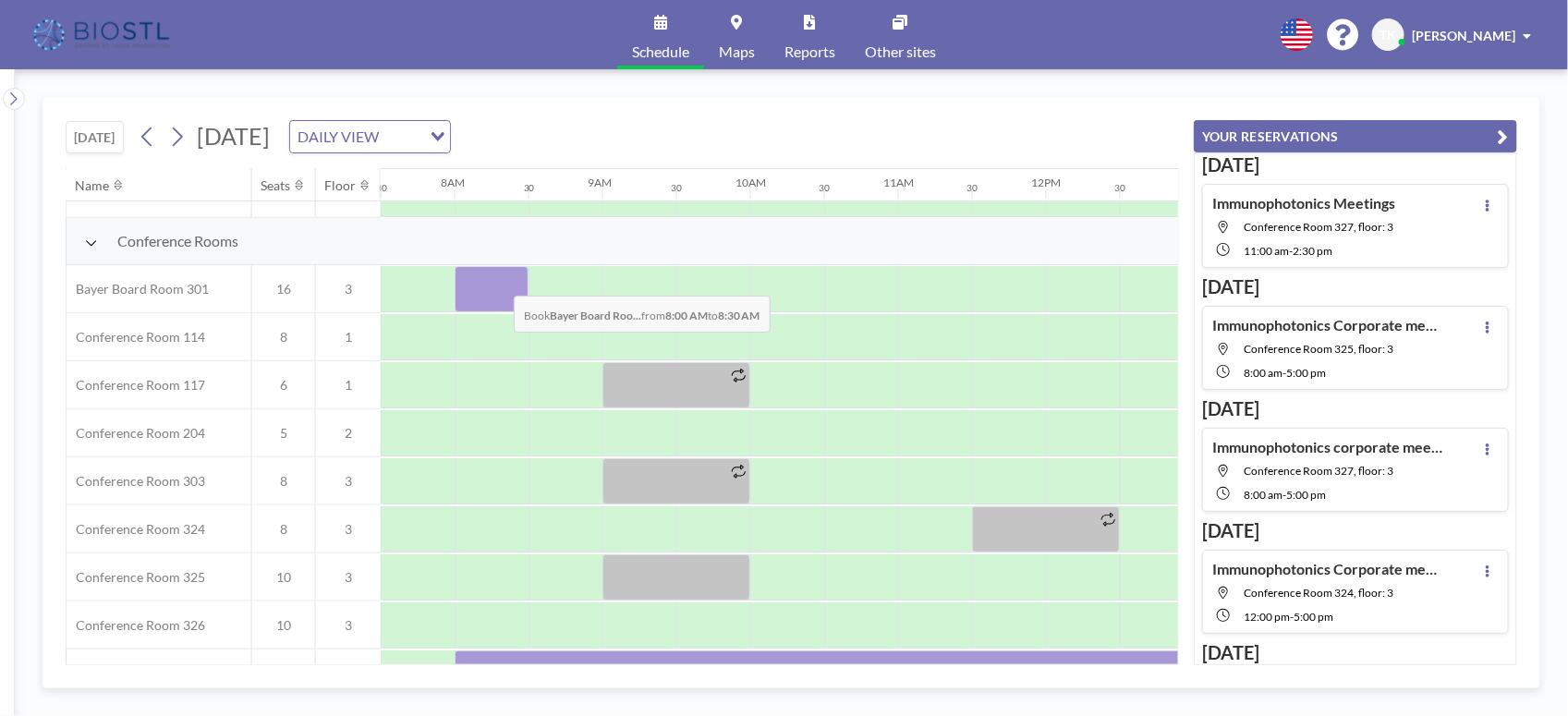
click at [499, 283] on div at bounding box center [492, 289] width 74 height 46
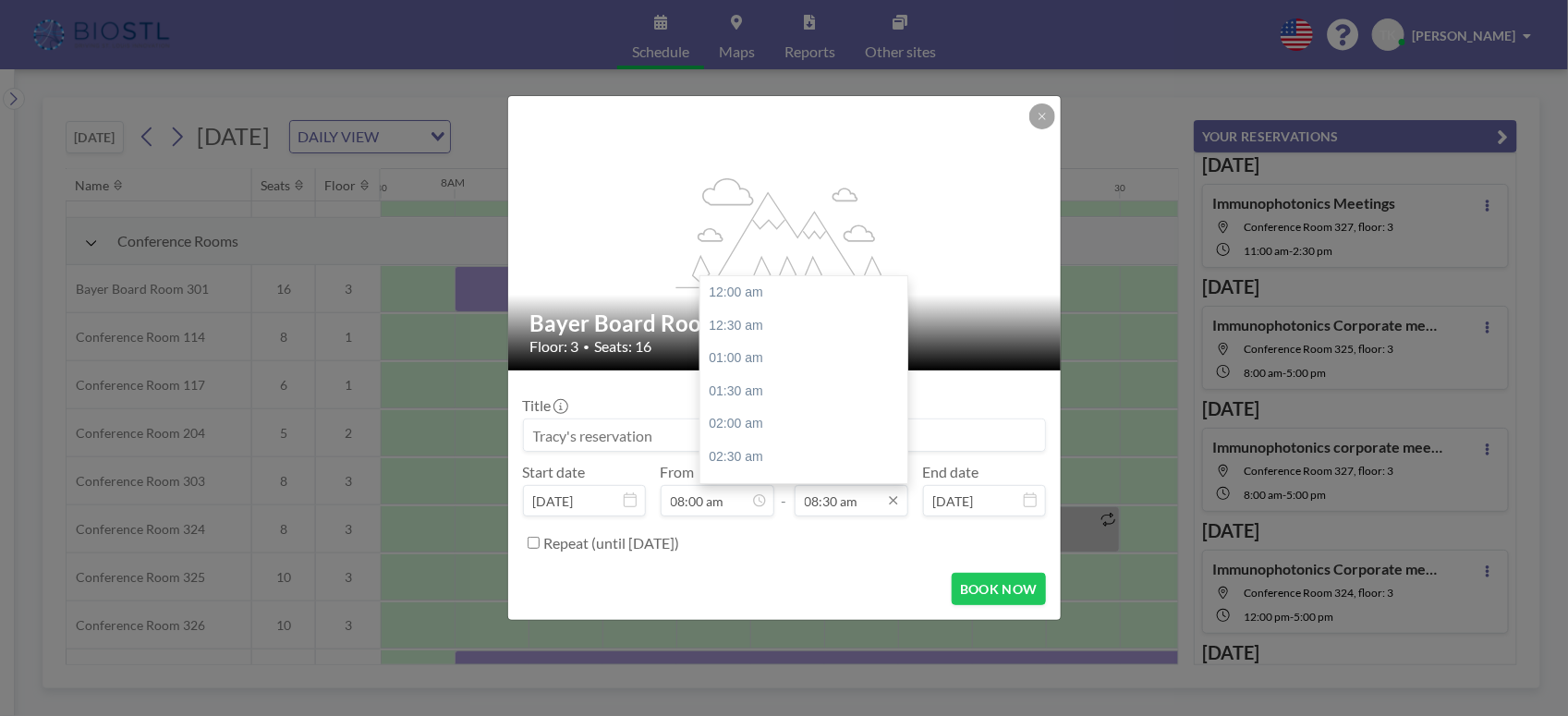
scroll to position [559, 0]
click at [896, 501] on icon at bounding box center [893, 501] width 15 height 15
click at [728, 394] on div "05:00 pm" at bounding box center [809, 389] width 218 height 33
type input "05:00 pm"
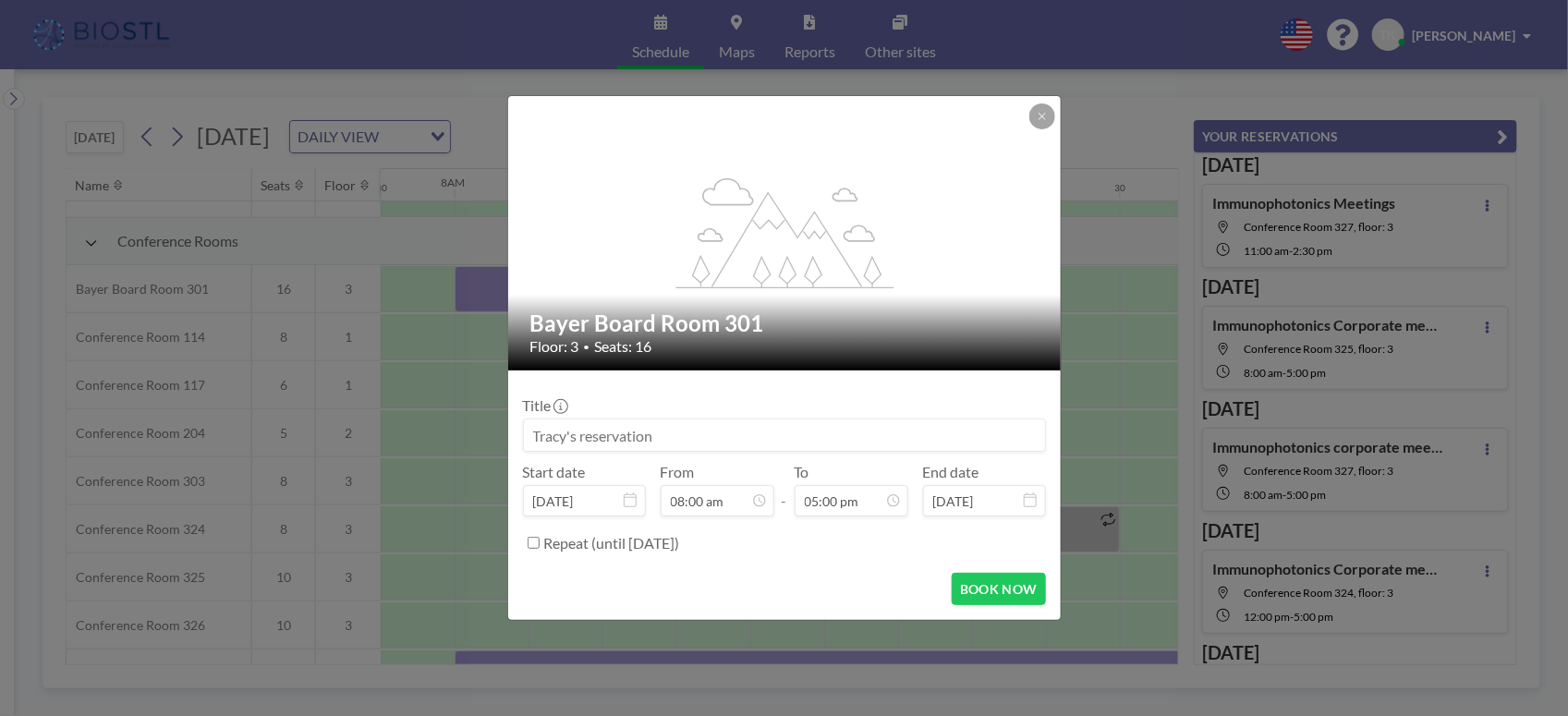
click at [666, 436] on input at bounding box center [784, 435] width 521 height 31
drag, startPoint x: 667, startPoint y: 434, endPoint x: 564, endPoint y: 426, distance: 103.3
click at [564, 426] on input at bounding box center [784, 435] width 521 height 31
type input "Immunophotonics Corporate meeting"
click at [1000, 589] on button "BOOK NOW" at bounding box center [997, 589] width 93 height 32
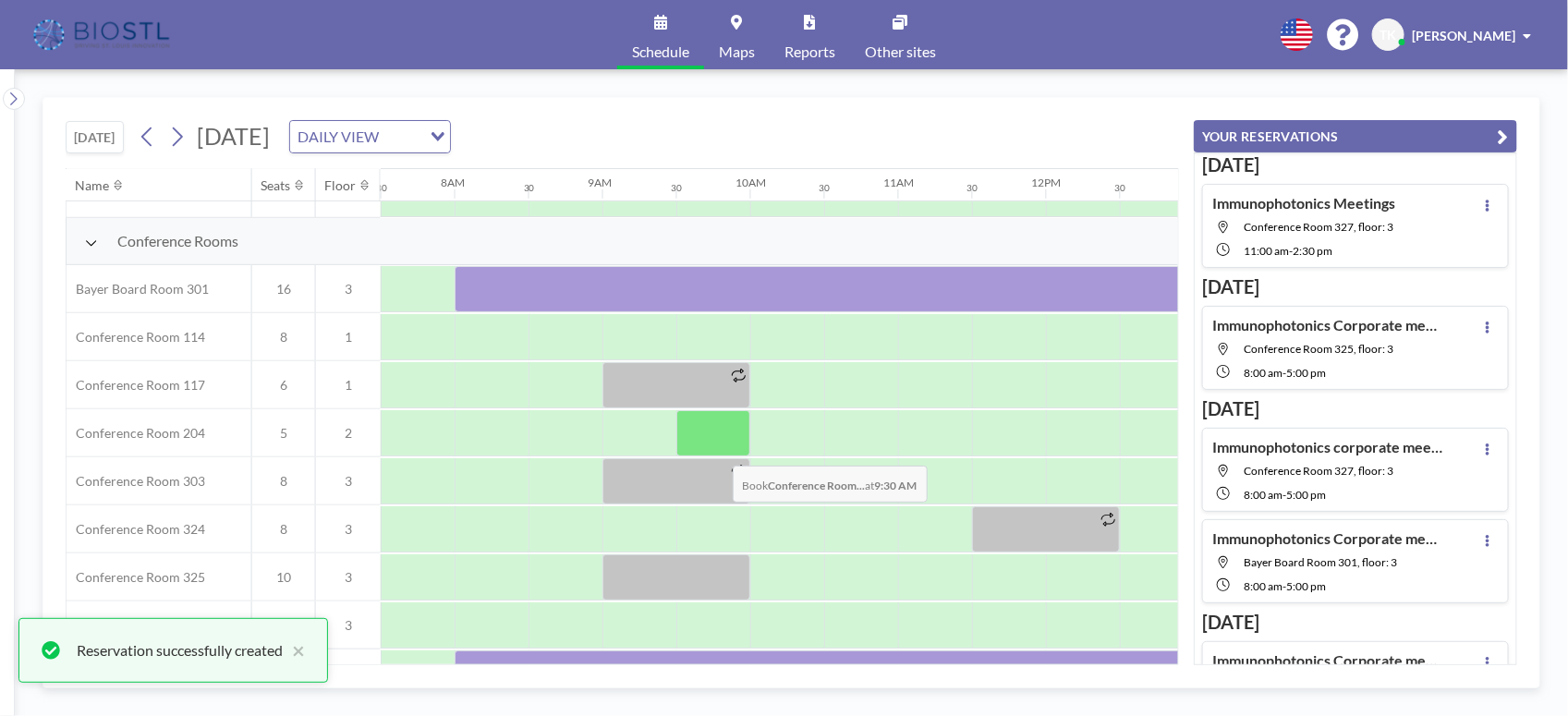
scroll to position [693, 1108]
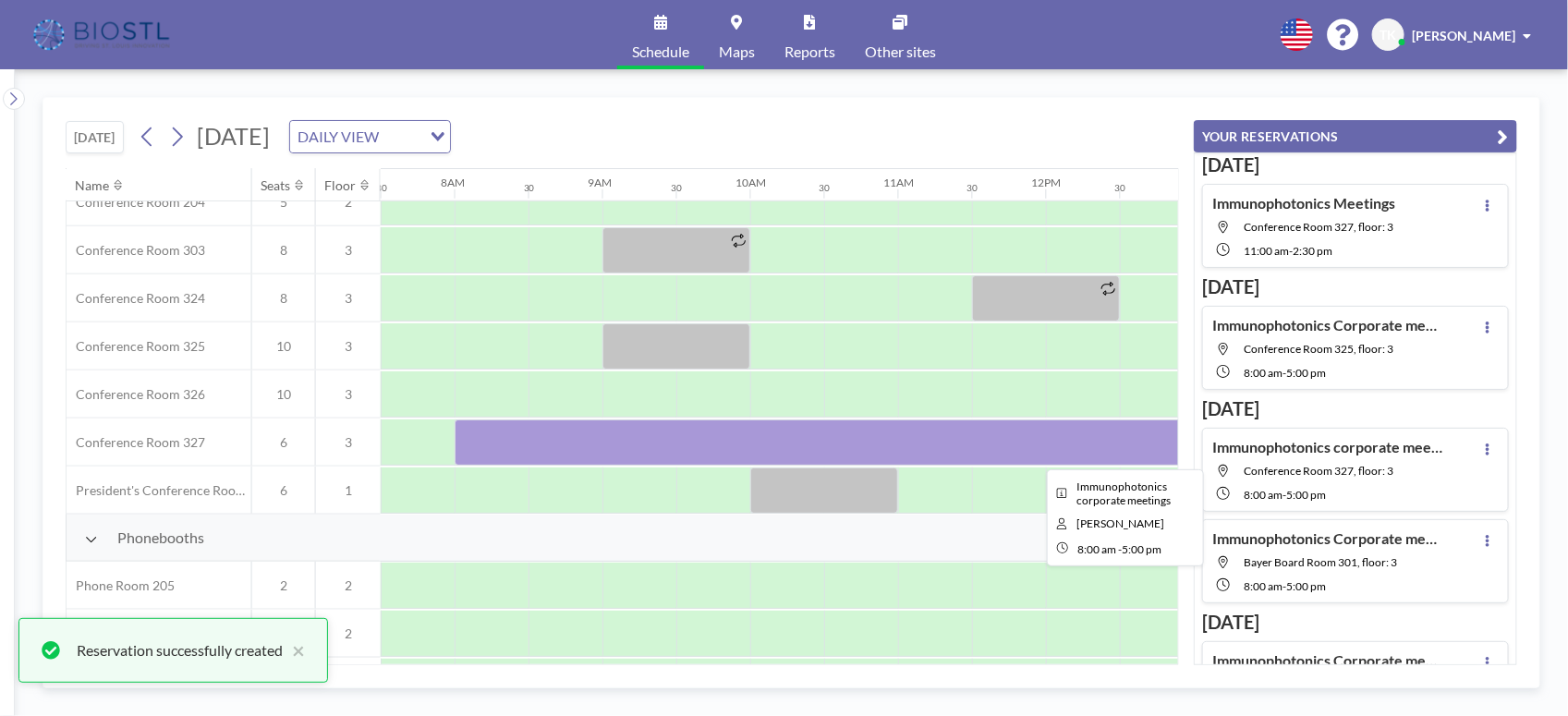
click at [709, 453] on div at bounding box center [1119, 443] width 1330 height 46
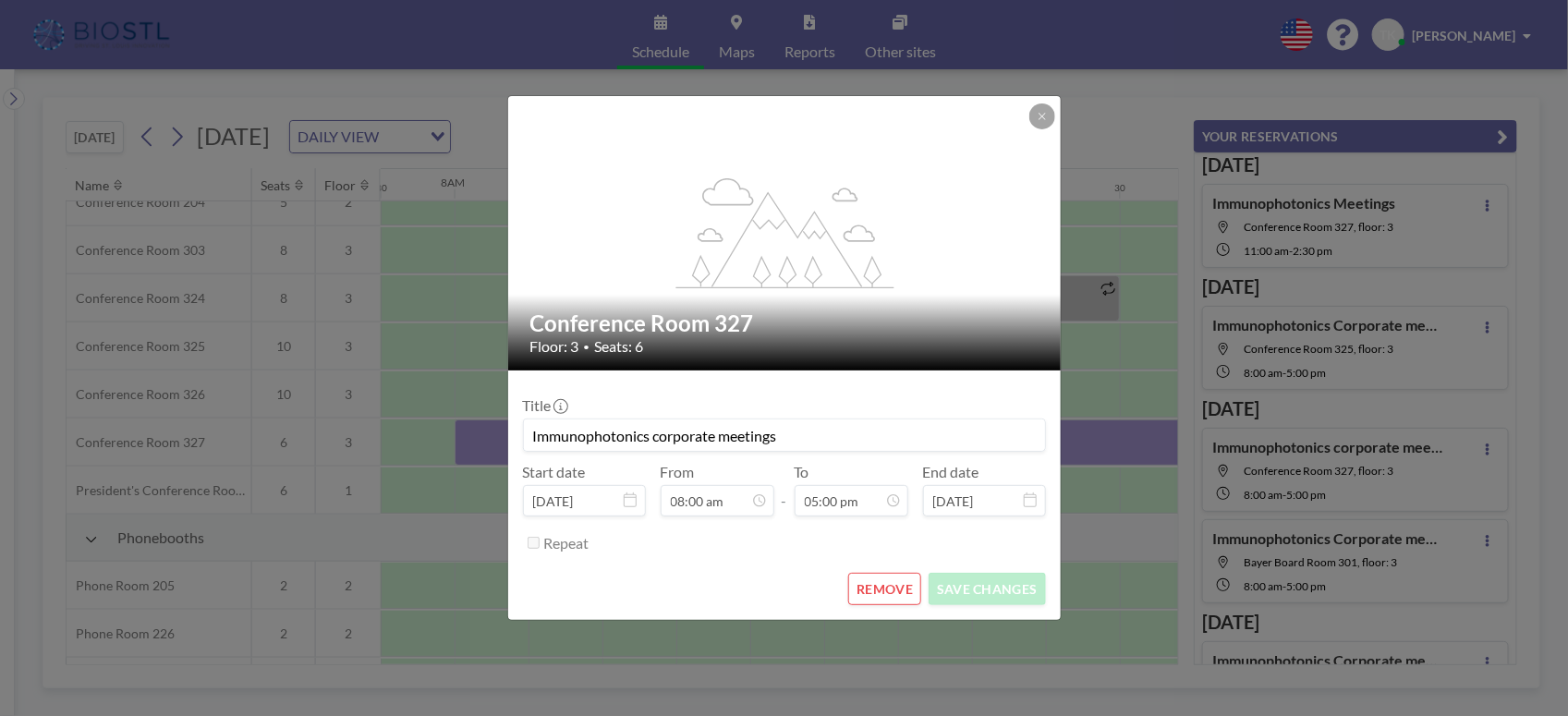
click at [879, 594] on button "REMOVE" at bounding box center [884, 589] width 73 height 32
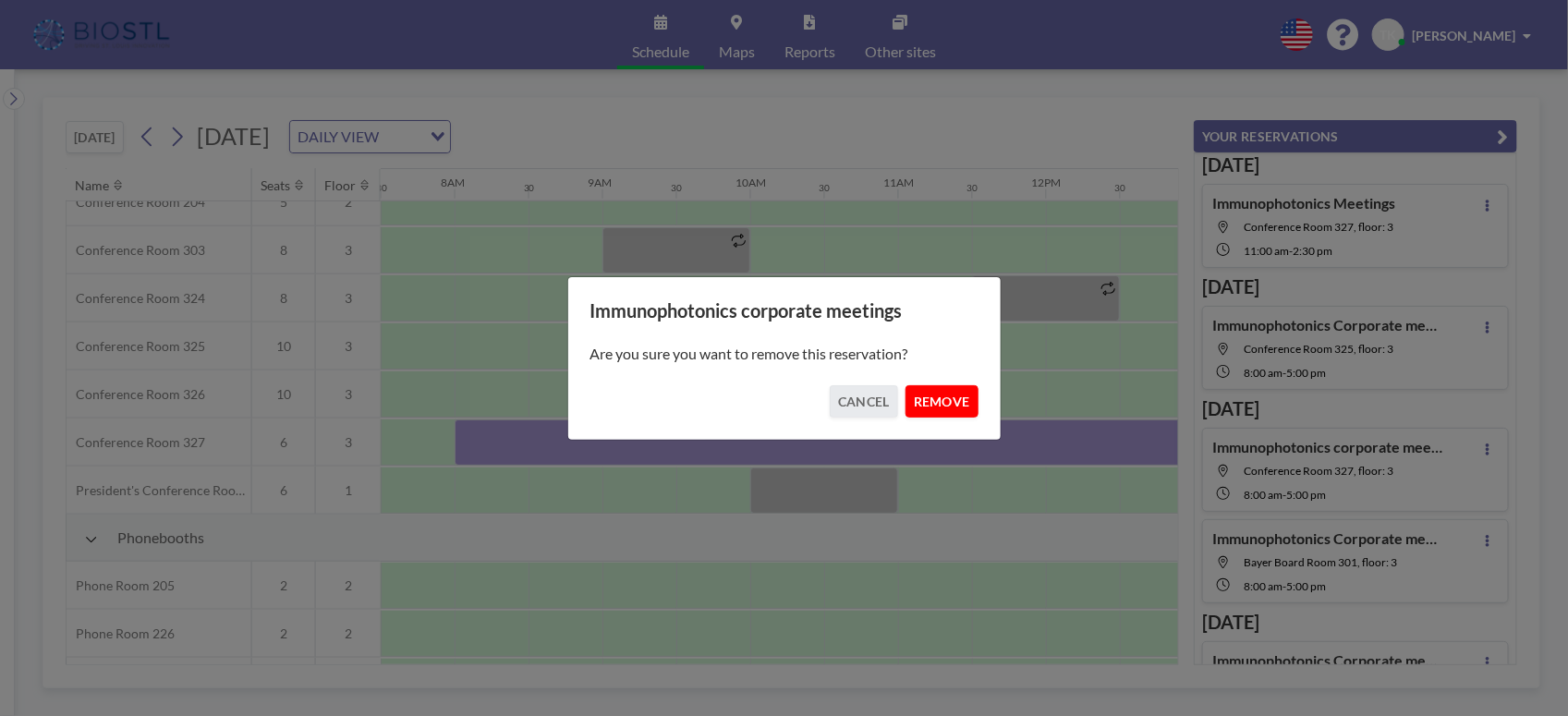
click at [938, 399] on button "REMOVE" at bounding box center [941, 401] width 73 height 32
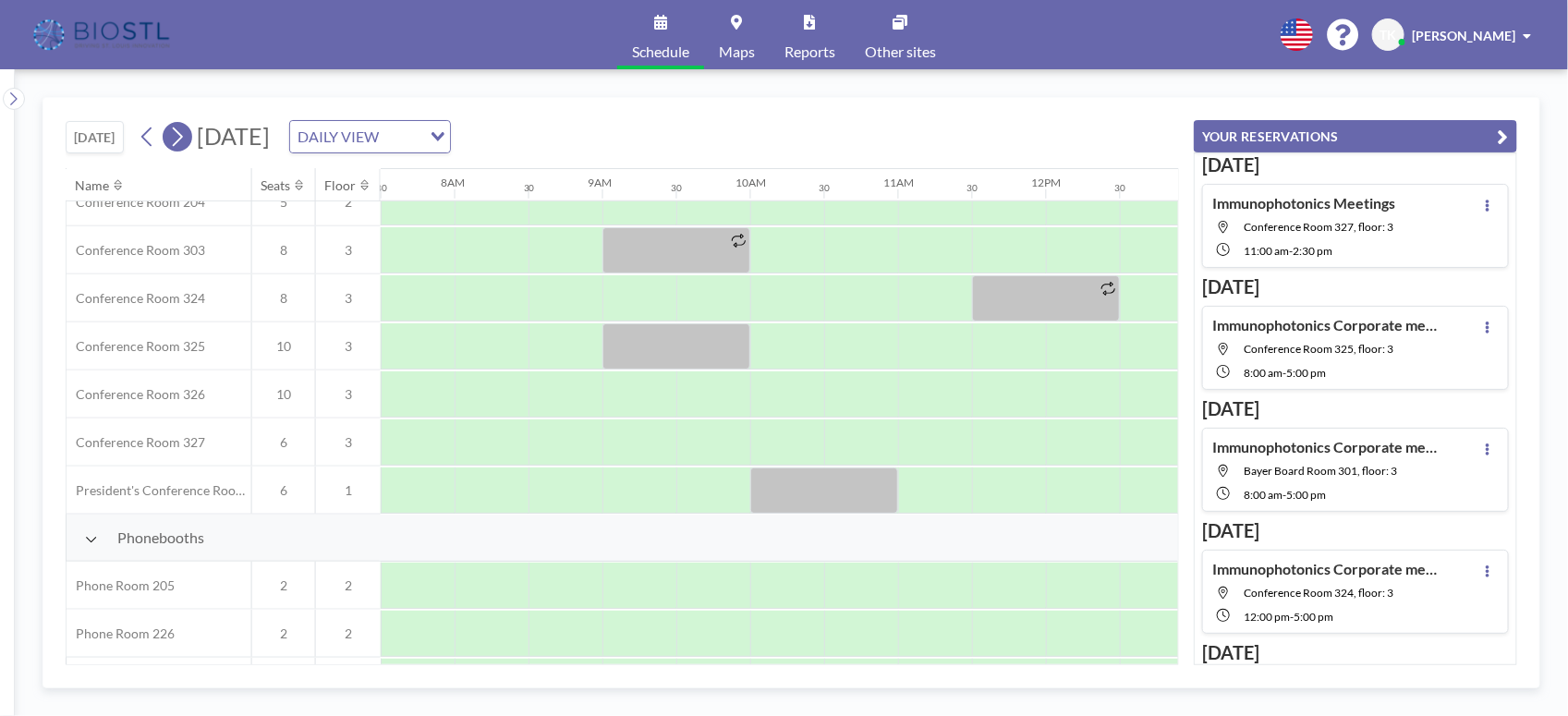
click at [180, 139] on icon at bounding box center [177, 137] width 18 height 28
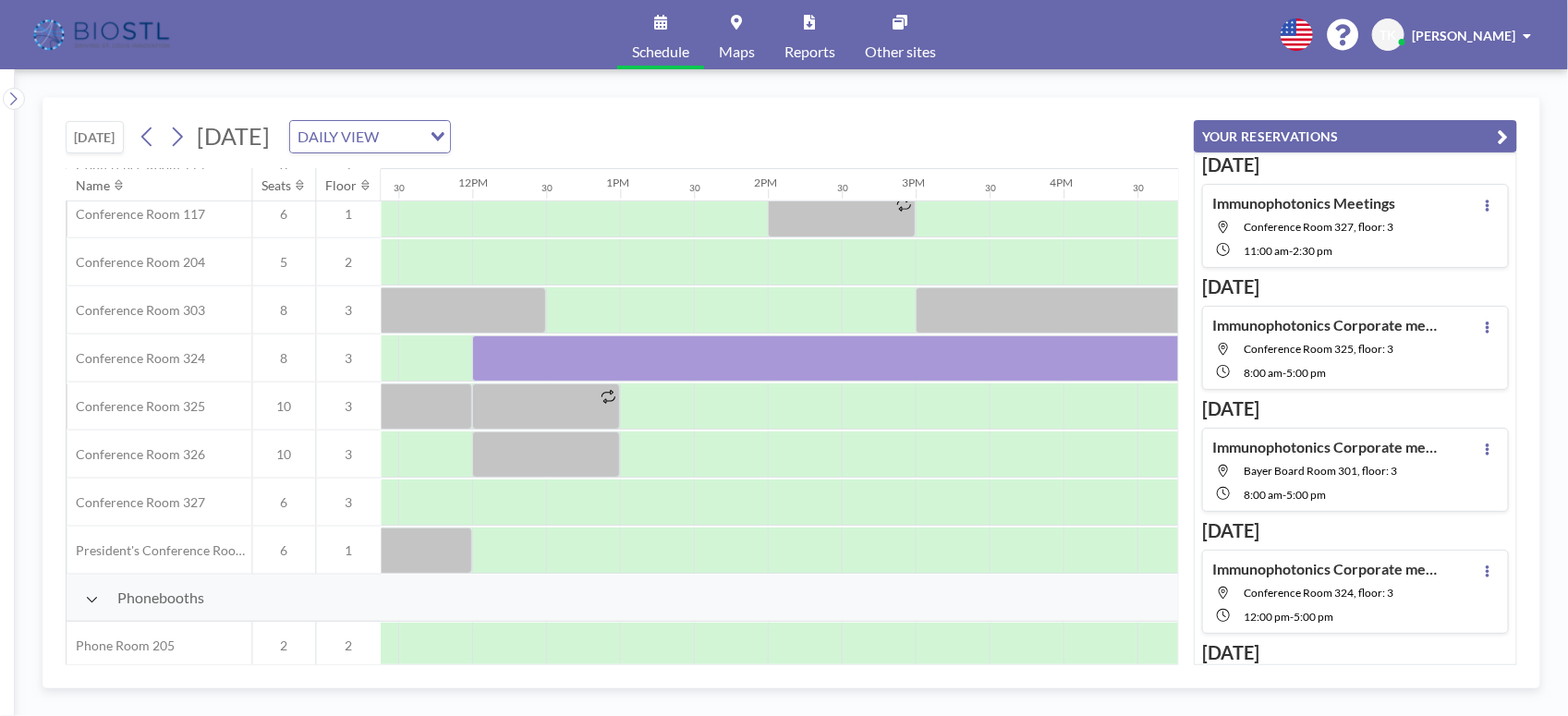
scroll to position [749, 1682]
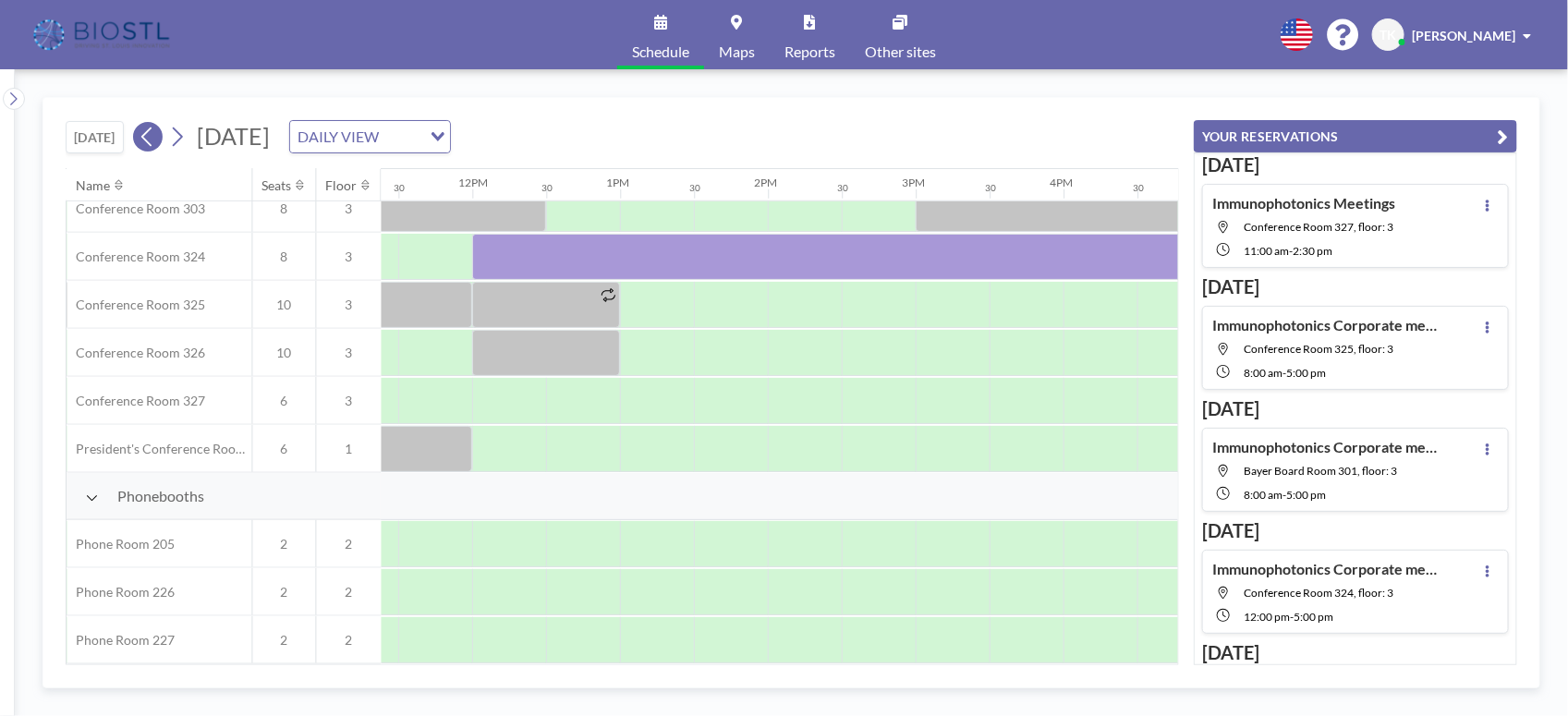
click at [151, 132] on icon at bounding box center [146, 137] width 10 height 19
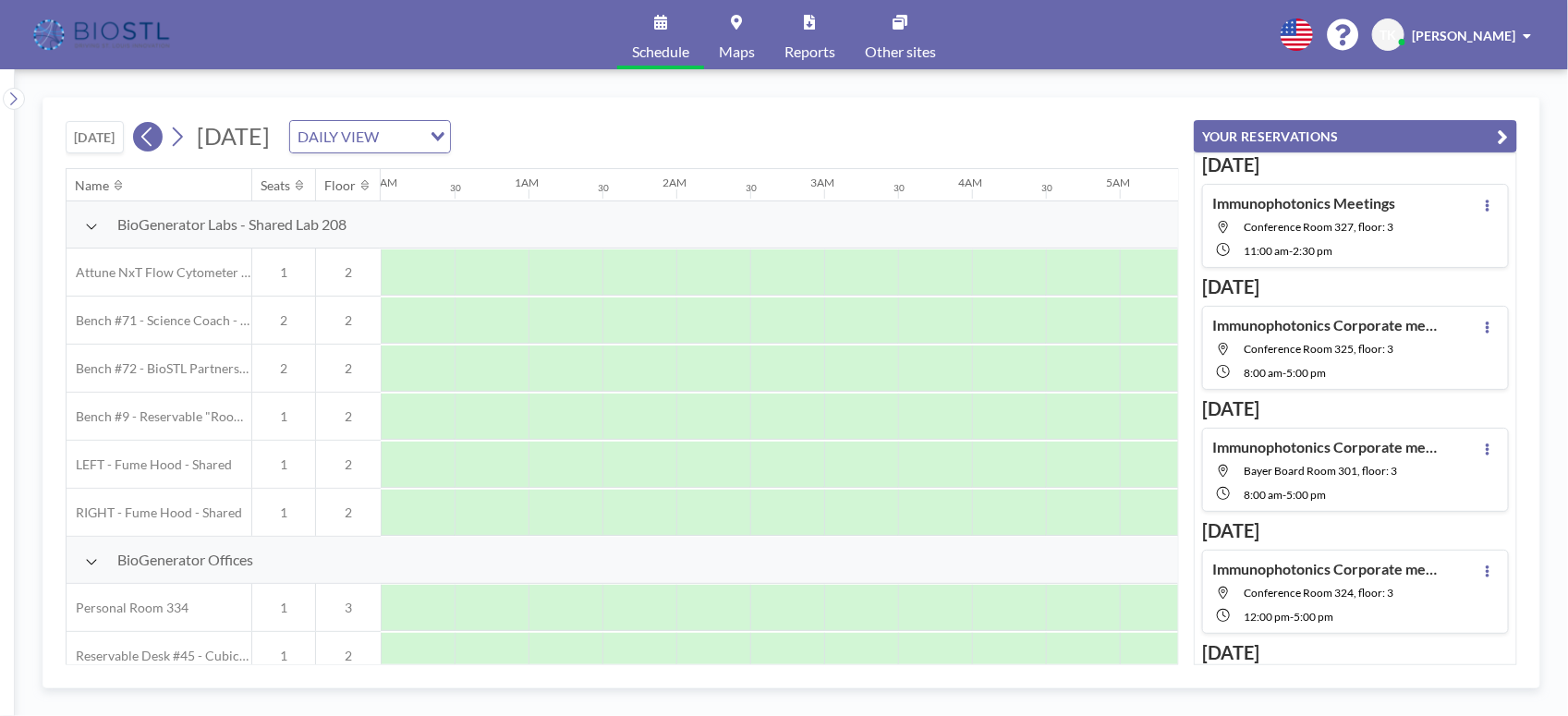
scroll to position [0, 1108]
click at [151, 132] on icon at bounding box center [146, 137] width 10 height 19
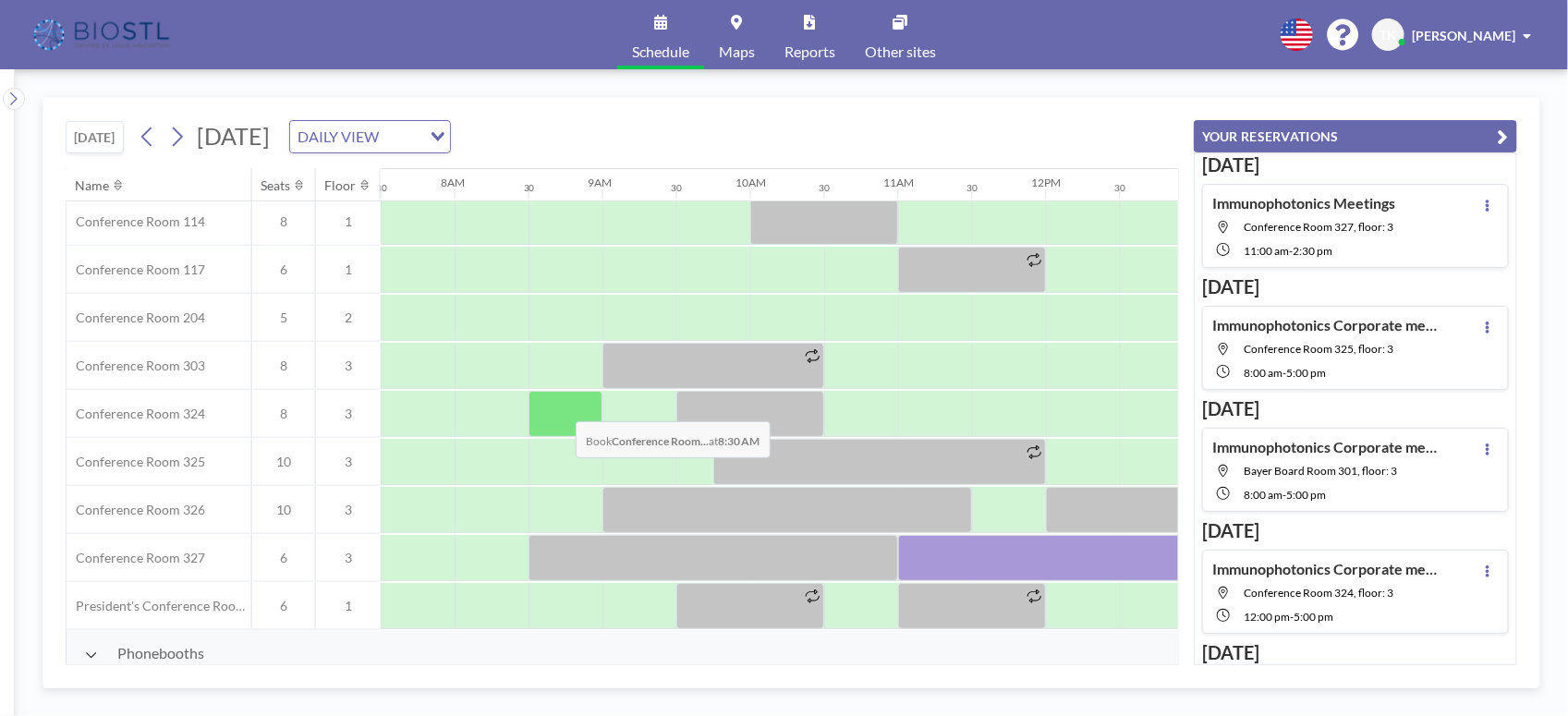
scroll to position [749, 1108]
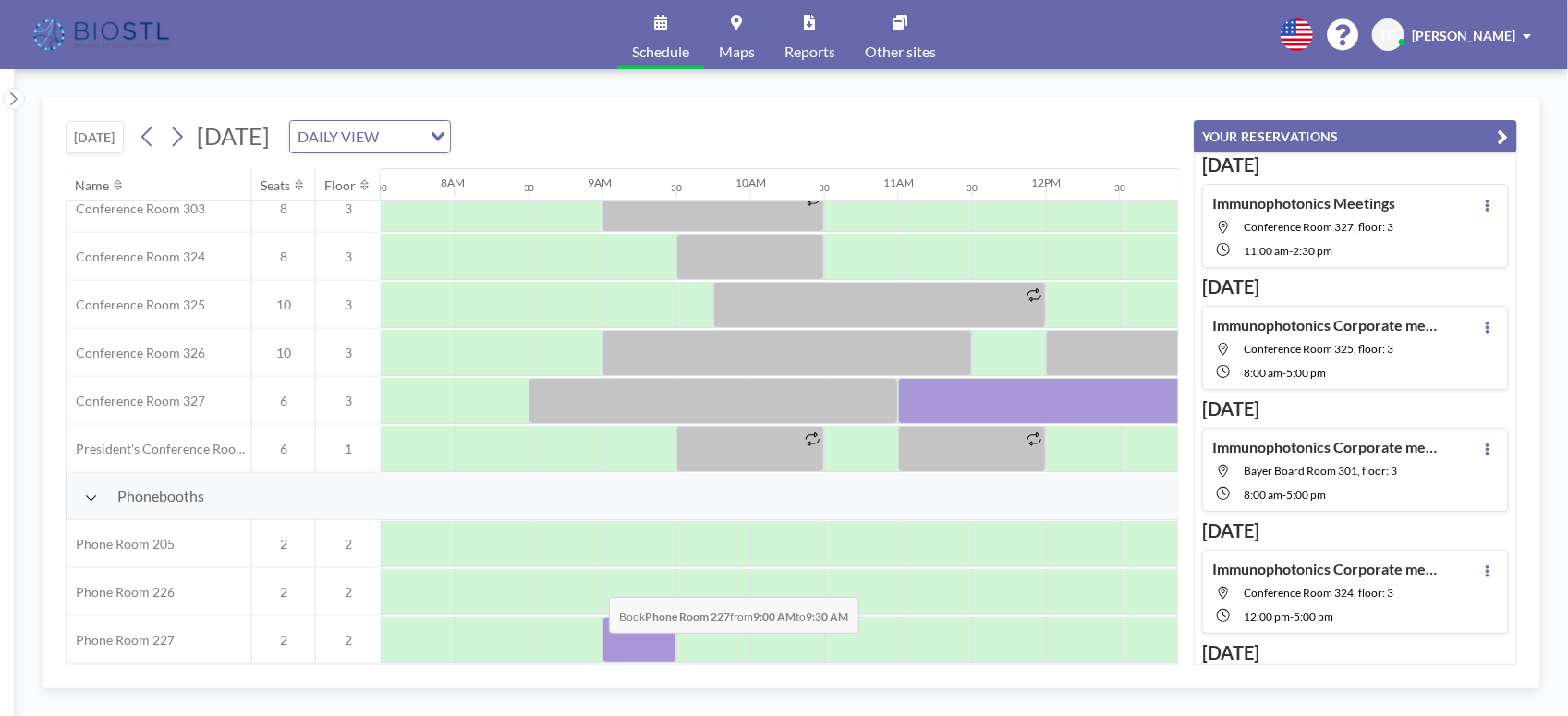
click at [594, 648] on div at bounding box center [1046, 641] width 3548 height 48
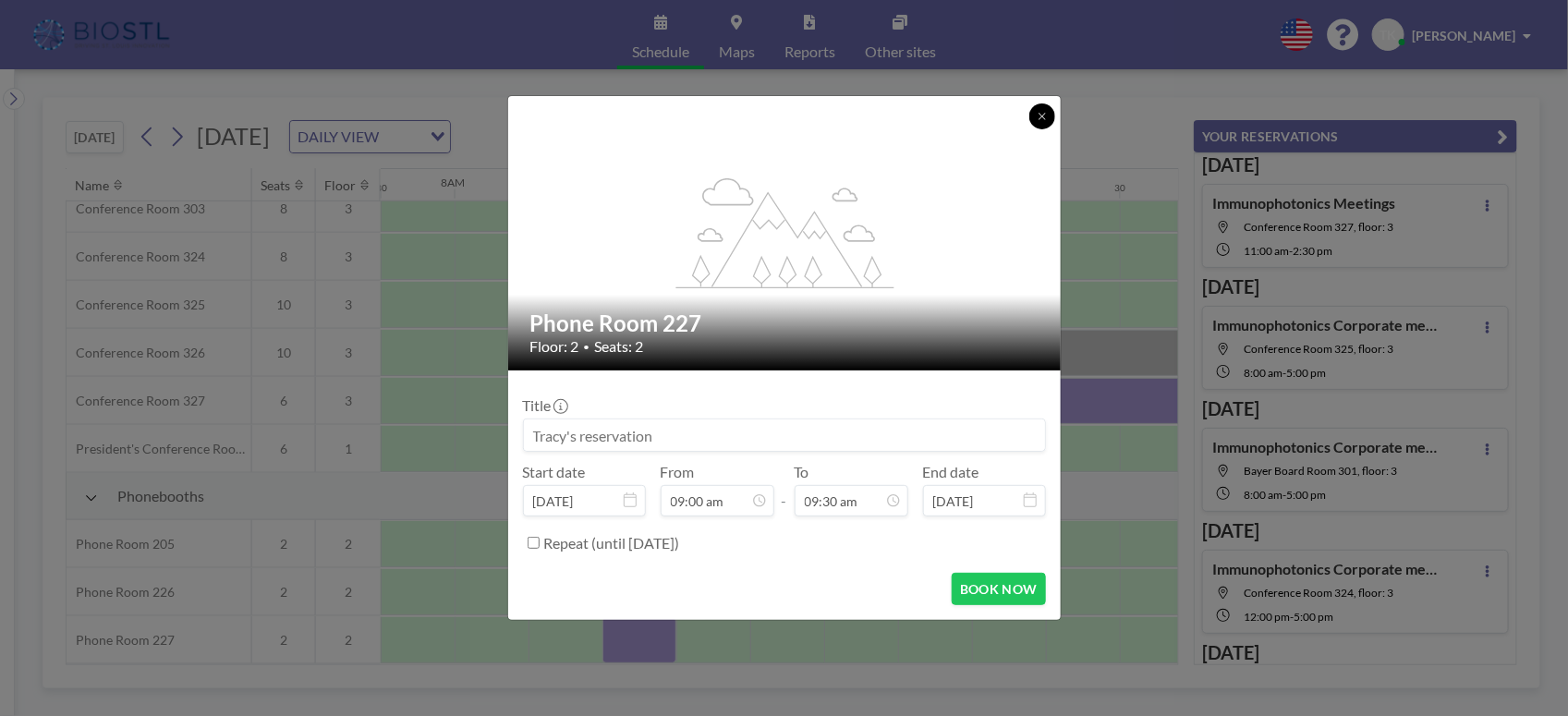
click at [1037, 122] on button at bounding box center [1042, 117] width 26 height 26
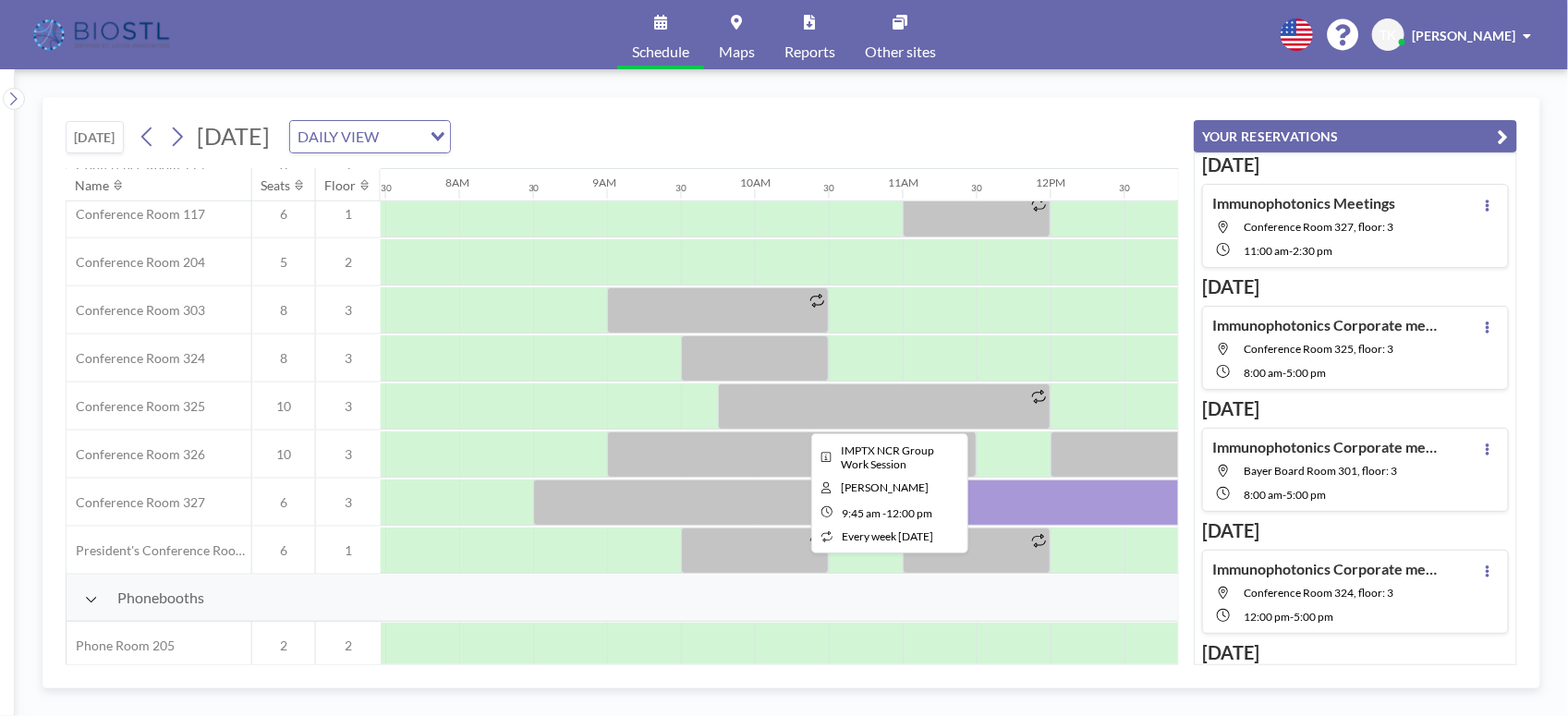
scroll to position [402, 1104]
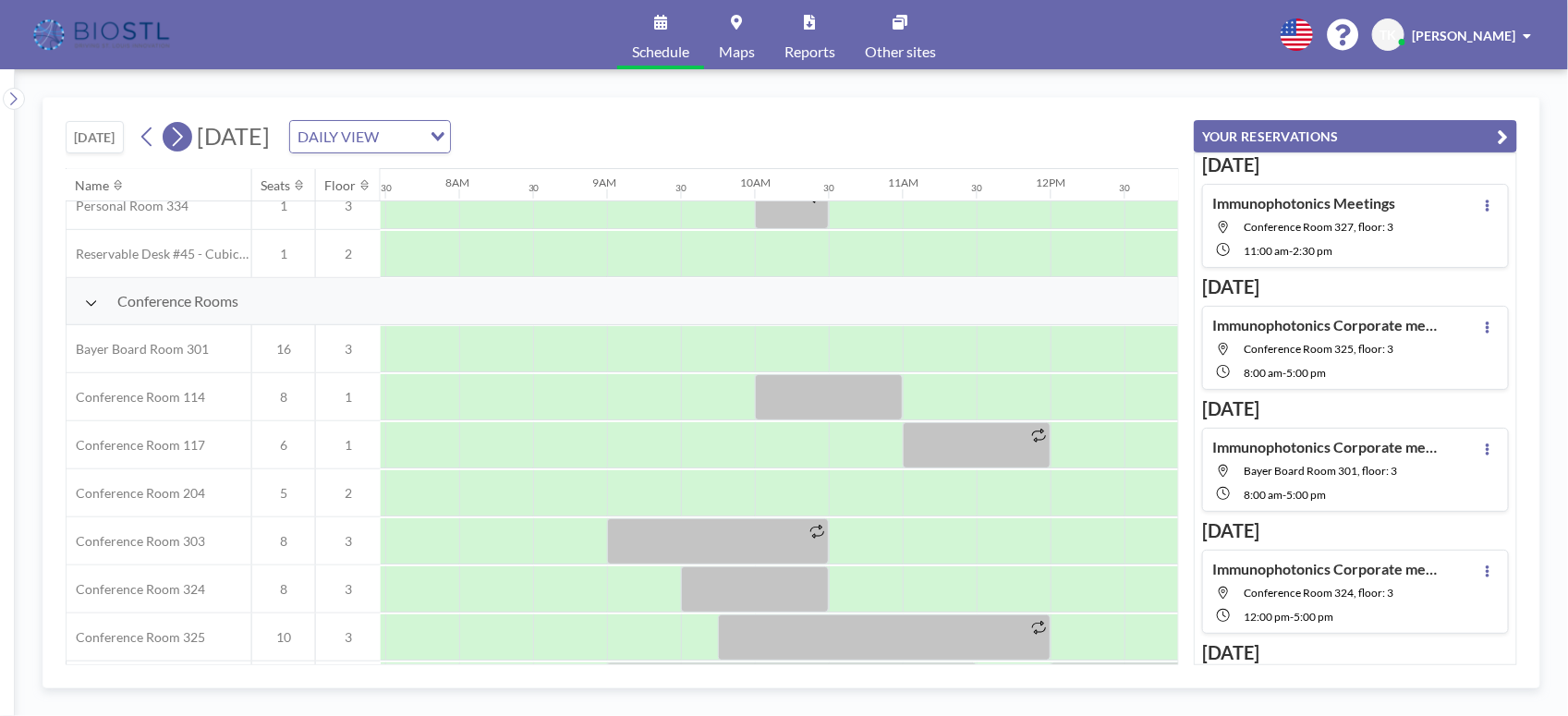
click at [182, 139] on icon at bounding box center [177, 137] width 18 height 28
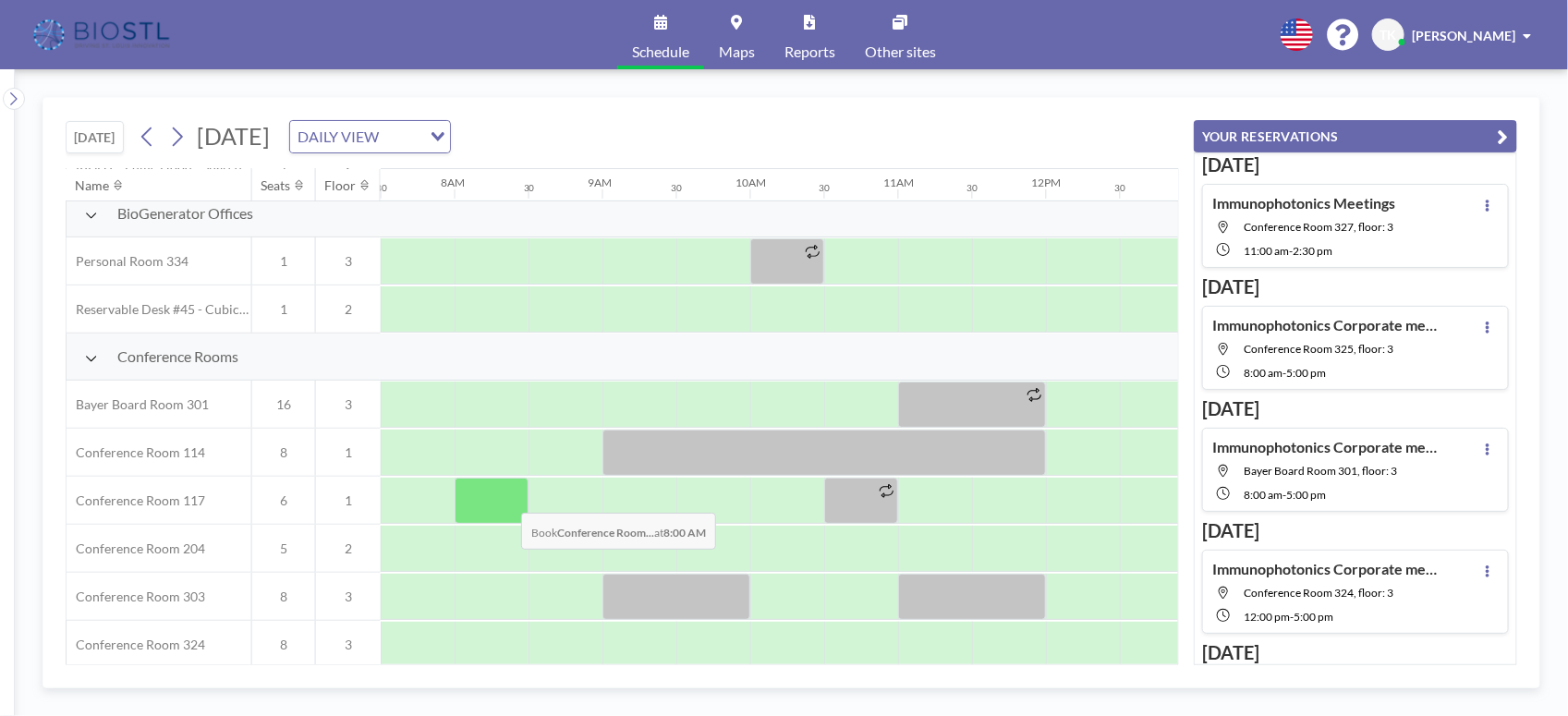
scroll to position [578, 1108]
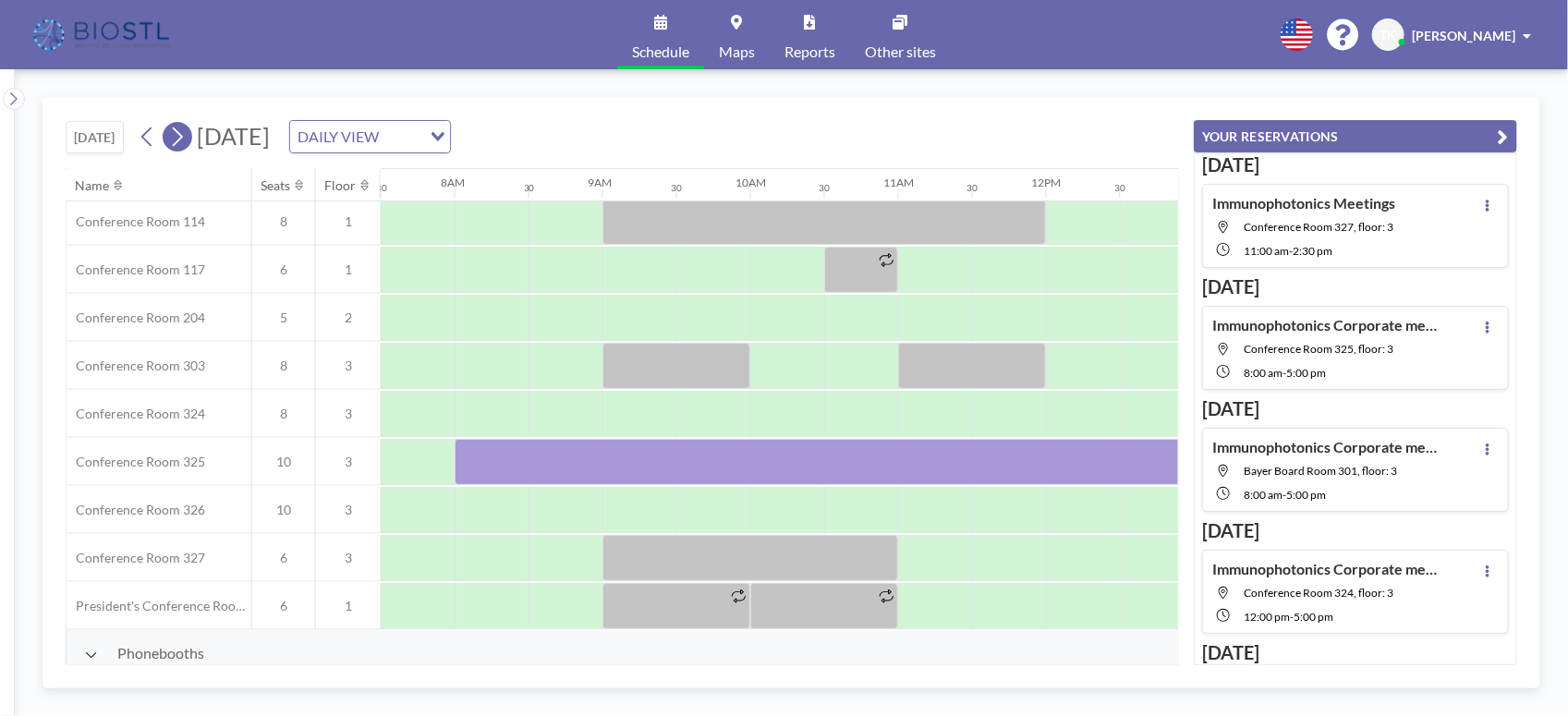
click at [183, 141] on icon at bounding box center [178, 137] width 10 height 19
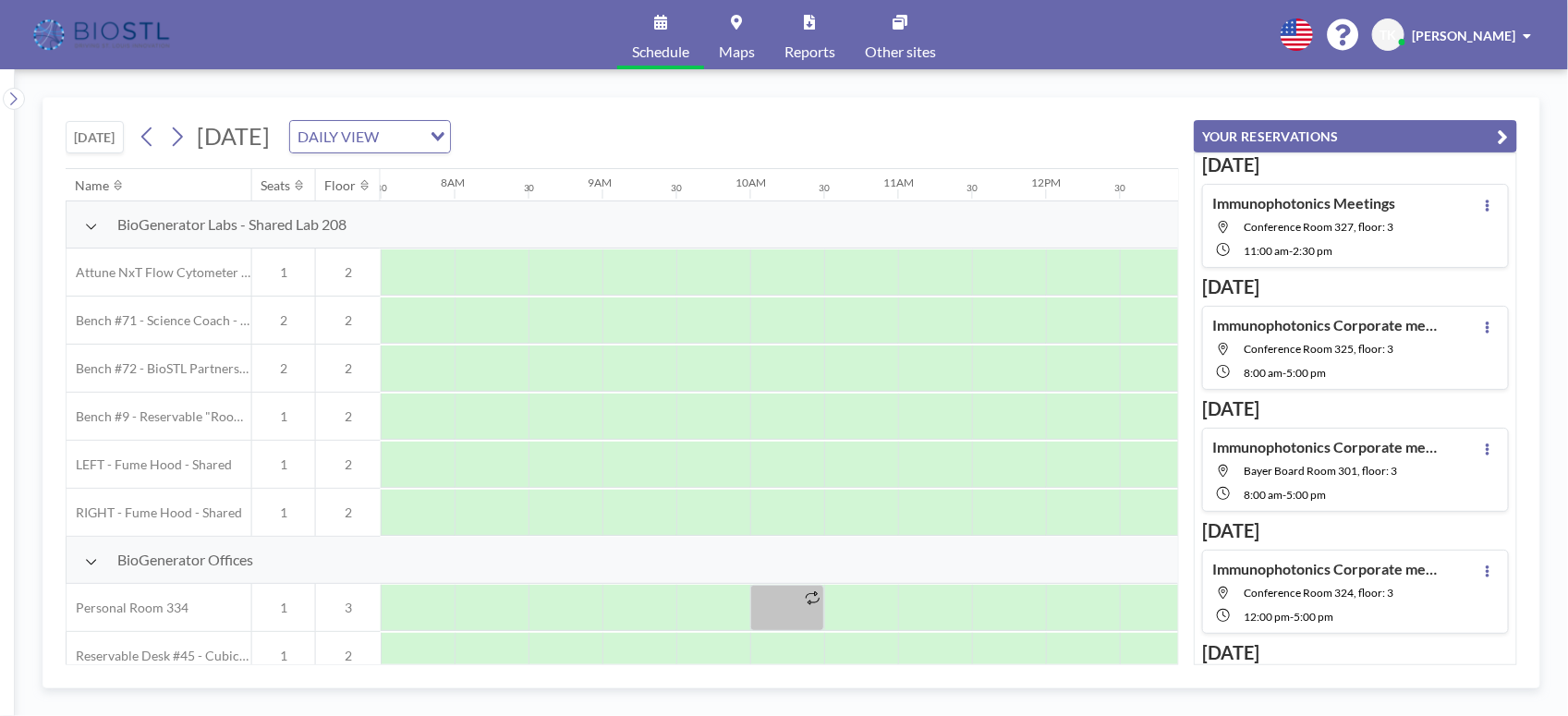
scroll to position [231, 1108]
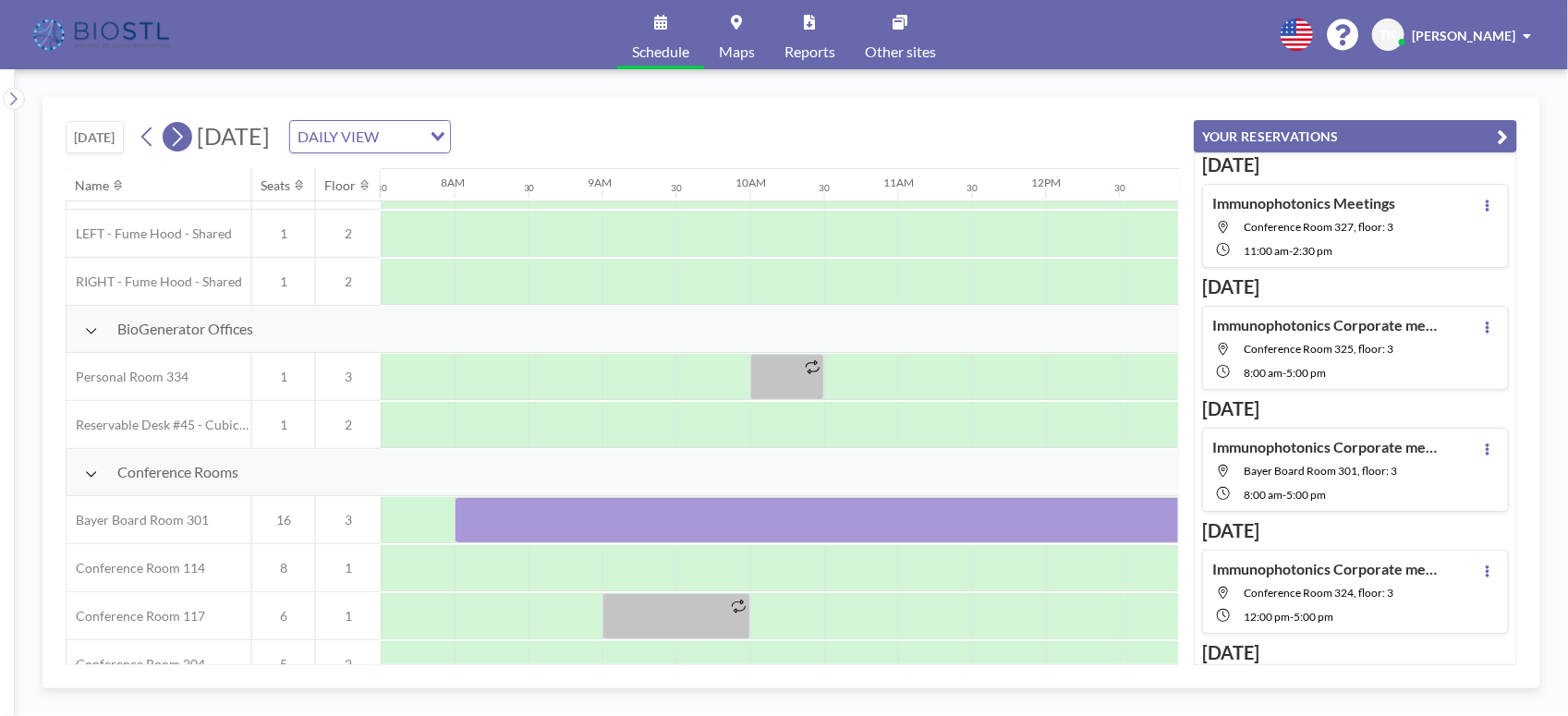
click at [177, 140] on icon at bounding box center [177, 137] width 18 height 28
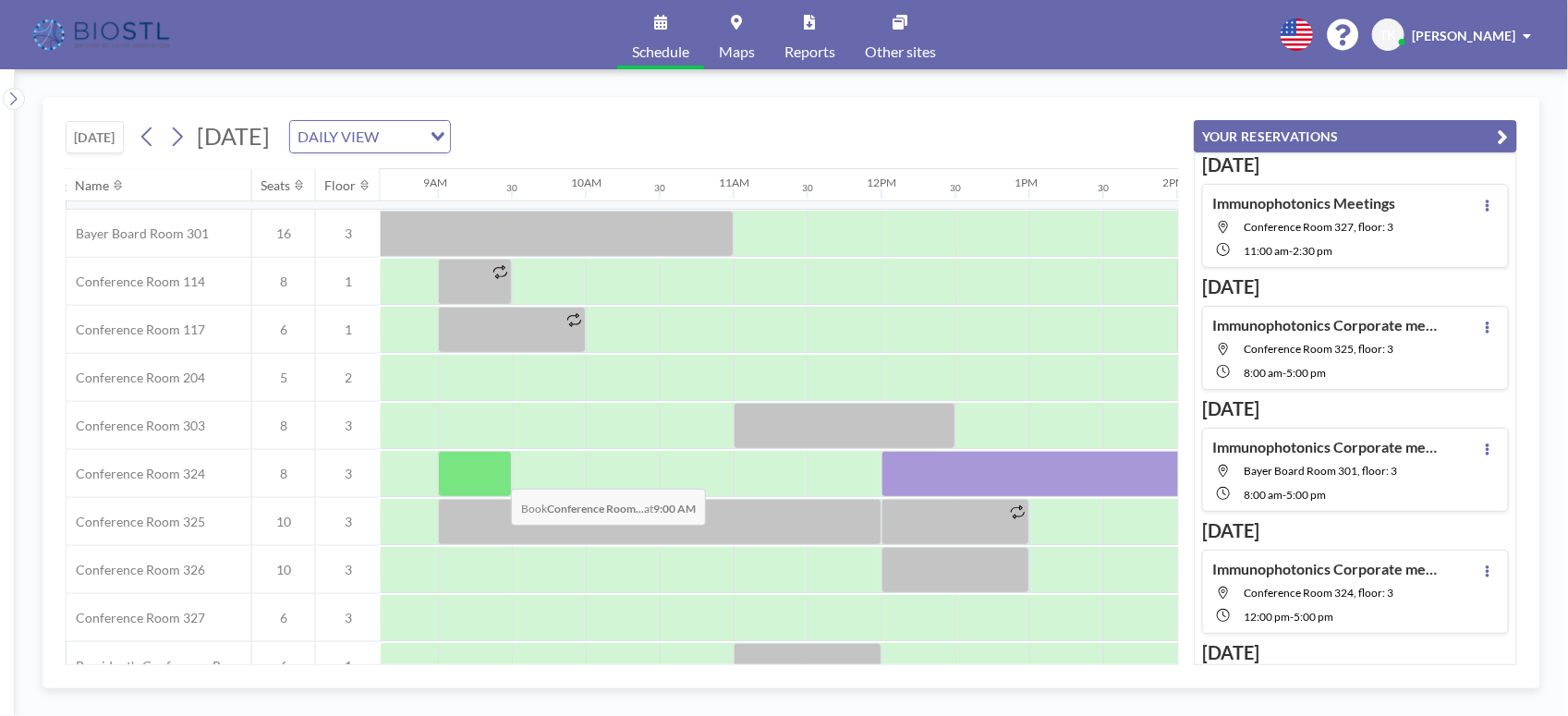
scroll to position [287, 1273]
